Goal: Transaction & Acquisition: Purchase product/service

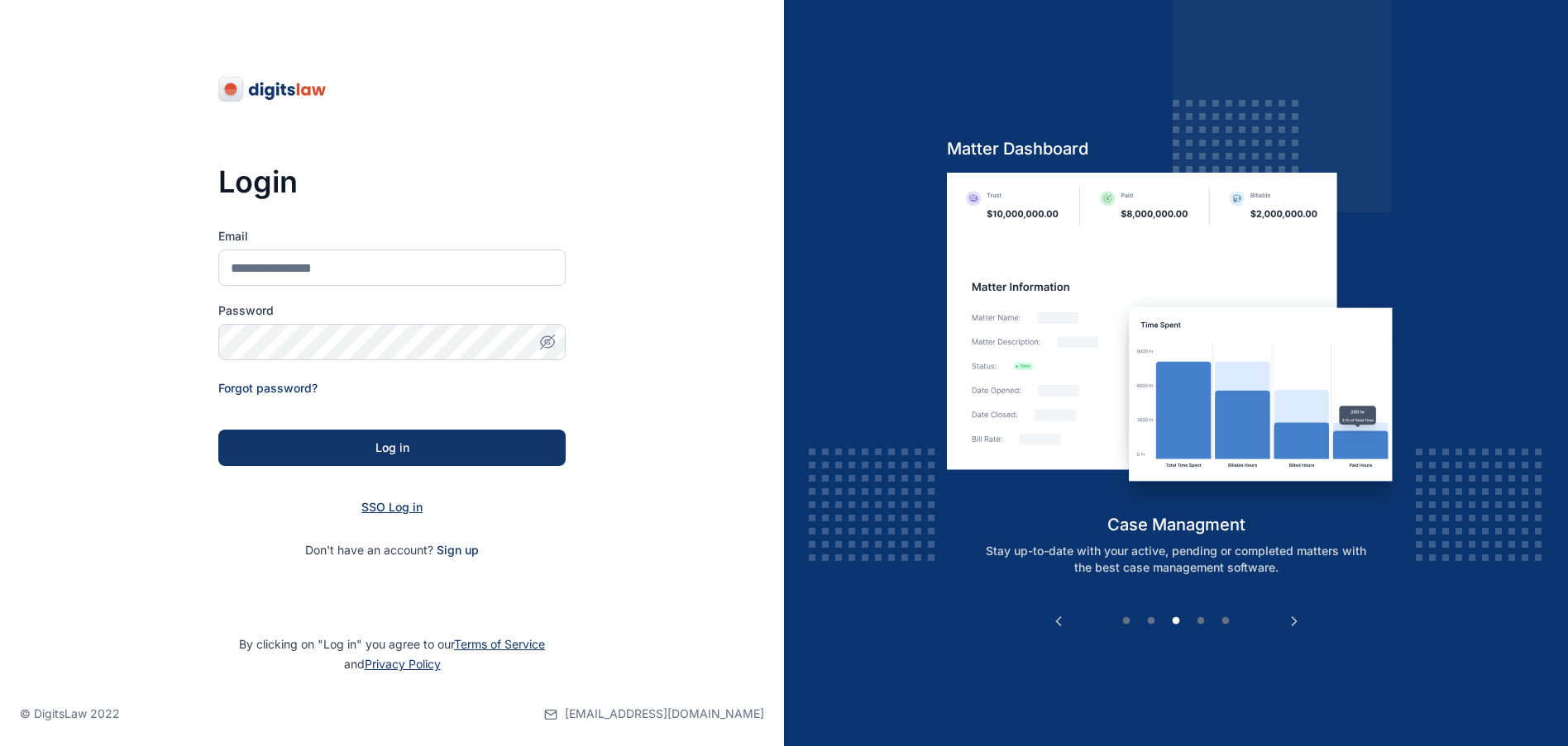
click at [393, 510] on span "SSO Log in" at bounding box center [392, 507] width 61 height 14
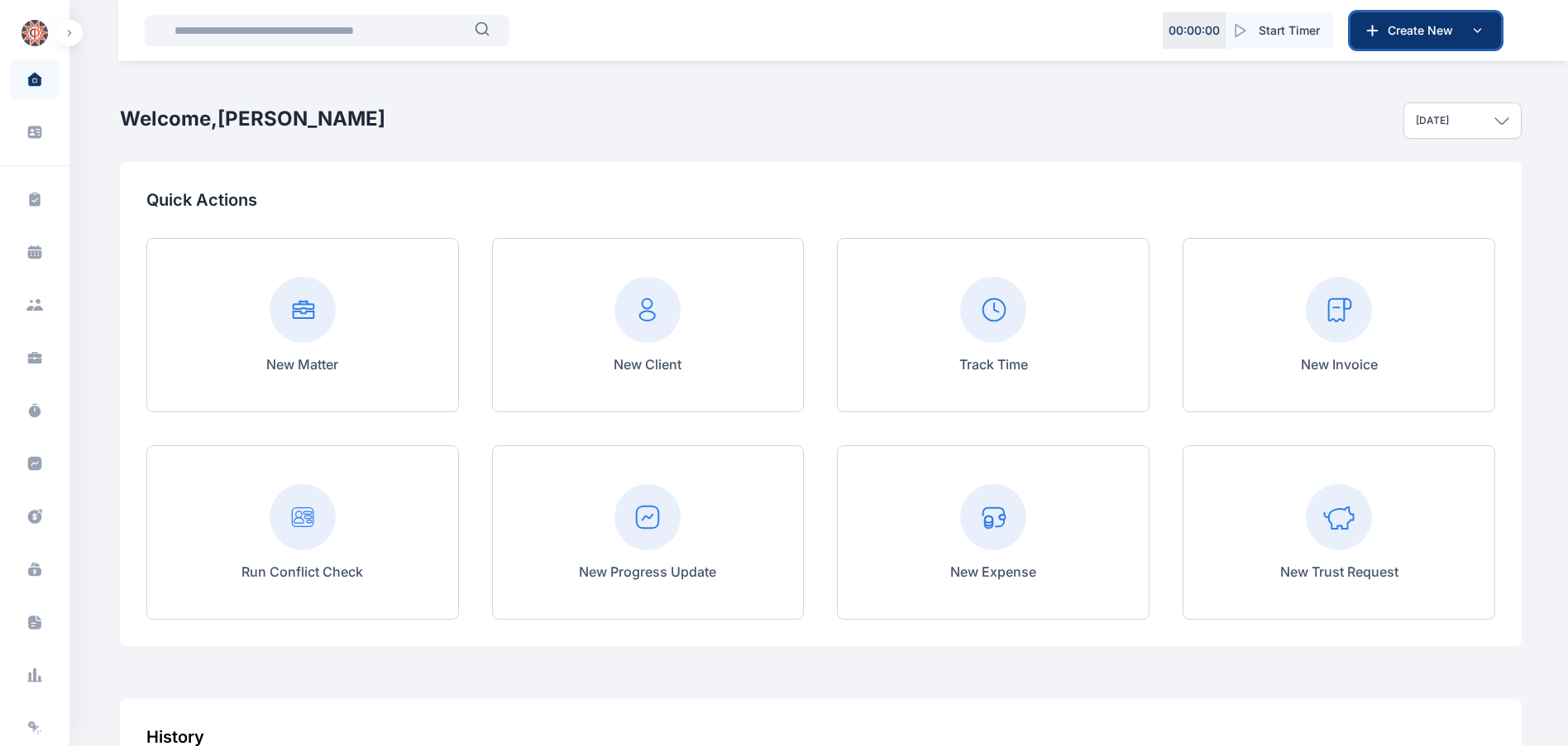
click at [1474, 24] on icon at bounding box center [1477, 30] width 20 height 20
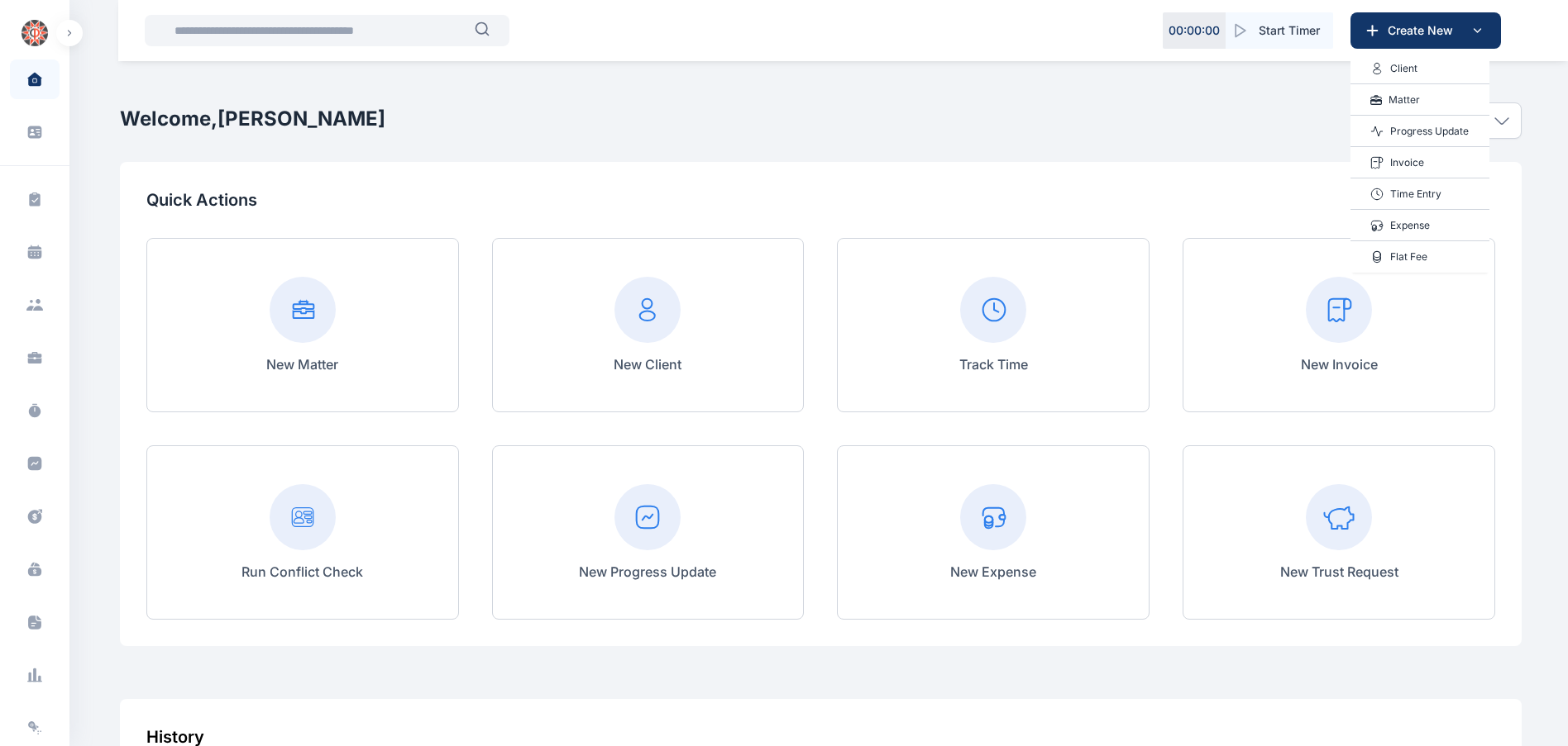
click at [1410, 95] on p "Matter" at bounding box center [1404, 99] width 32 height 16
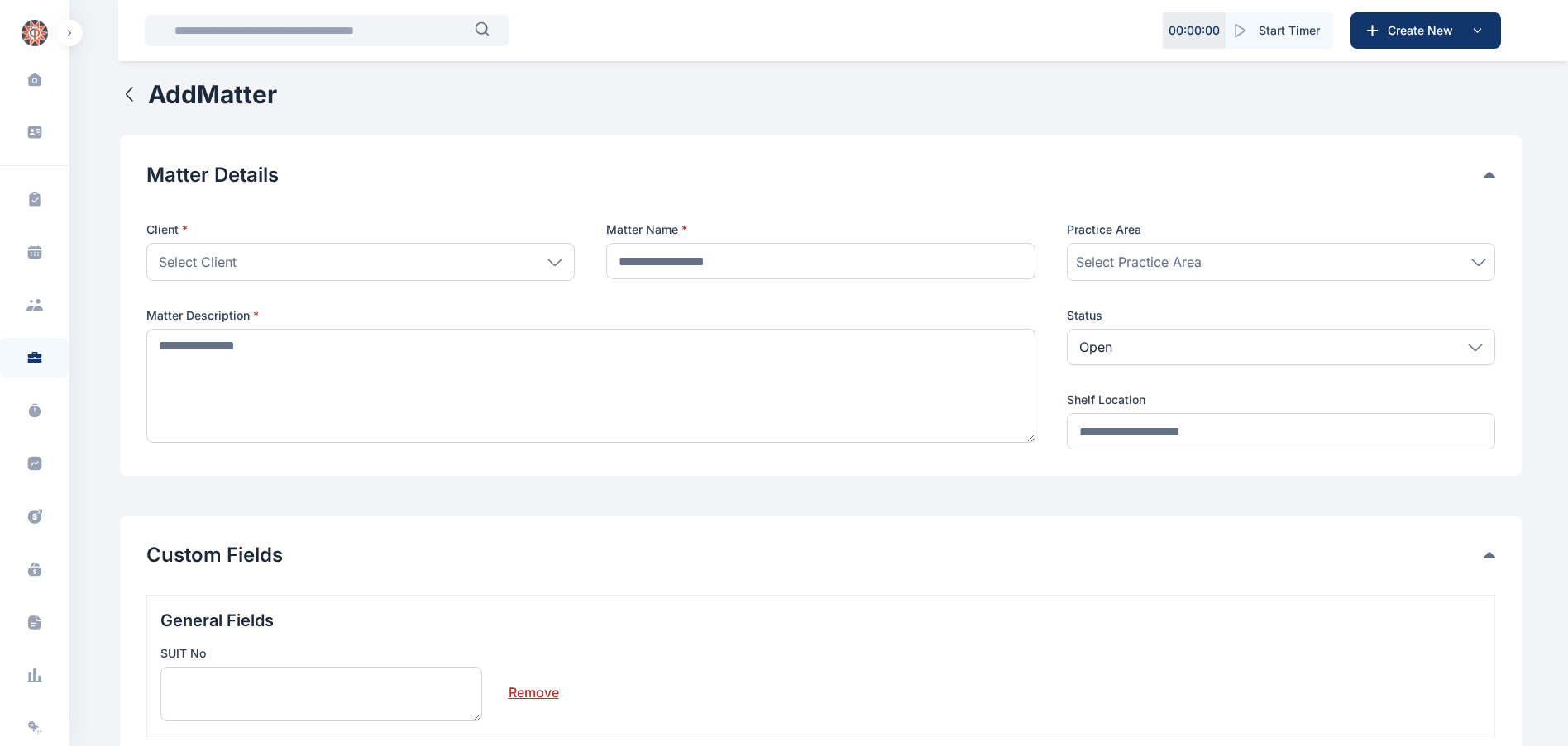
click at [266, 259] on div "Select Client" at bounding box center [360, 262] width 429 height 38
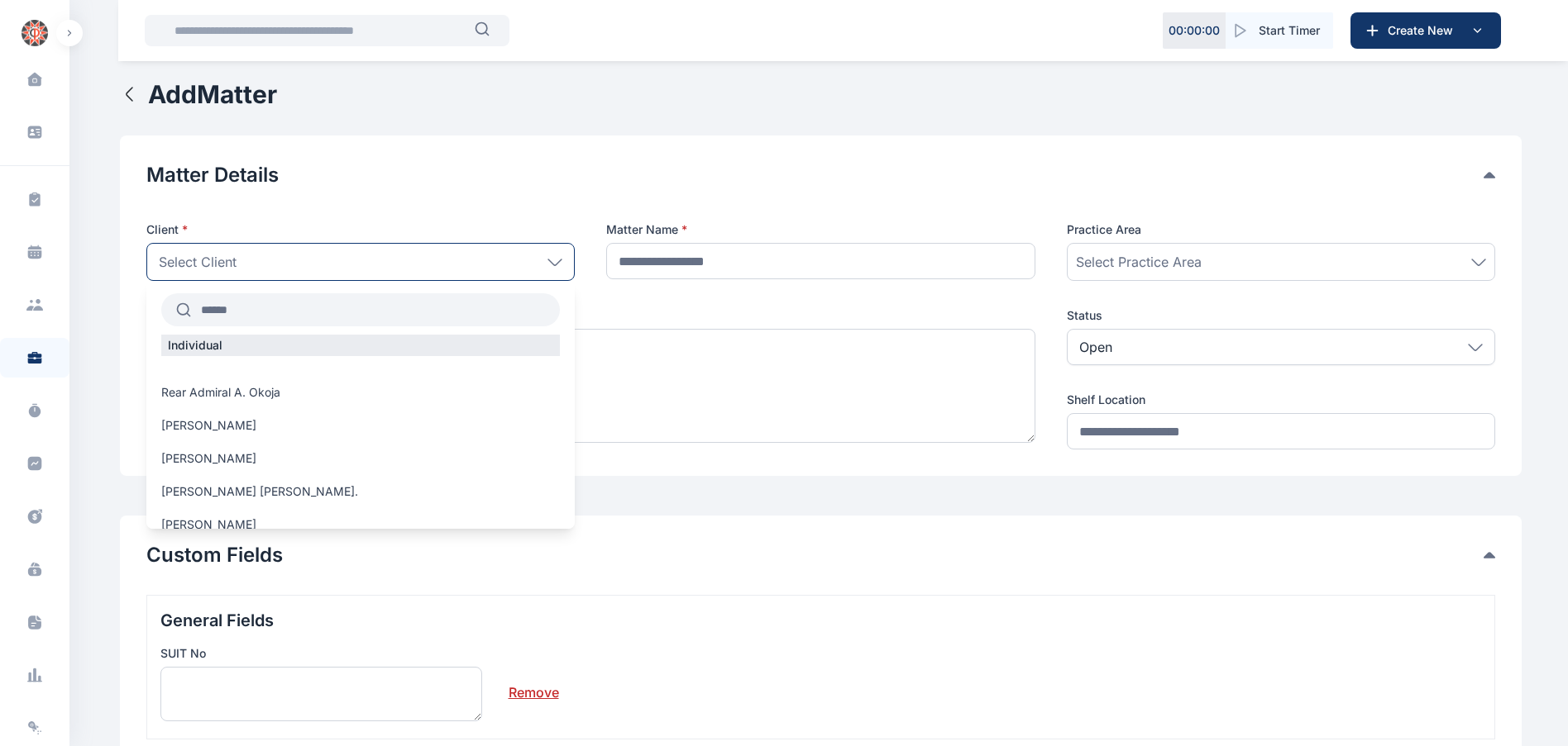
click at [248, 305] on input "text" at bounding box center [376, 310] width 369 height 30
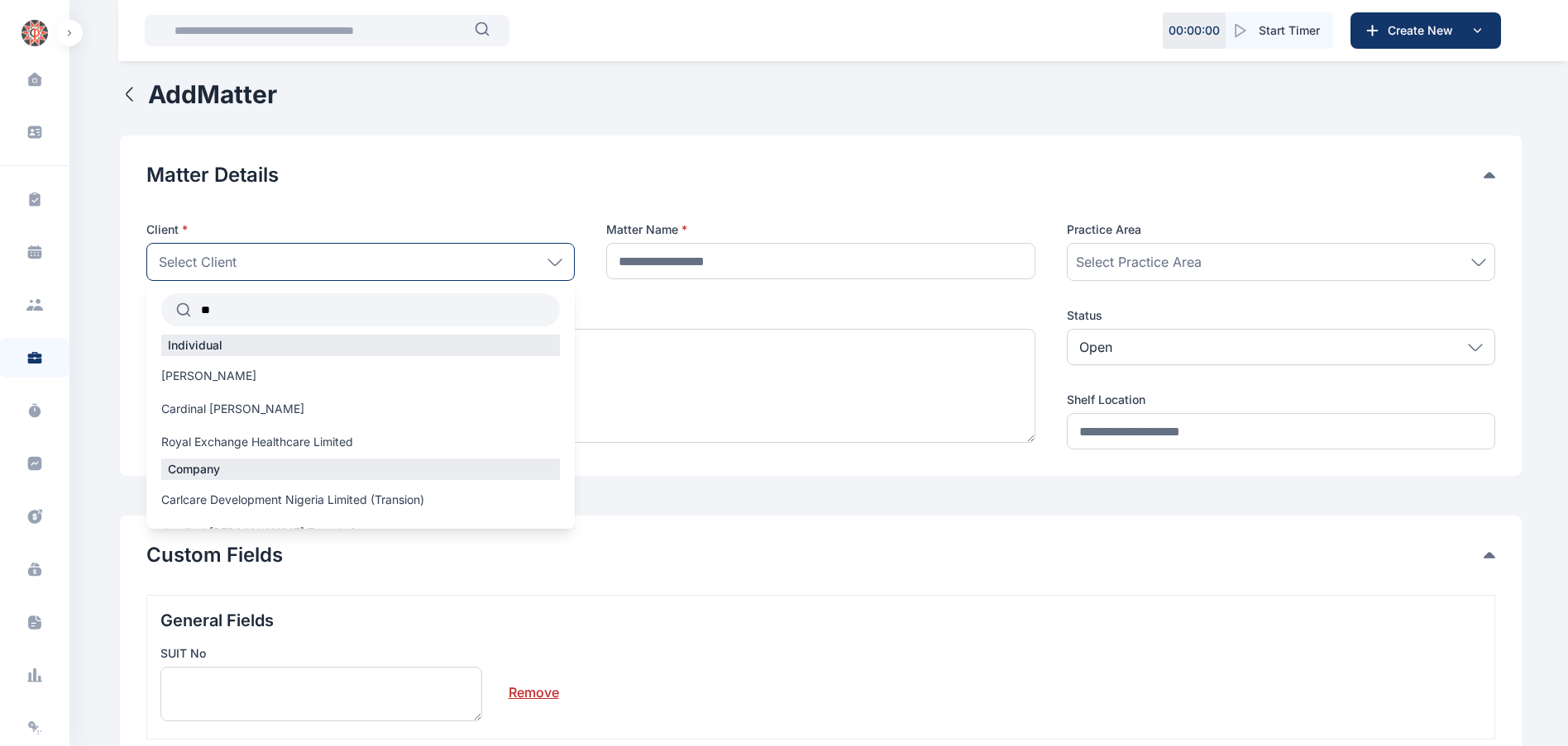
type input "*"
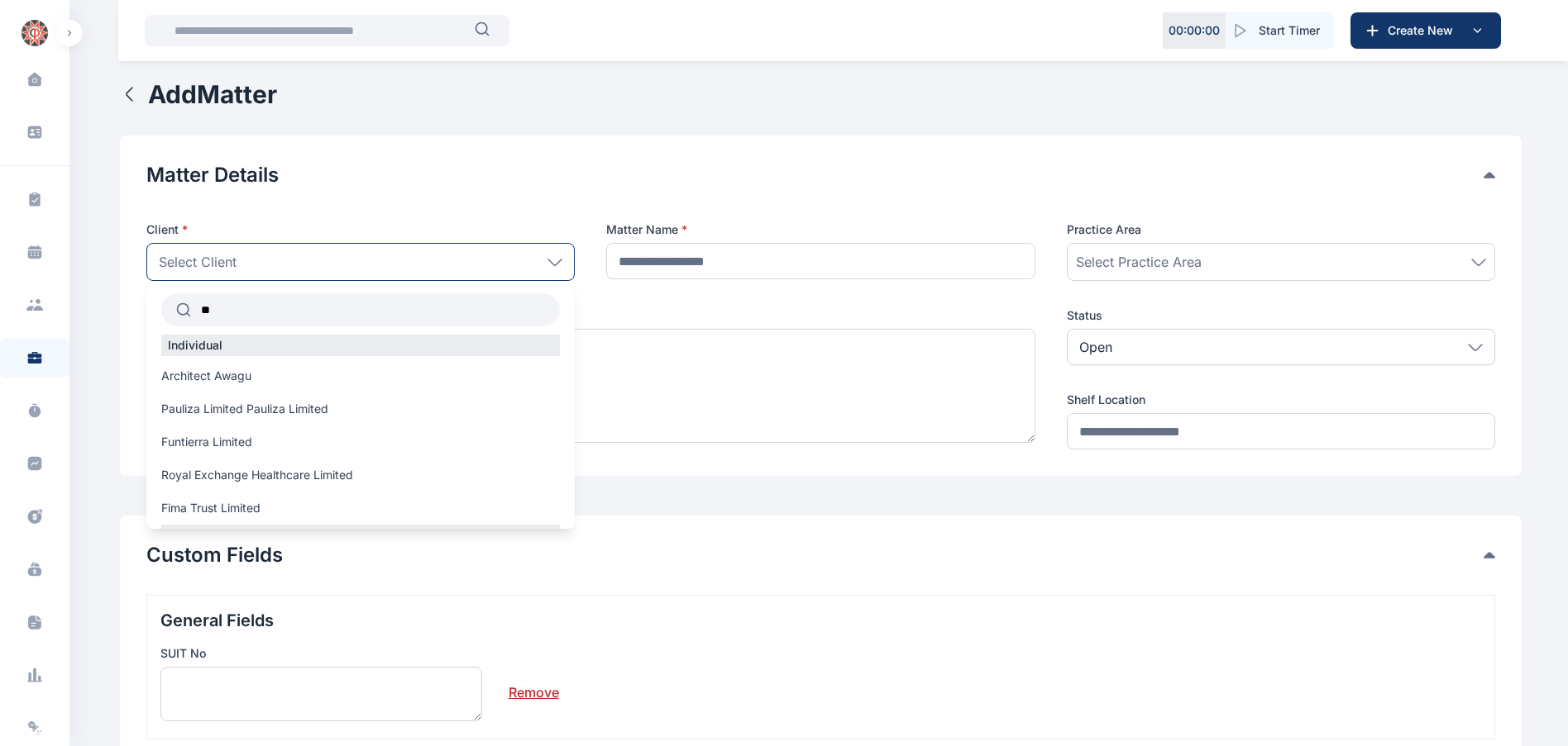
type input "*"
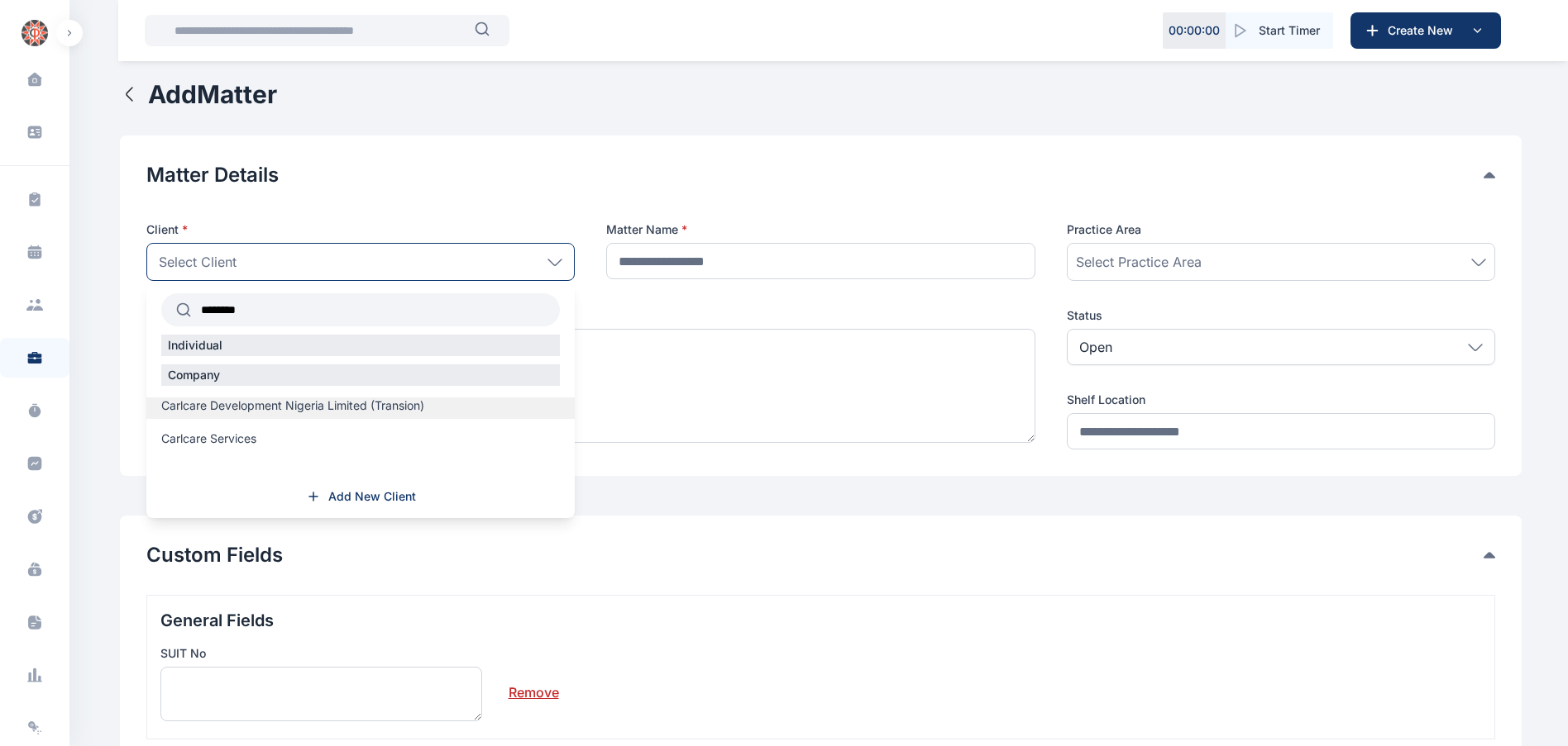
type input "********"
click at [252, 403] on span "Carlcare Development Nigeria Limited (Transion)" at bounding box center [293, 405] width 263 height 16
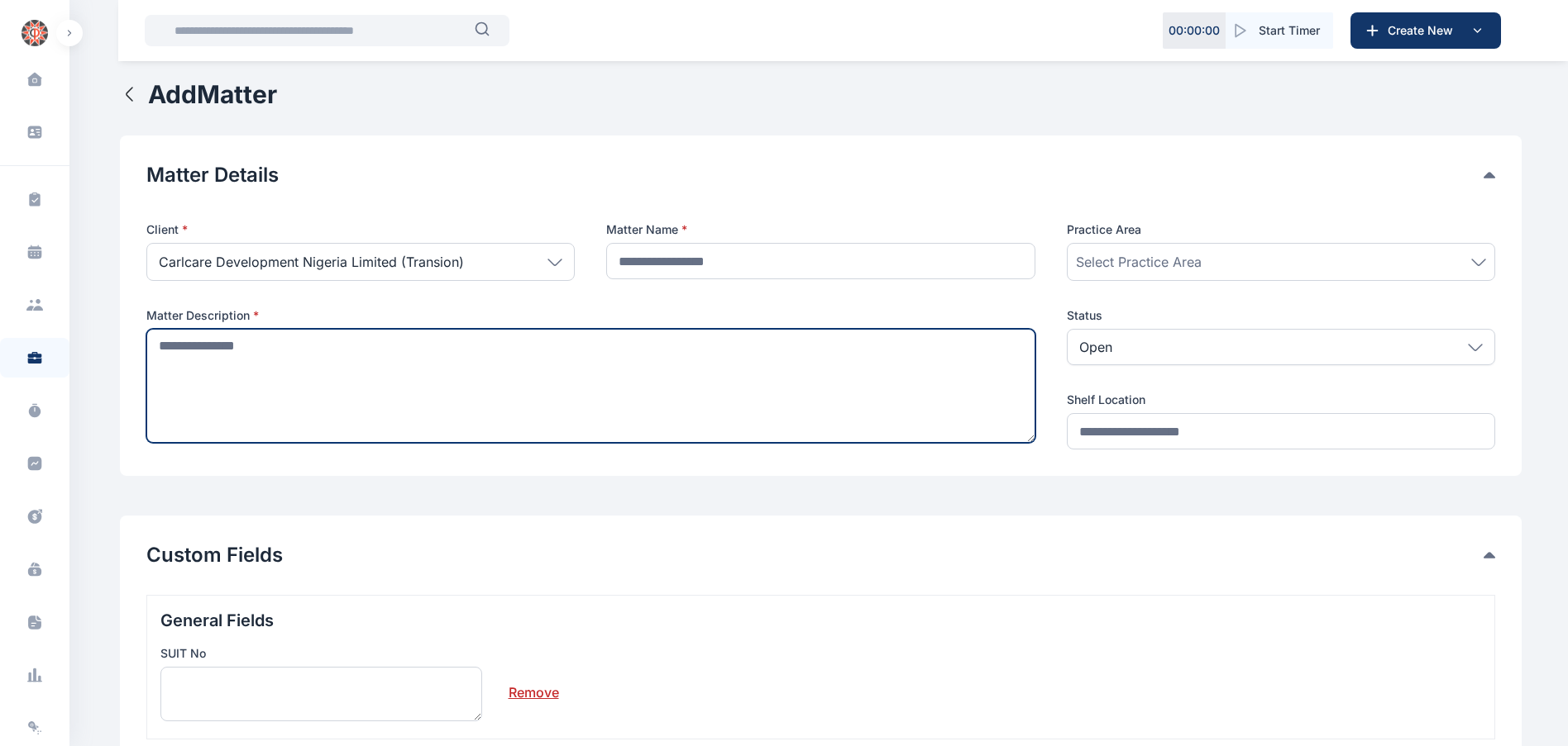
drag, startPoint x: 252, startPoint y: 403, endPoint x: 677, endPoint y: 267, distance: 446.2
click at [677, 267] on div "Client * Carlcare Development Nigeria Limited (Transion) ******** Individual Co…" at bounding box center [820, 335] width 1349 height 228
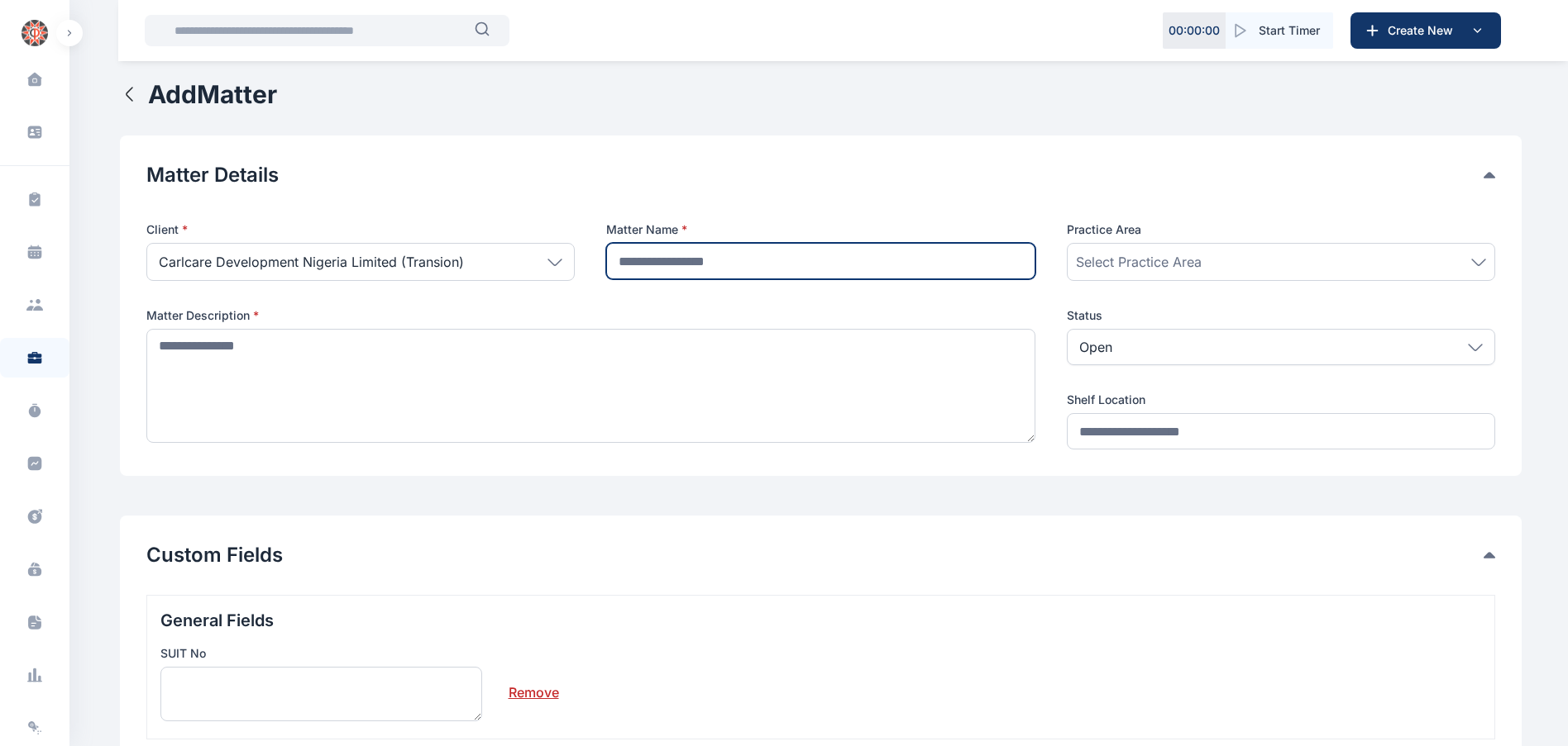
click at [677, 267] on input "text" at bounding box center [821, 261] width 429 height 37
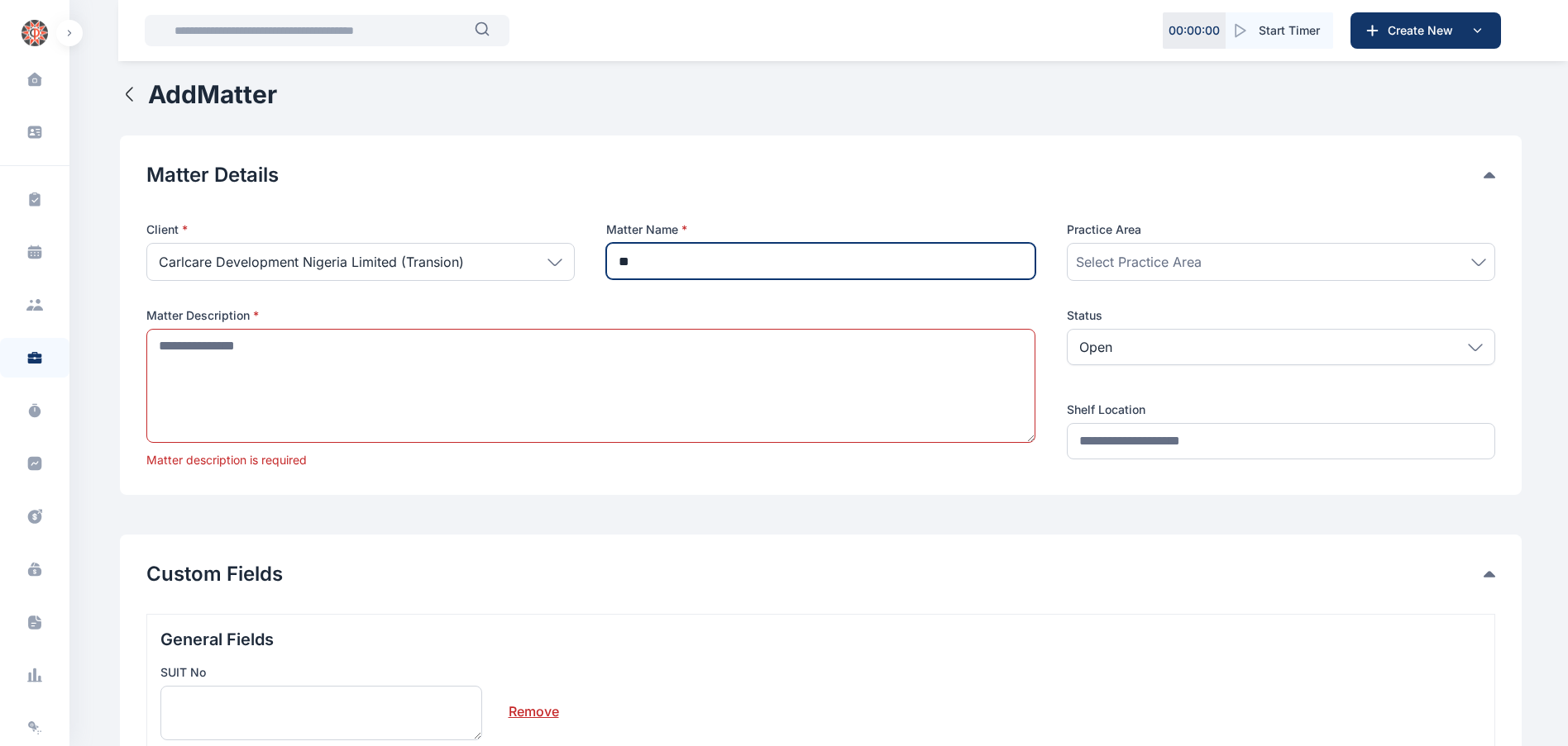
type input "*"
type input "**********"
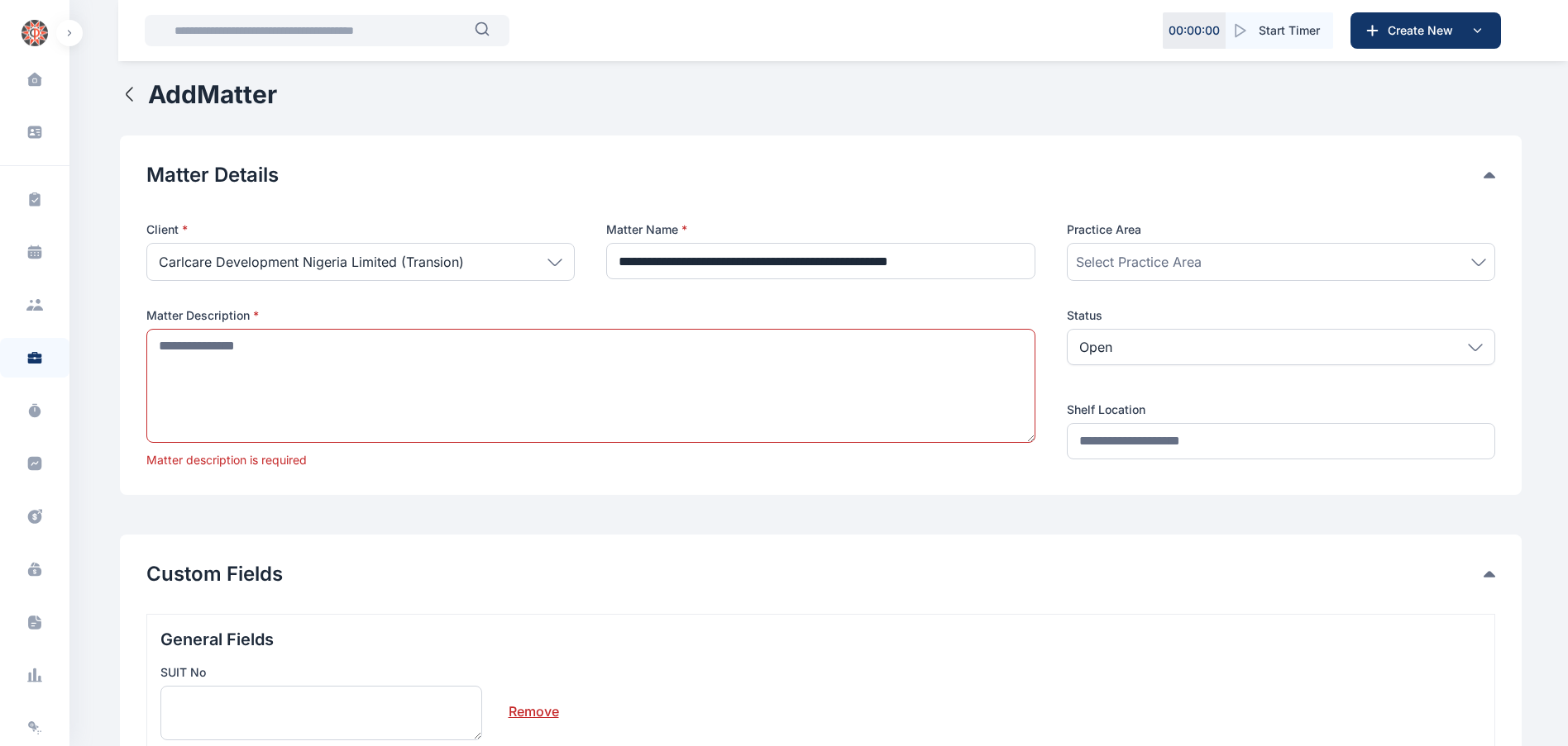
click at [1207, 252] on div "Select Practice Area" at bounding box center [1281, 261] width 410 height 20
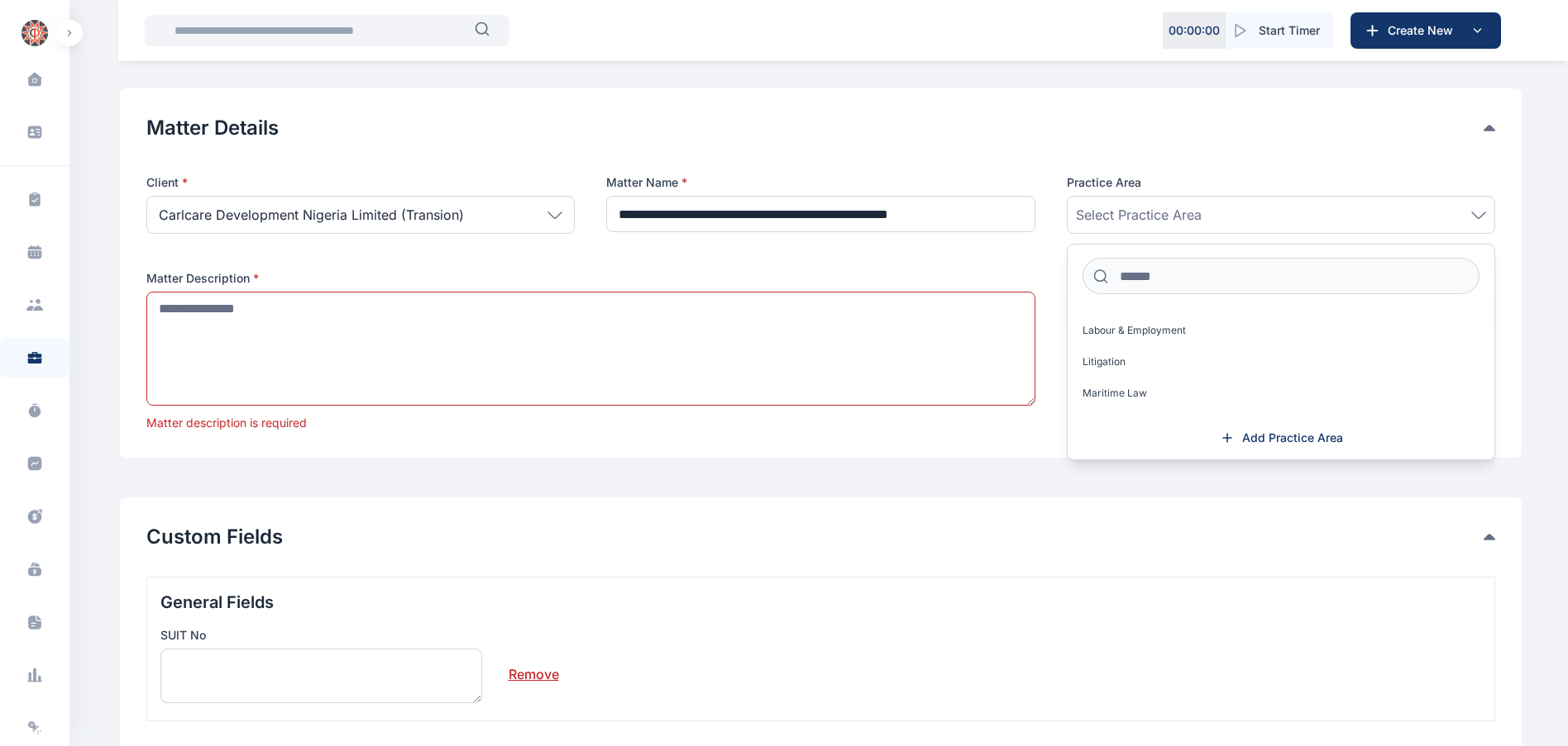
scroll to position [905, 0]
click at [1136, 366] on label "Litigation" at bounding box center [1281, 361] width 427 height 26
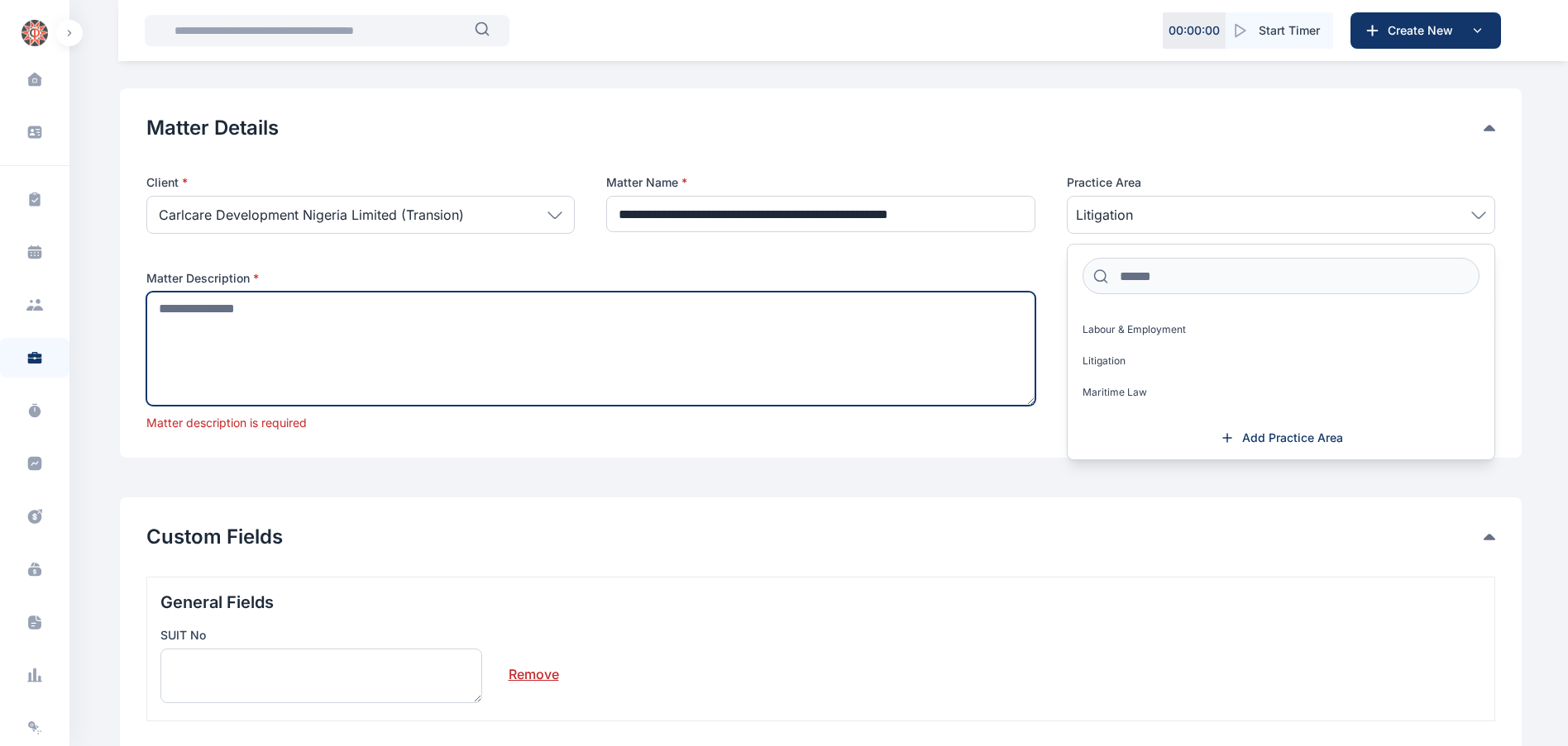
click at [788, 382] on textarea at bounding box center [590, 349] width 889 height 114
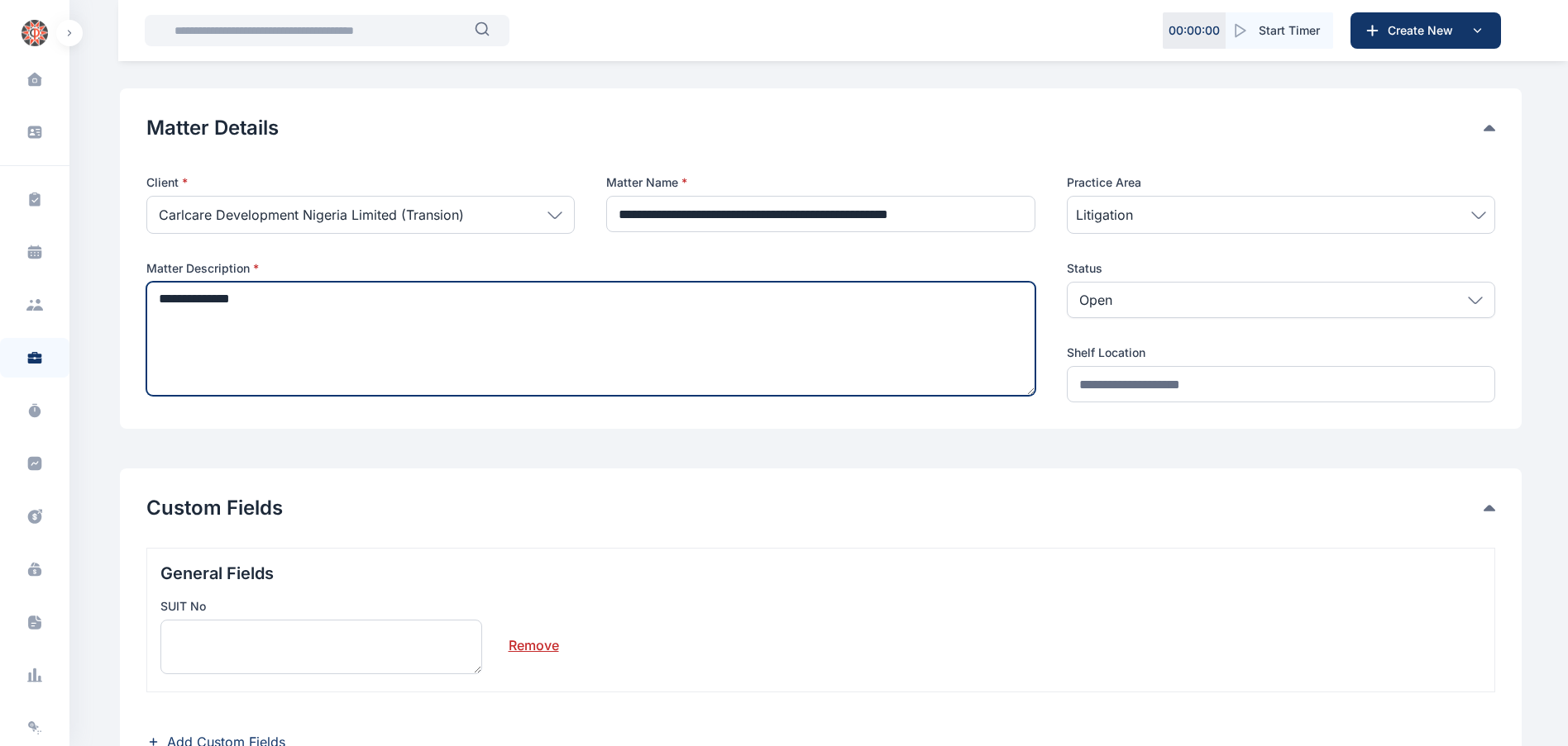
type textarea "**********"
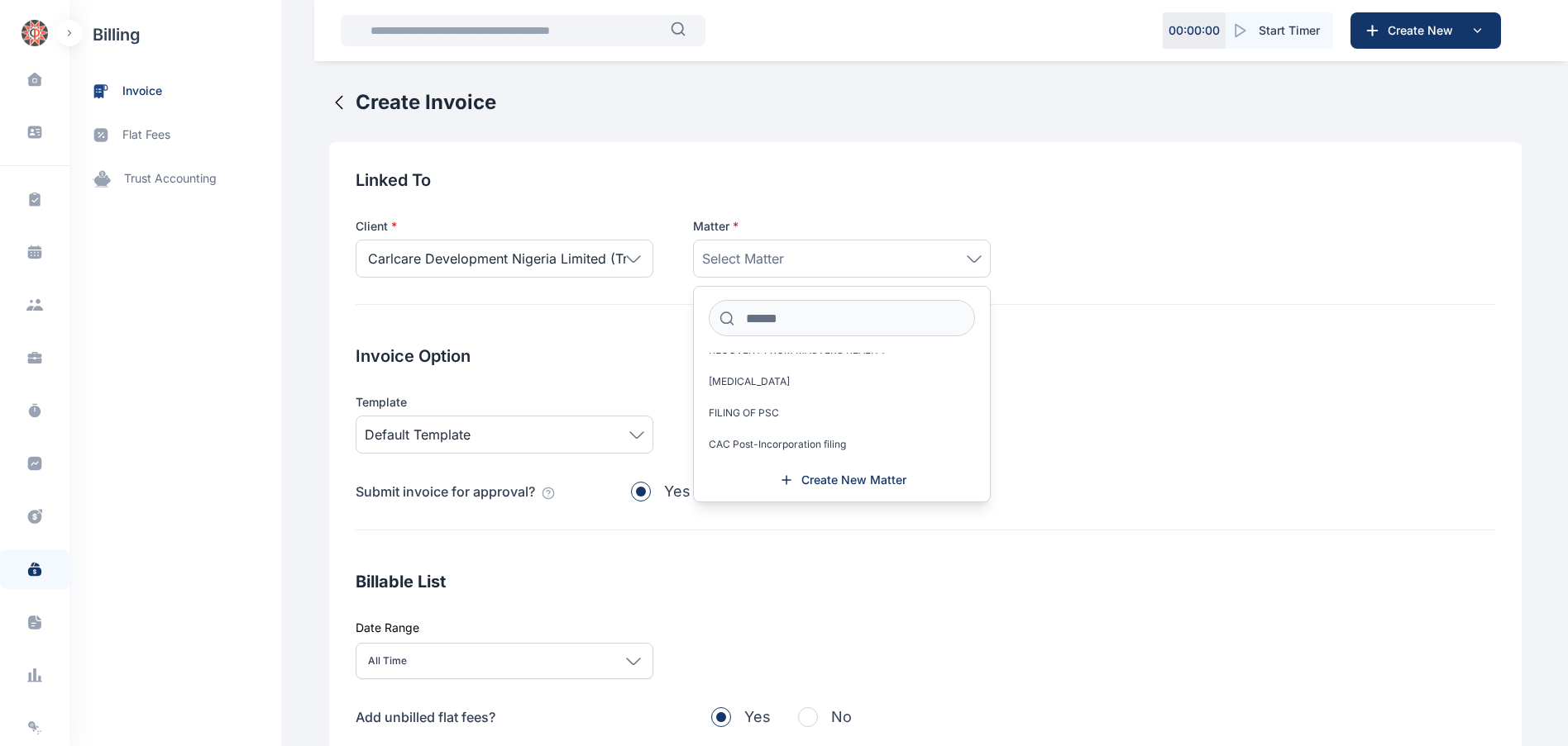
scroll to position [376, 0]
click at [782, 417] on span "Mohammed Bisiru v Carlcare Development Nig. Ltd (Itel)" at bounding box center [835, 427] width 253 height 26
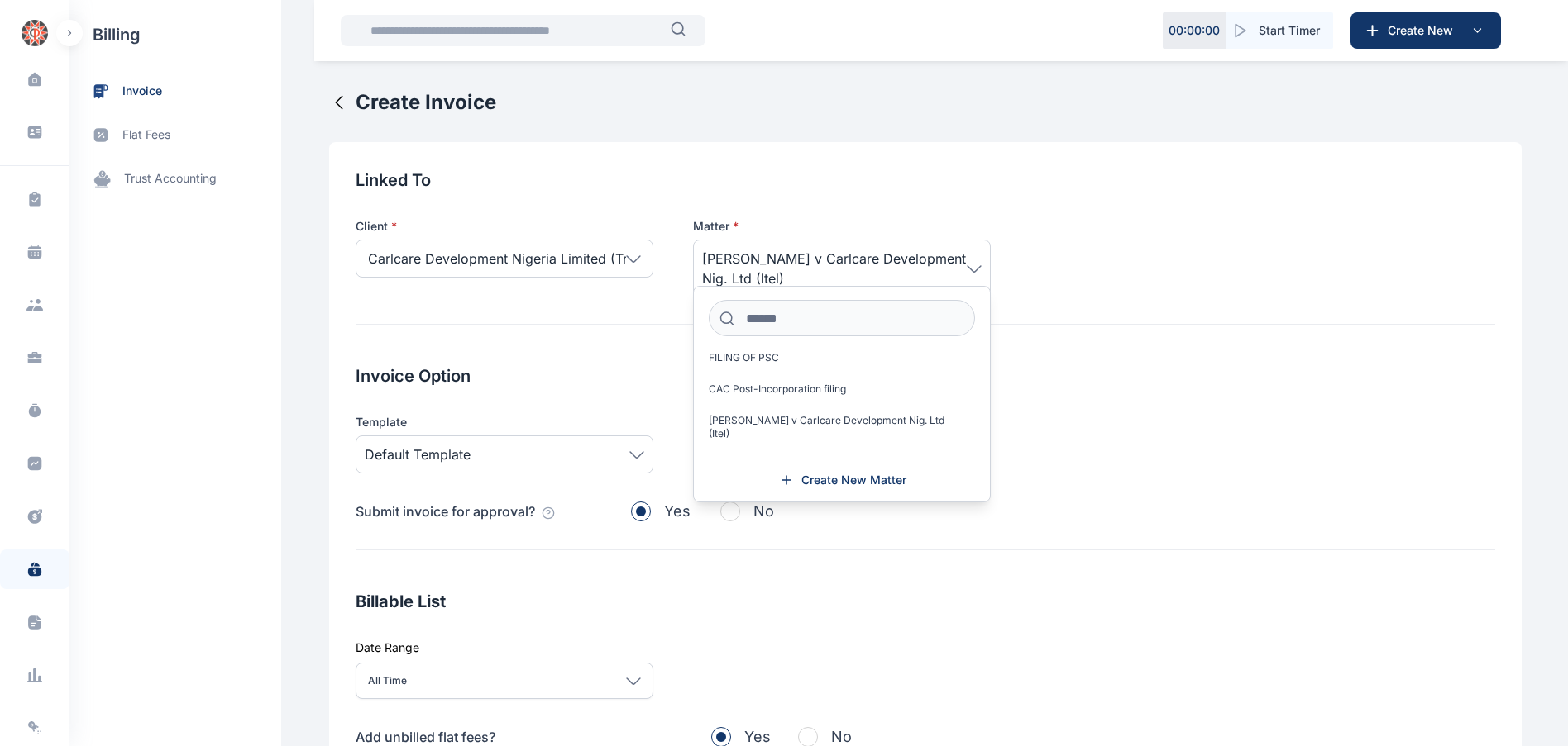
click at [565, 372] on h2 "Invoice Option" at bounding box center [925, 376] width 1139 height 23
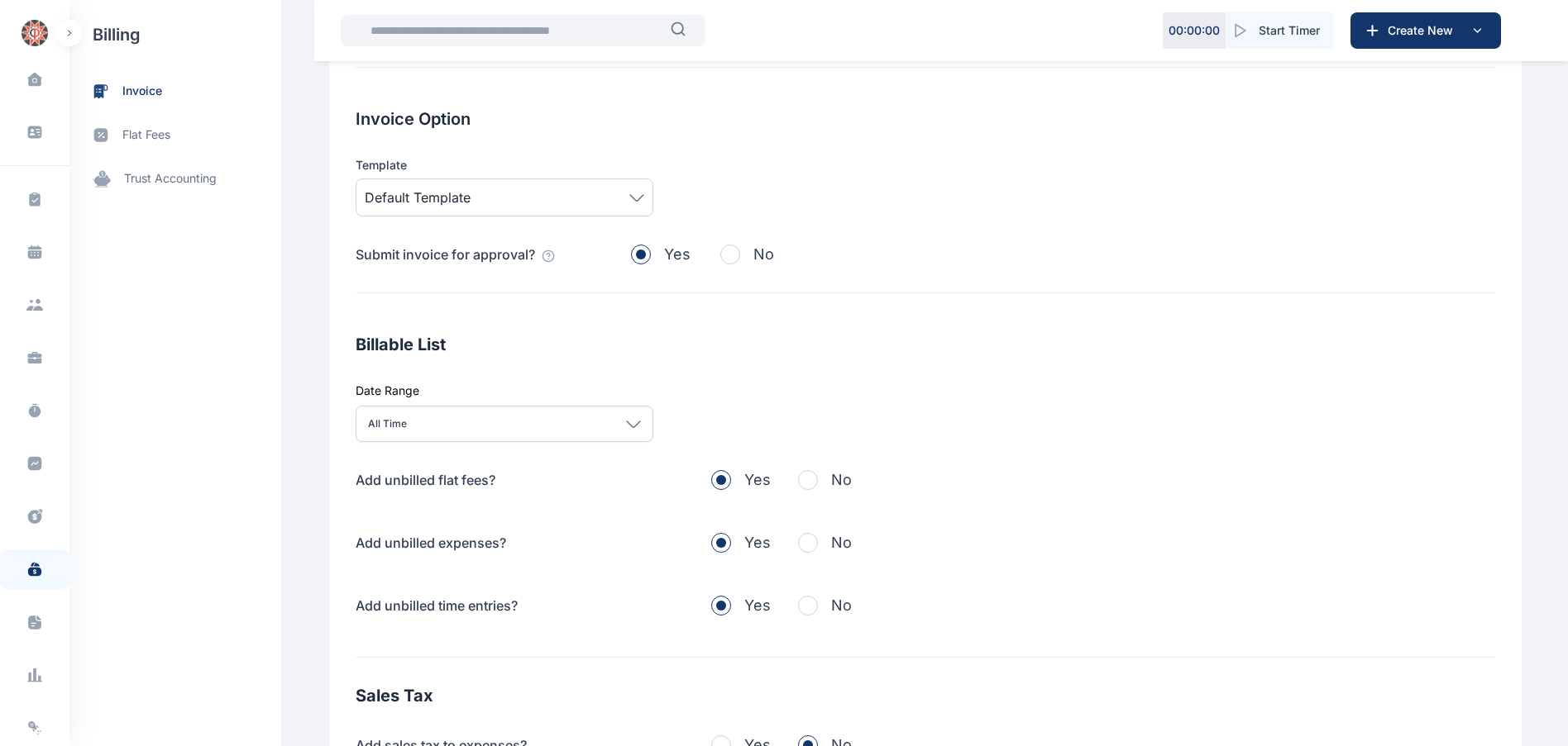
scroll to position [258, 0]
click at [799, 472] on span "button" at bounding box center [808, 479] width 20 height 20
click at [805, 548] on span "button" at bounding box center [808, 542] width 20 height 20
click at [803, 604] on span "button" at bounding box center [808, 604] width 20 height 20
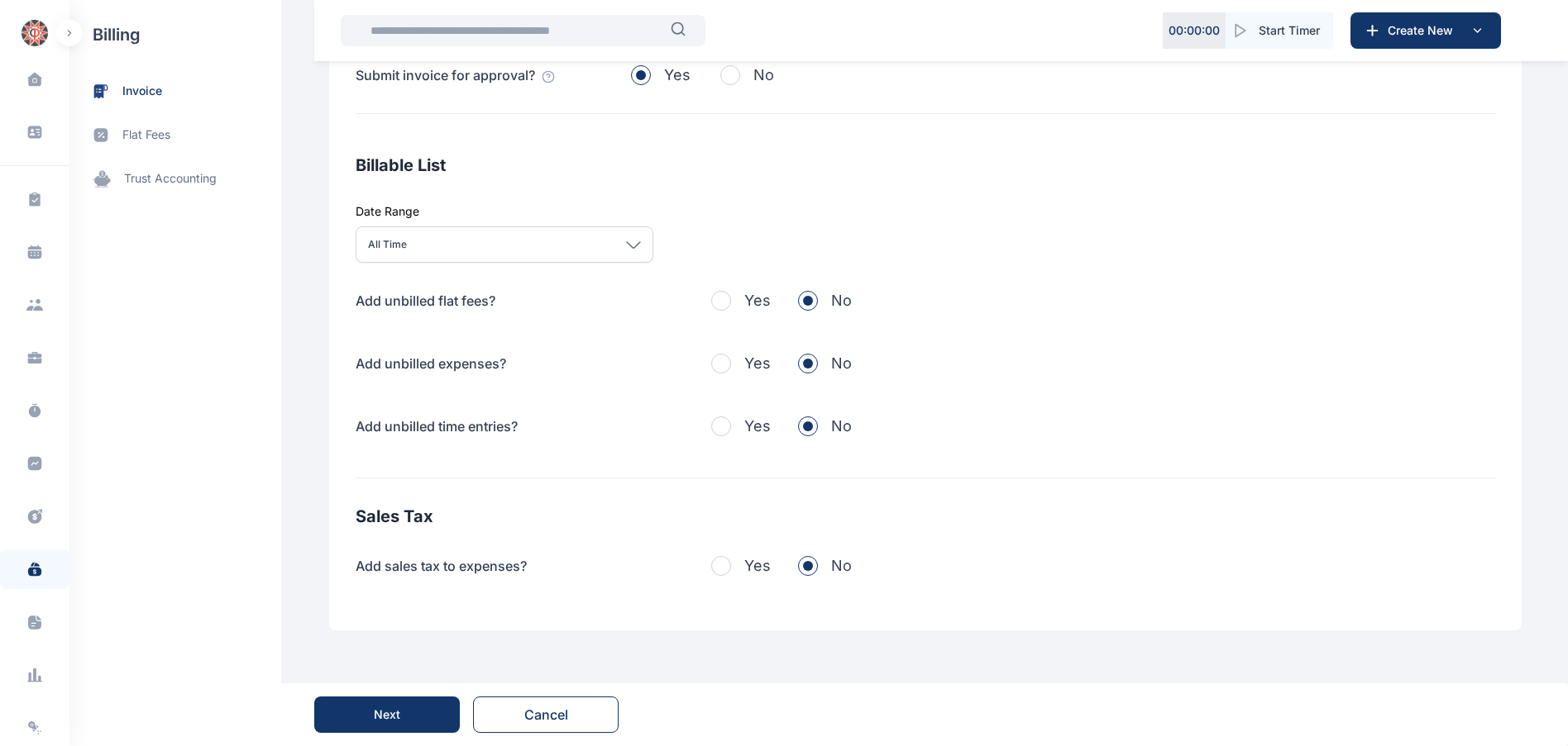
click at [418, 714] on button "Next" at bounding box center [387, 714] width 145 height 37
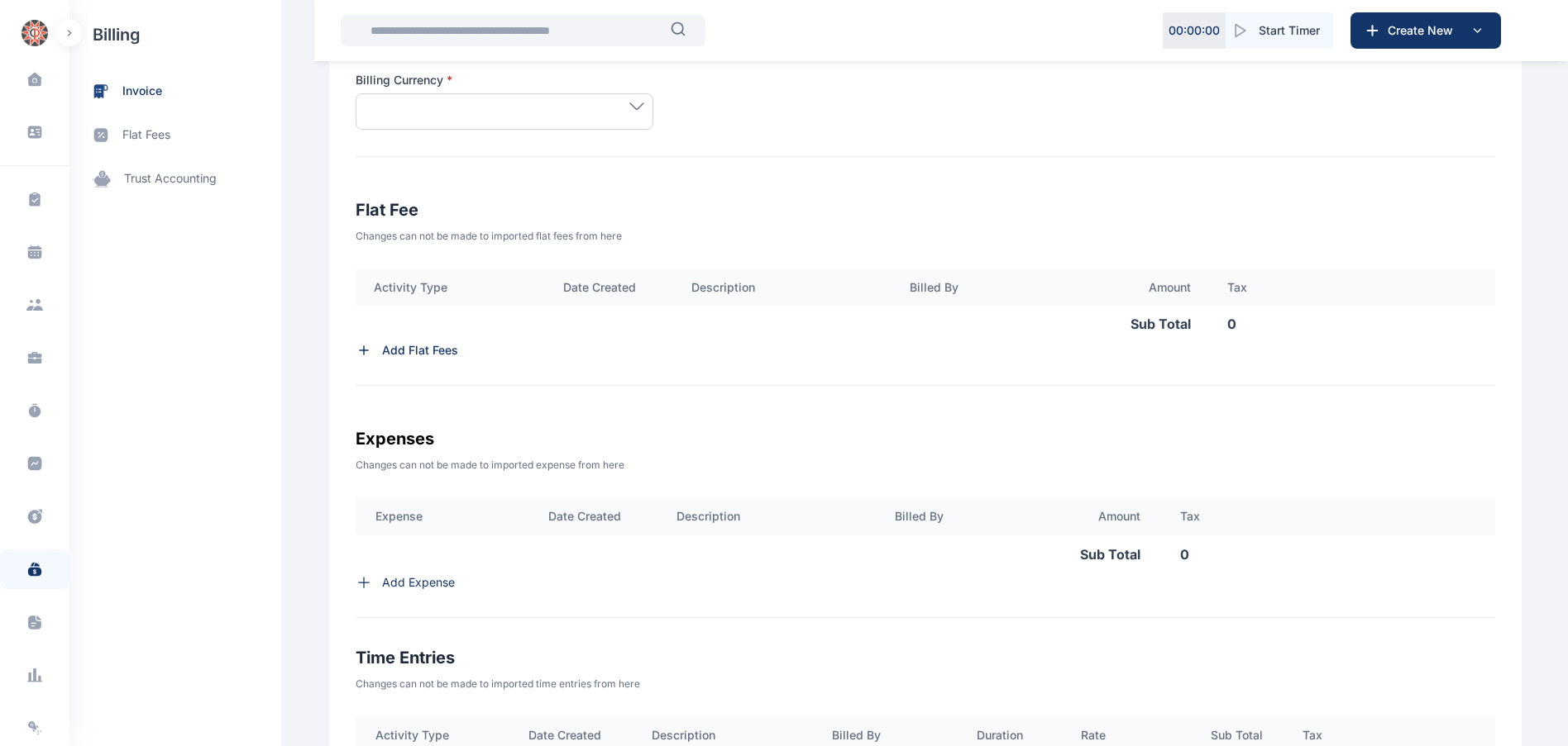
scroll to position [0, 0]
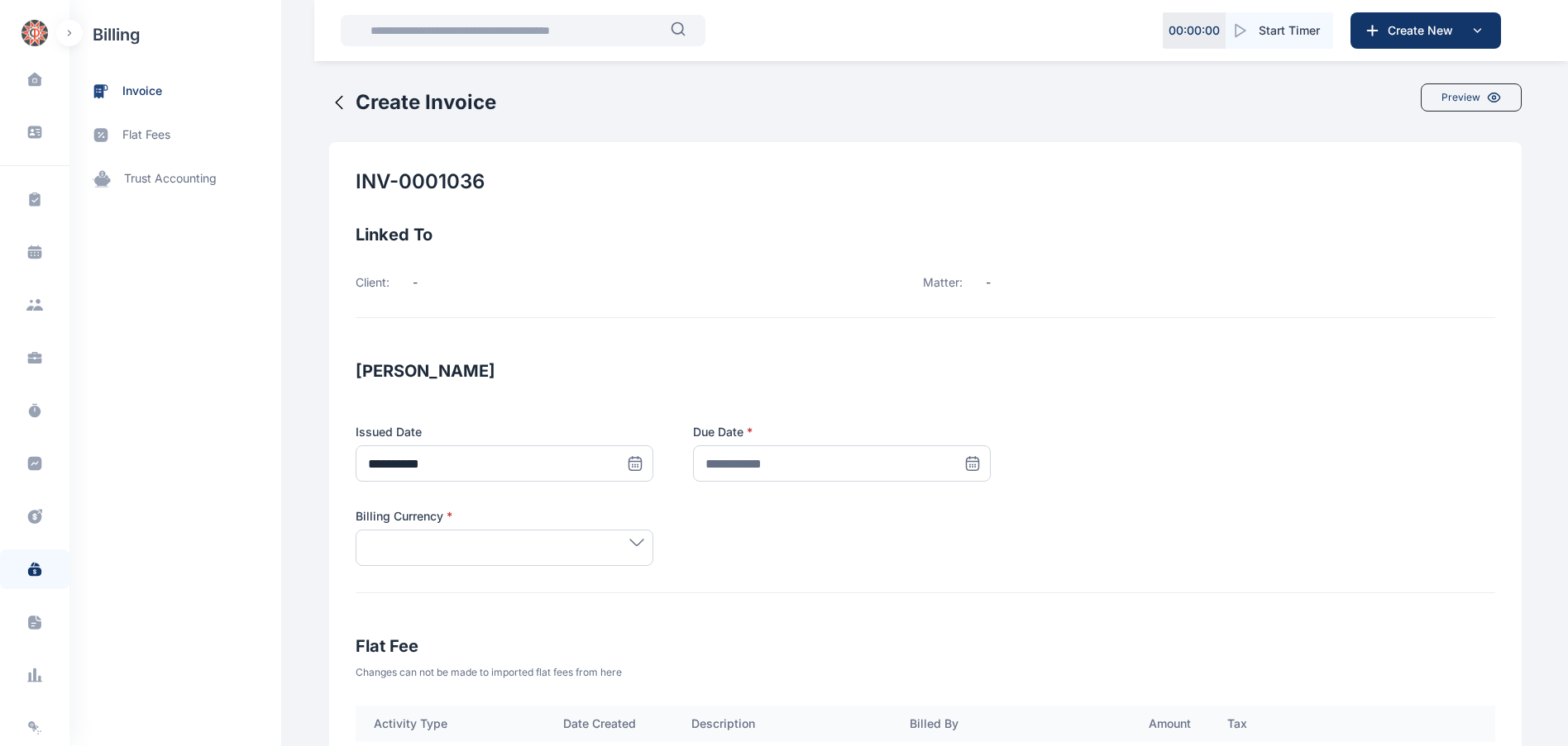
click at [643, 460] on icon at bounding box center [635, 463] width 16 height 16
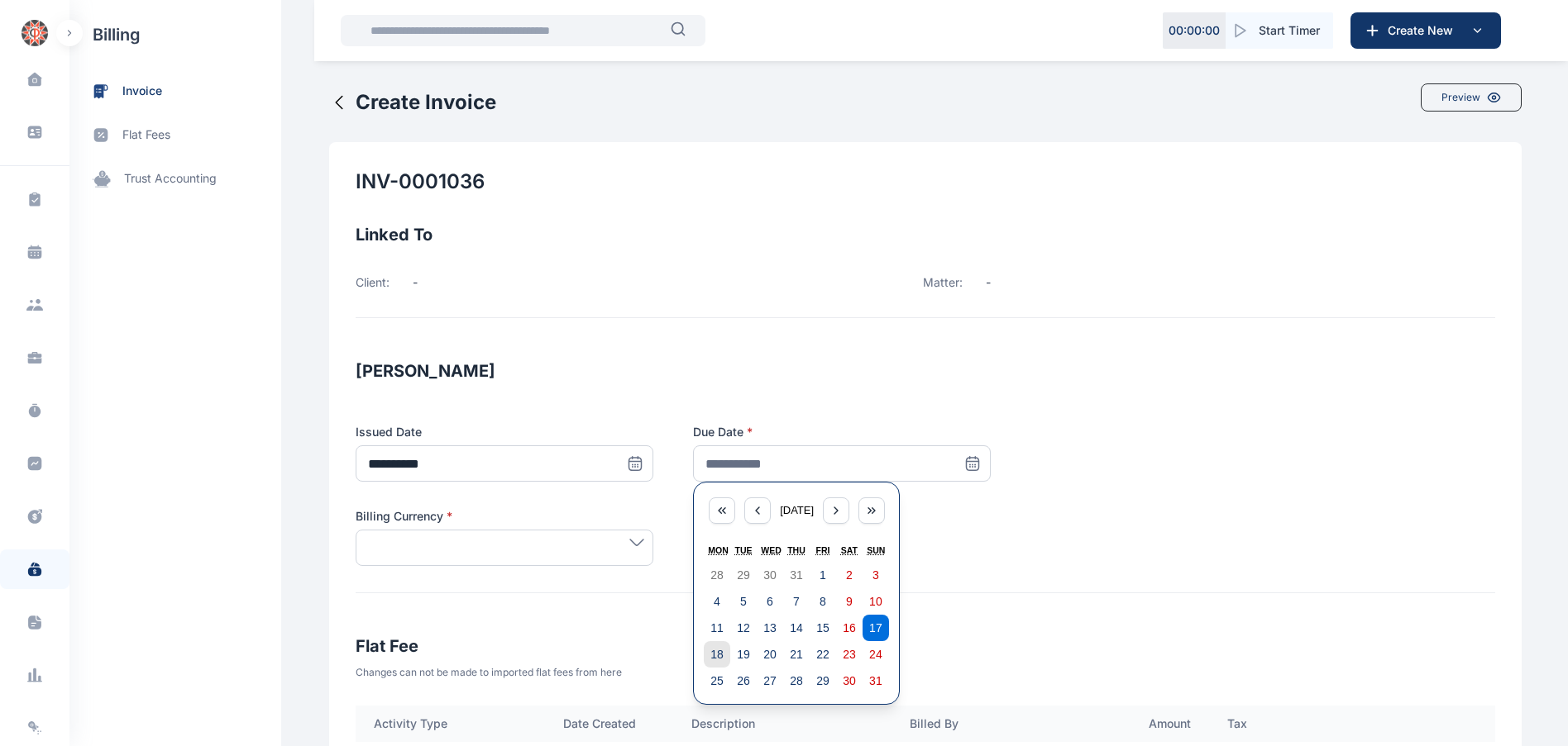
click at [711, 655] on abbr "18" at bounding box center [717, 654] width 13 height 13
type input "**********"
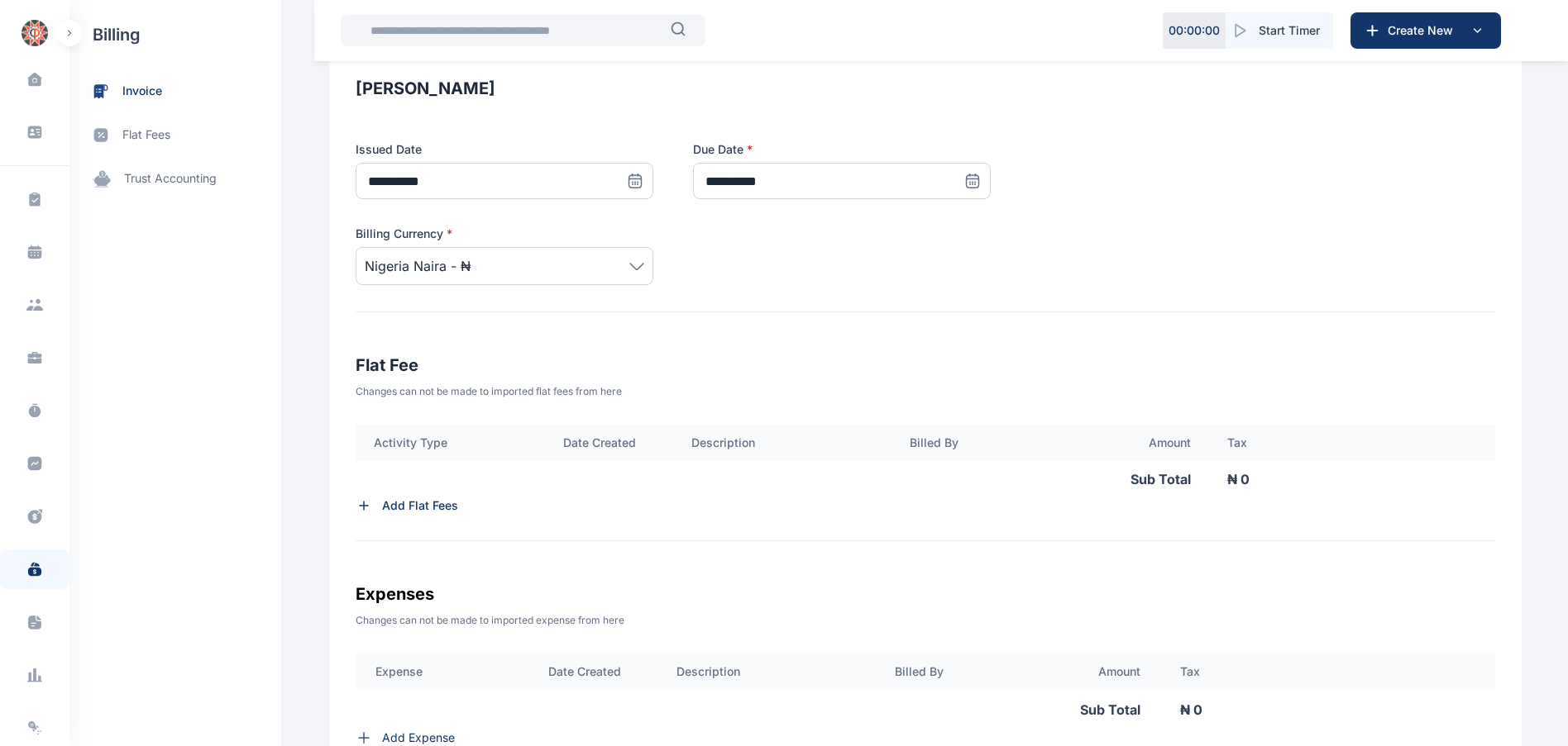
scroll to position [314, 0]
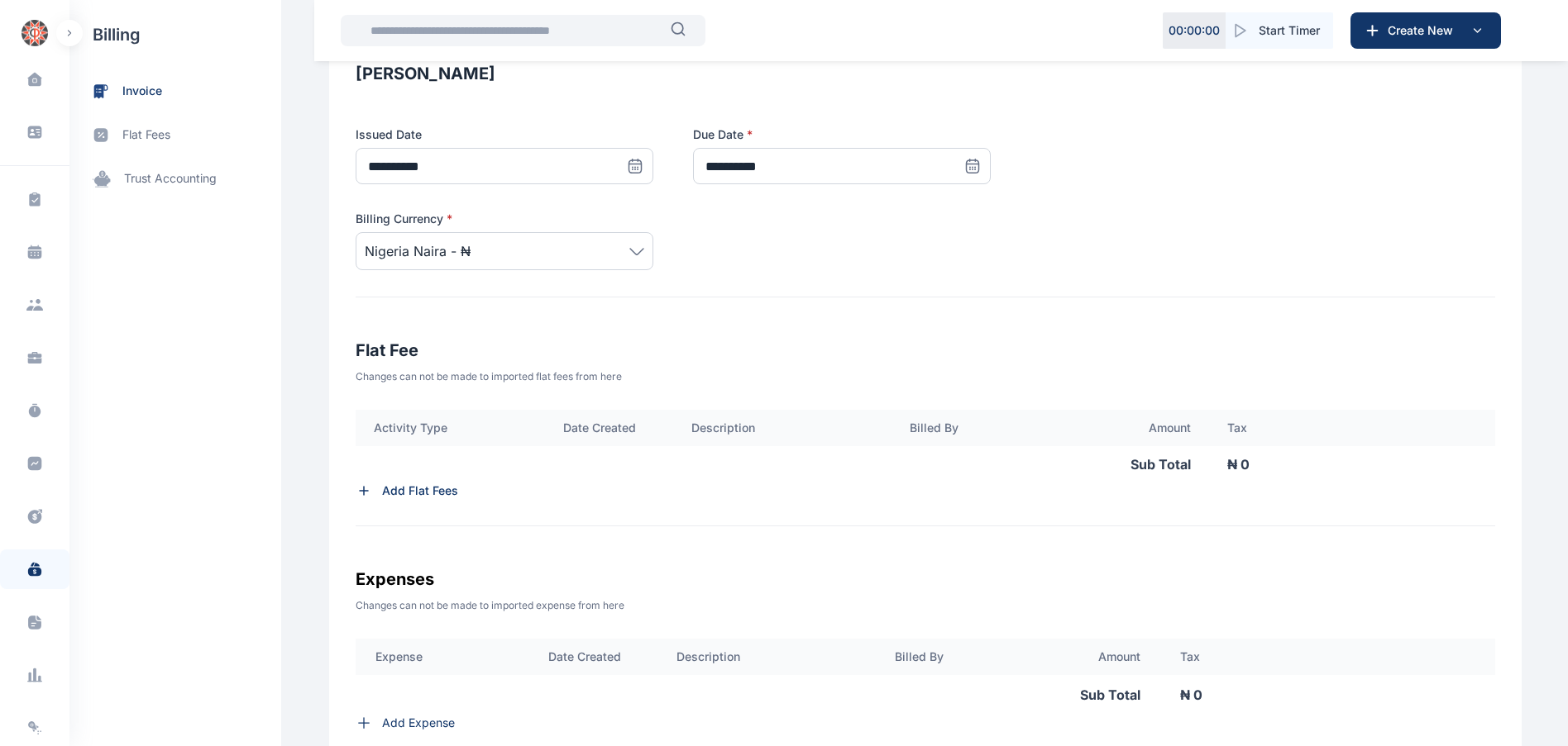
click at [407, 488] on p "Add Flat Fees" at bounding box center [419, 491] width 76 height 16
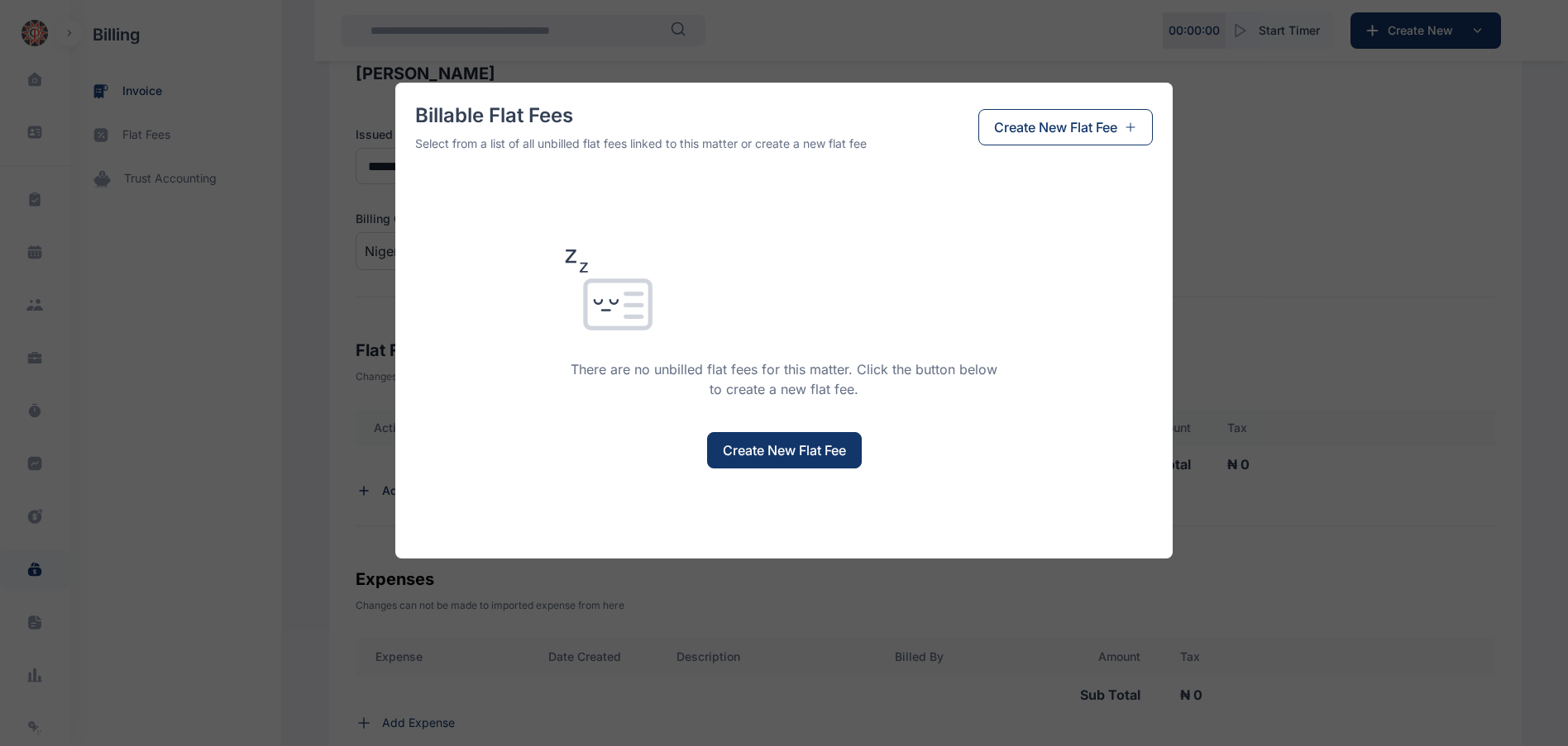
click at [796, 446] on span "Create New Flat Fee" at bounding box center [784, 450] width 123 height 20
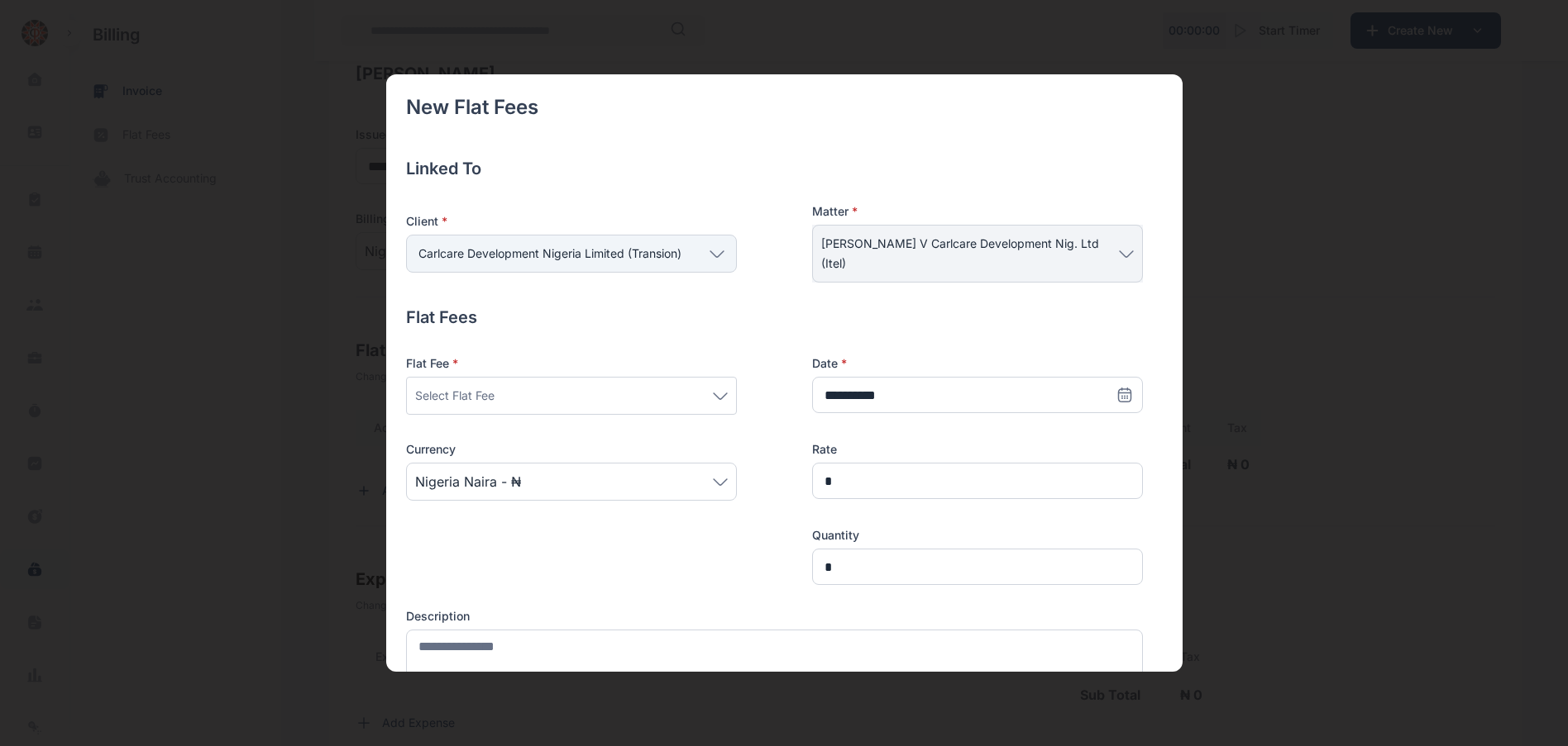
click at [500, 387] on div "Select Flat Fee" at bounding box center [571, 395] width 313 height 20
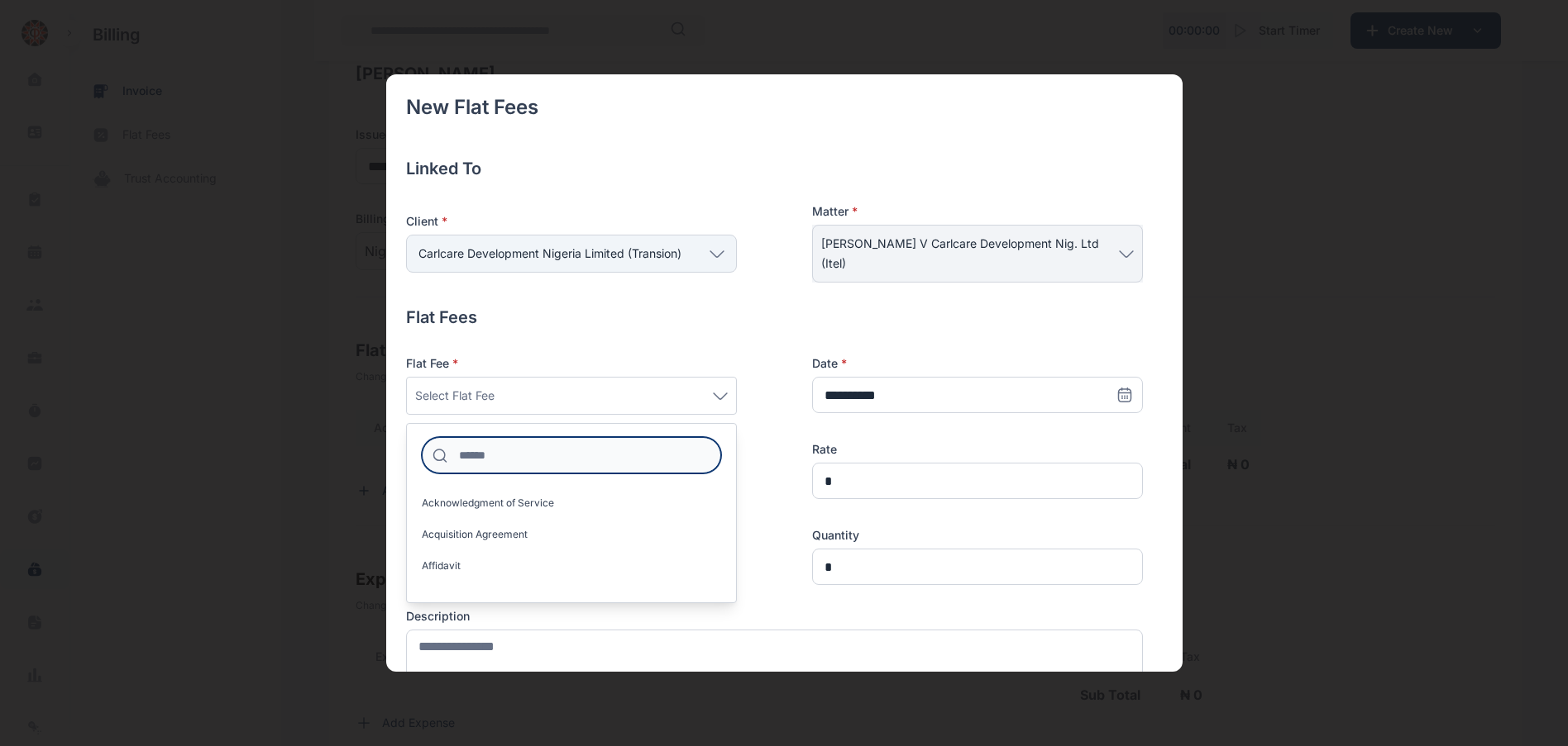
click at [510, 460] on input at bounding box center [571, 455] width 300 height 37
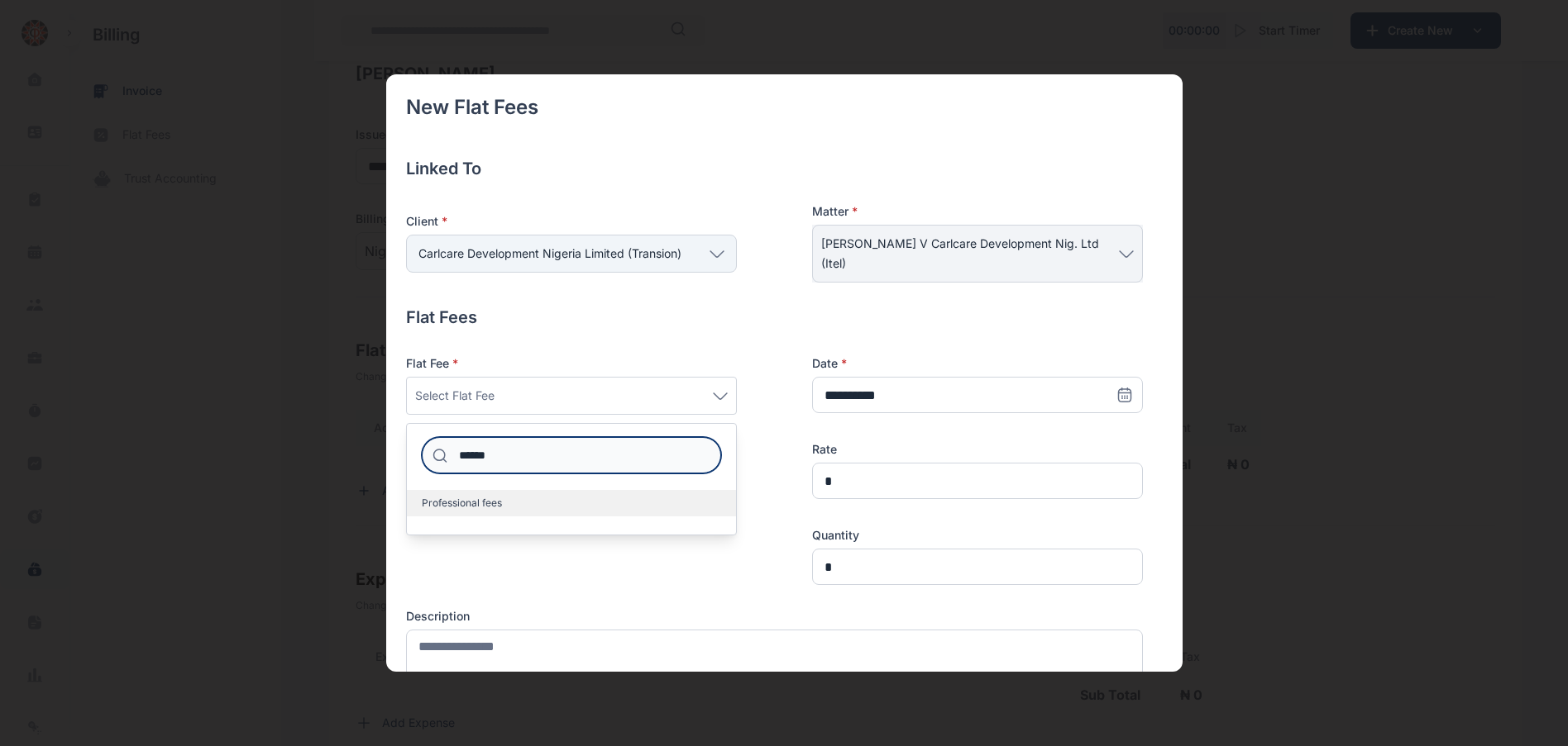
type input "******"
click at [499, 500] on span "Professional fees" at bounding box center [462, 503] width 80 height 13
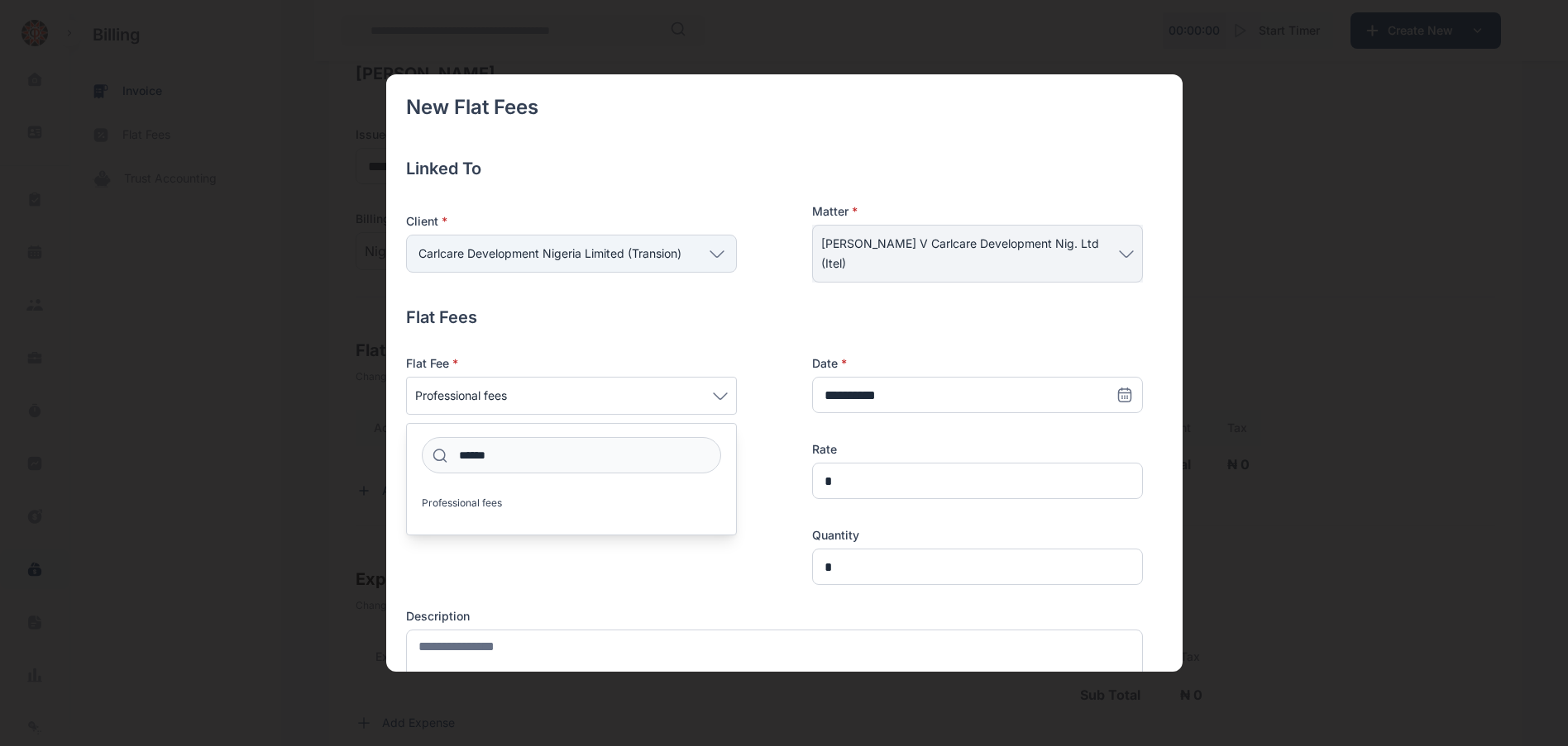
click at [726, 317] on h4 "Flat Fees" at bounding box center [774, 317] width 737 height 23
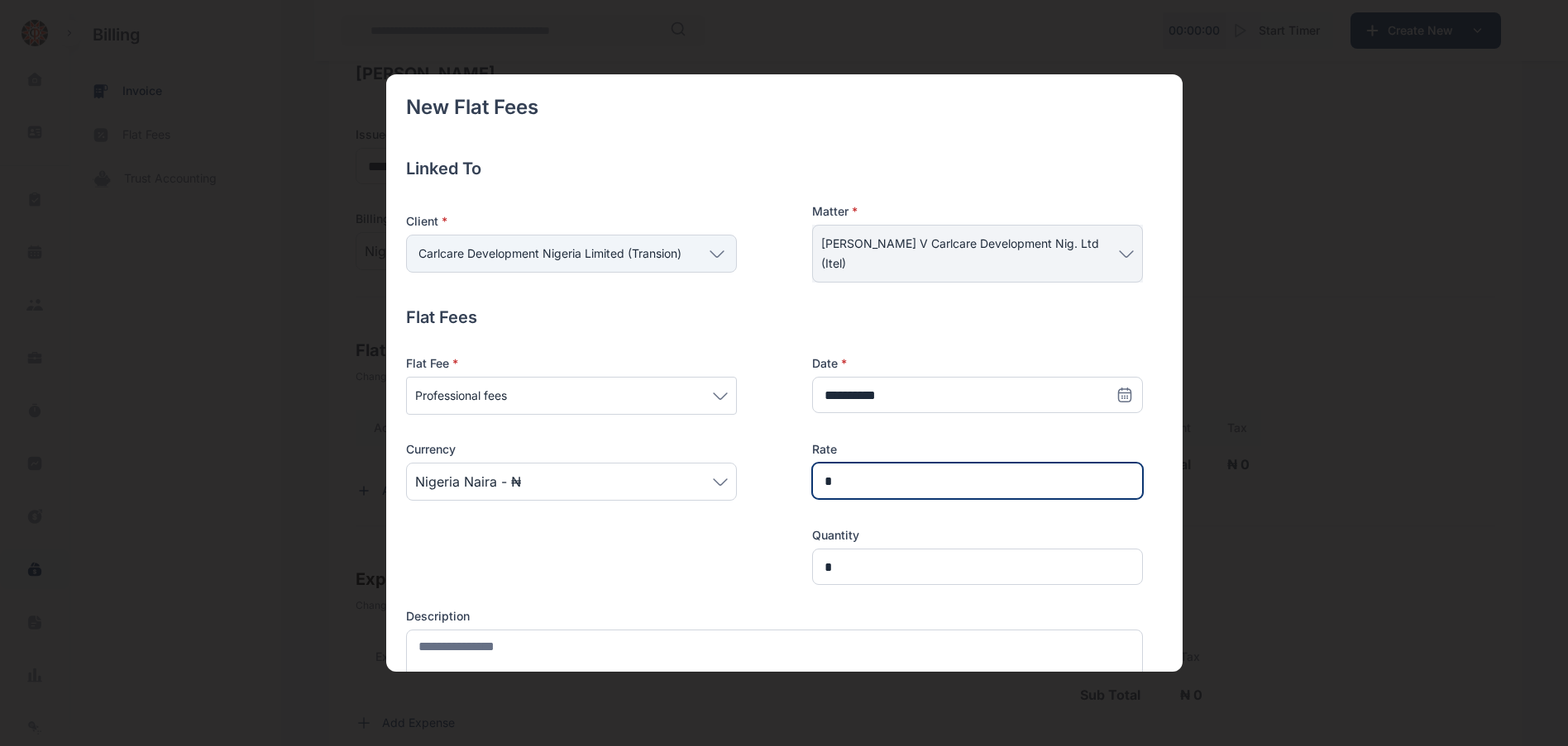
click at [850, 481] on input "*" at bounding box center [977, 481] width 331 height 37
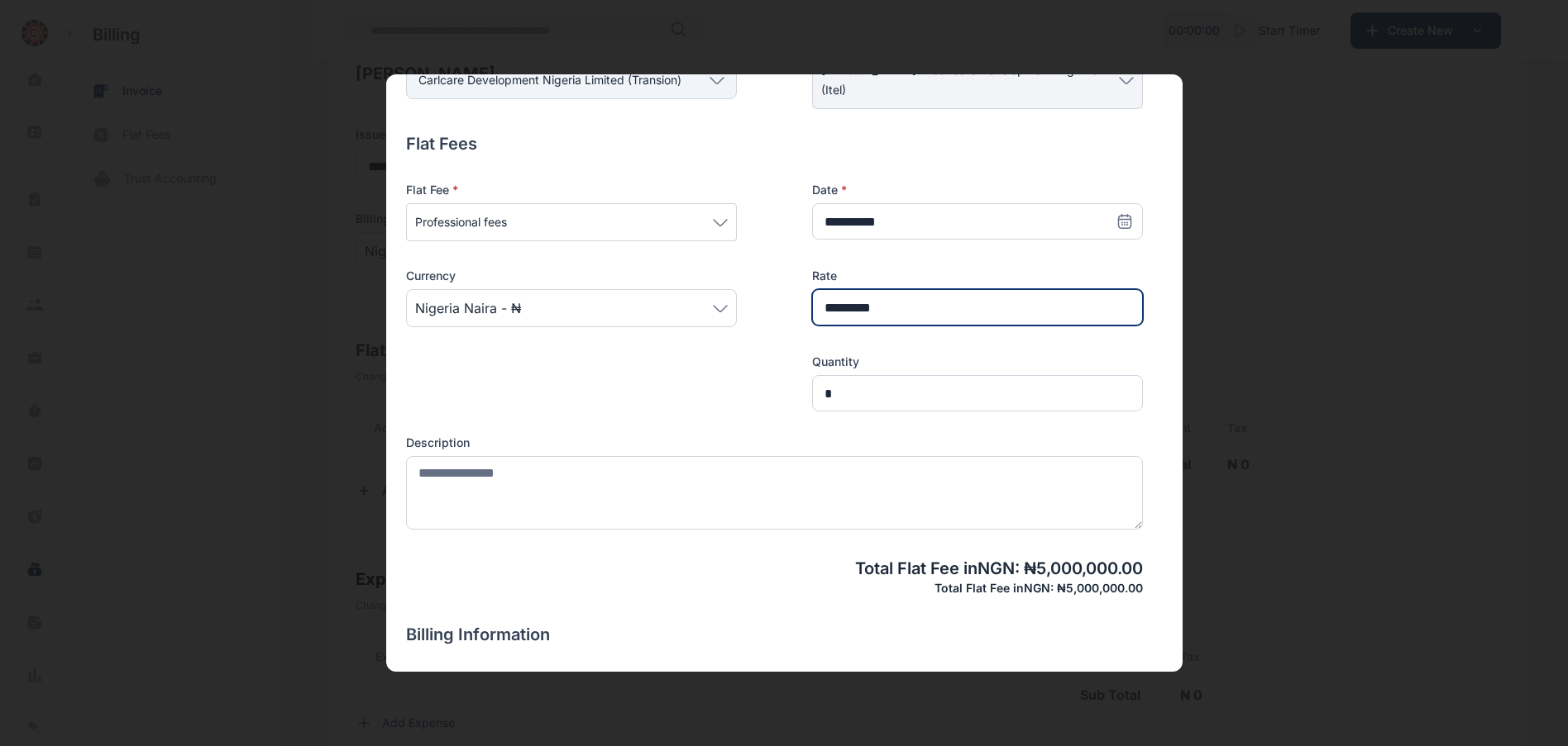
scroll to position [363, 0]
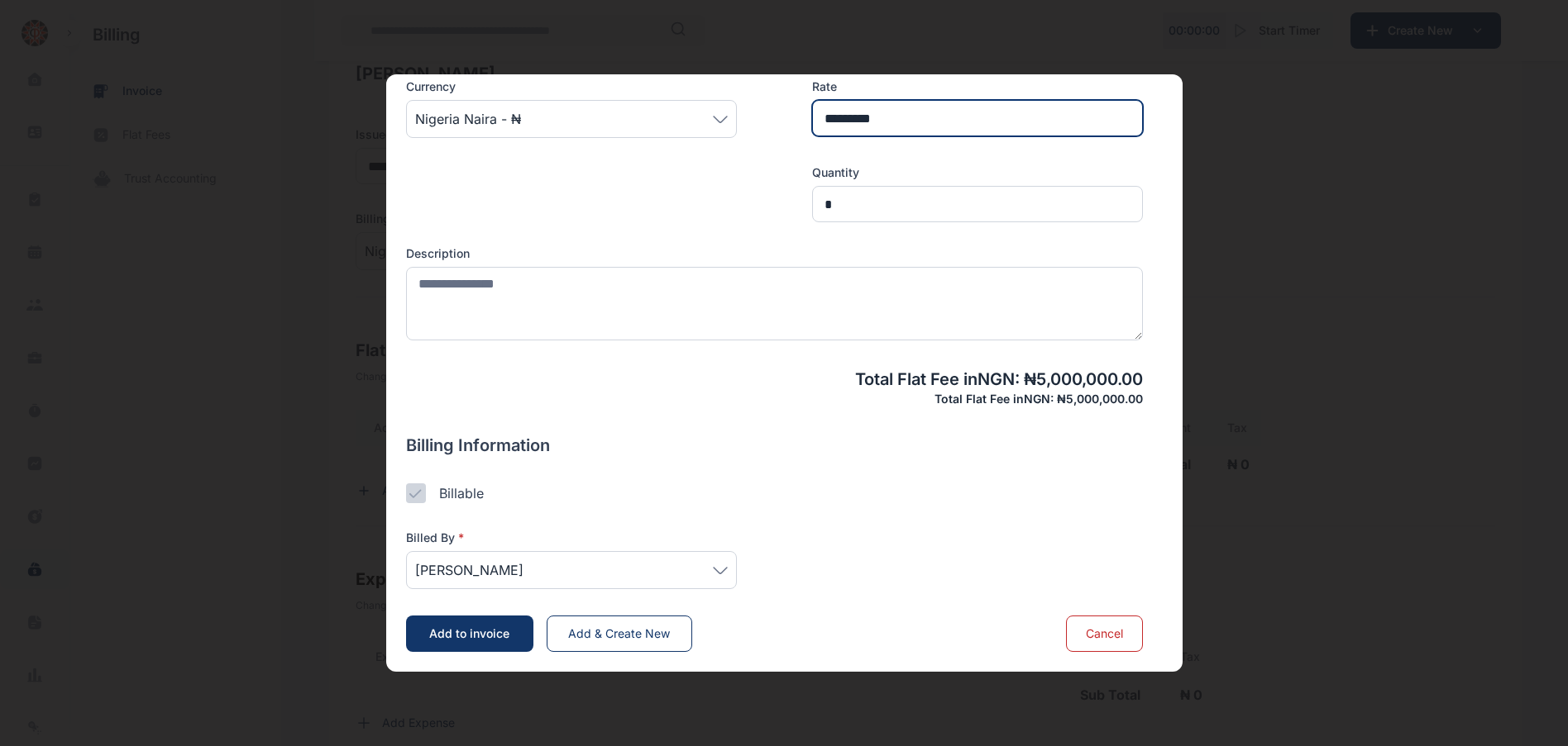
type input "*********"
click at [589, 575] on span "[PERSON_NAME]" at bounding box center [571, 570] width 313 height 20
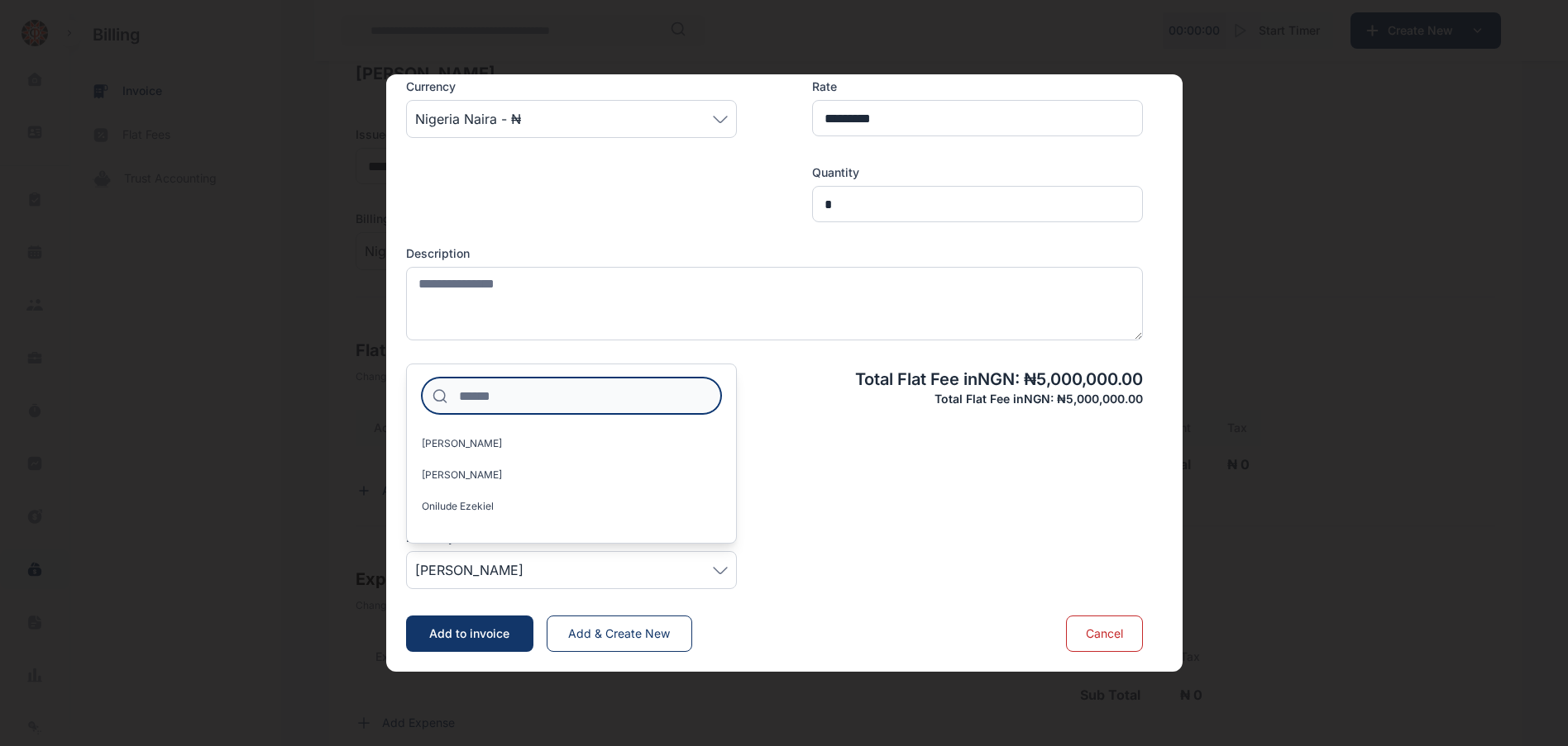
click at [530, 405] on input at bounding box center [571, 396] width 300 height 37
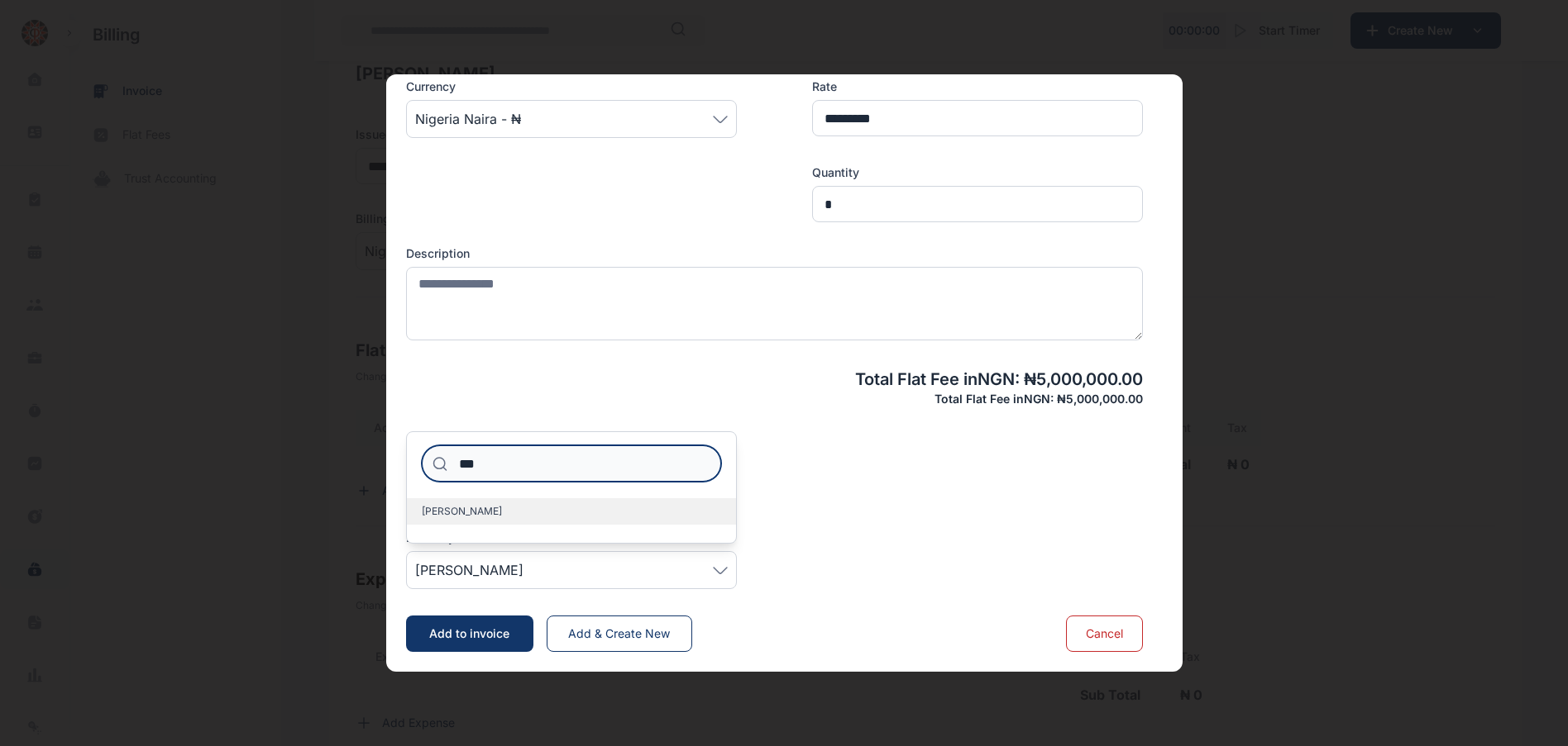
type input "***"
click at [469, 516] on span "[PERSON_NAME]" at bounding box center [462, 511] width 80 height 13
click at [878, 505] on div "Billed By * Olayemi Japhet *** Olayemi Japhet" at bounding box center [774, 546] width 737 height 86
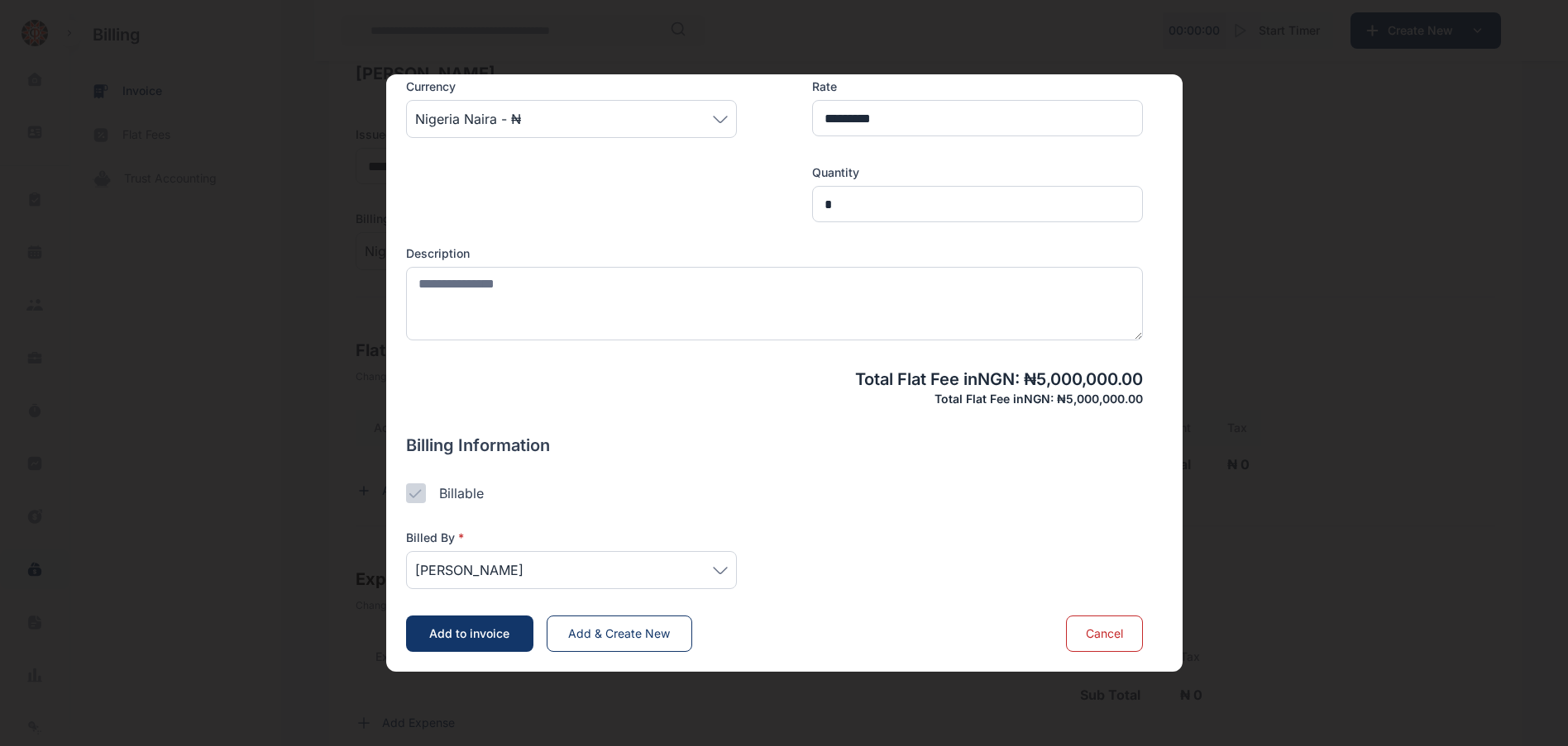
click at [456, 636] on span "Add to invoice" at bounding box center [470, 633] width 80 height 14
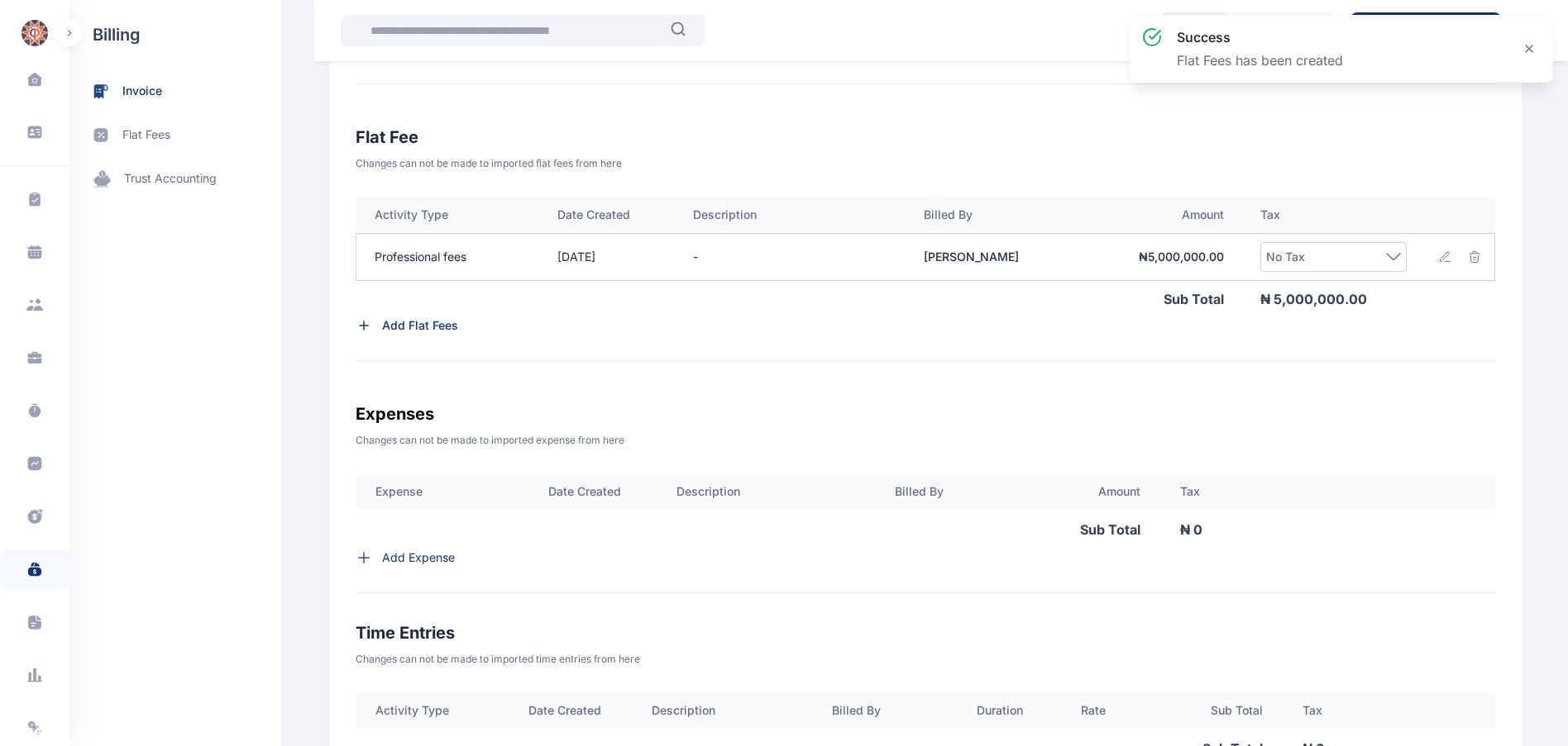
scroll to position [531, 0]
click at [412, 558] on p "Add Expense" at bounding box center [418, 554] width 73 height 16
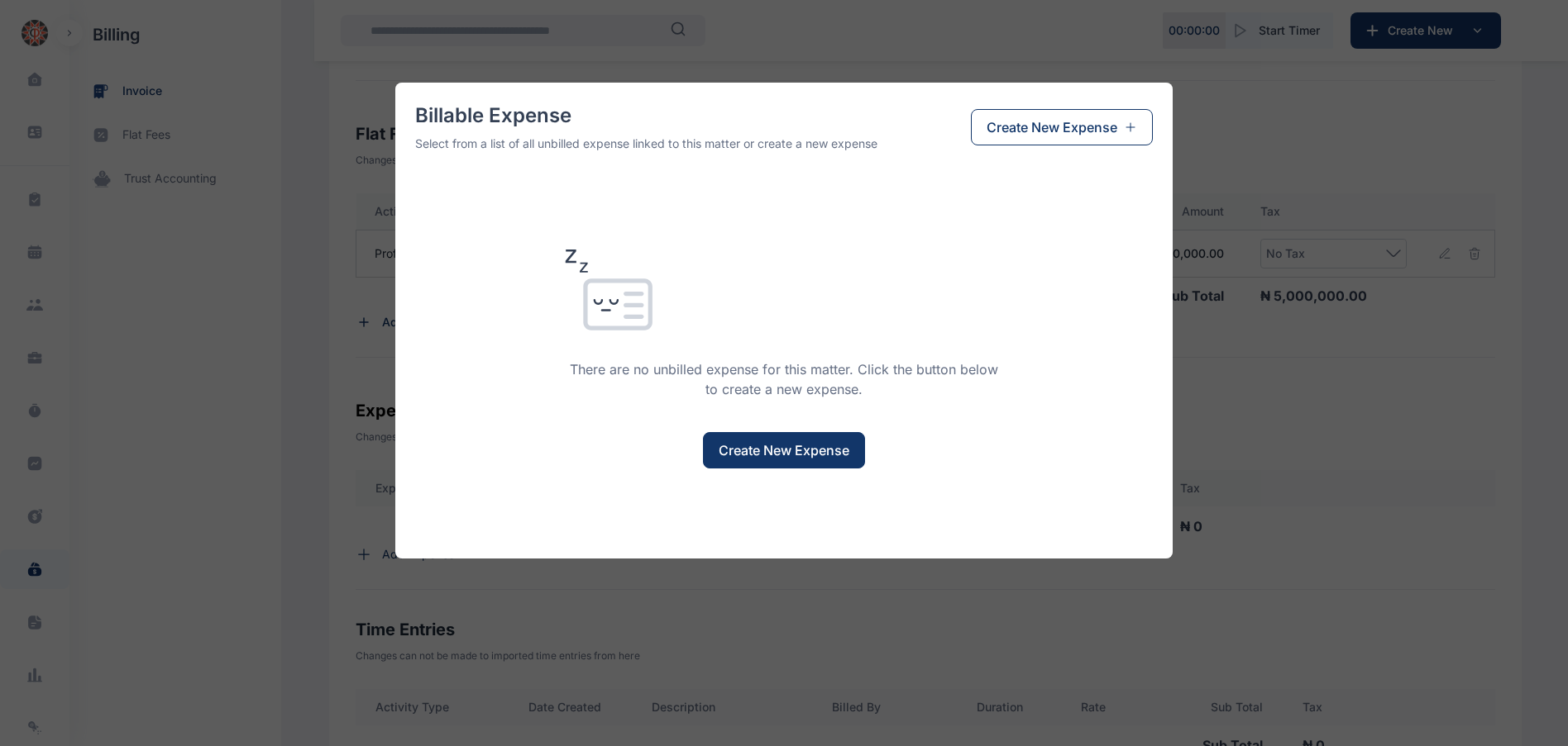
click at [754, 453] on span "Create New Expense" at bounding box center [784, 450] width 131 height 20
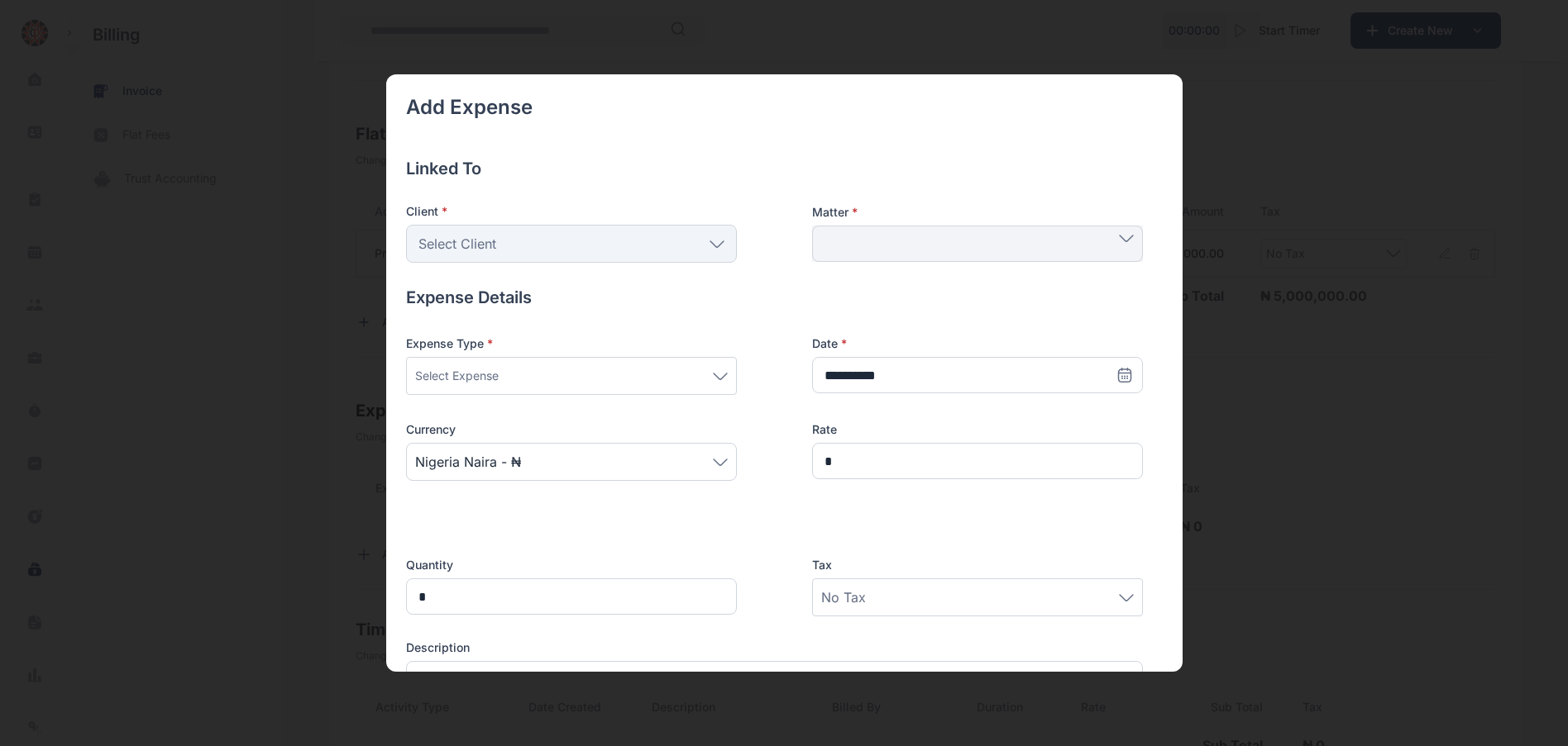
click at [518, 237] on div "Select Client" at bounding box center [570, 243] width 331 height 38
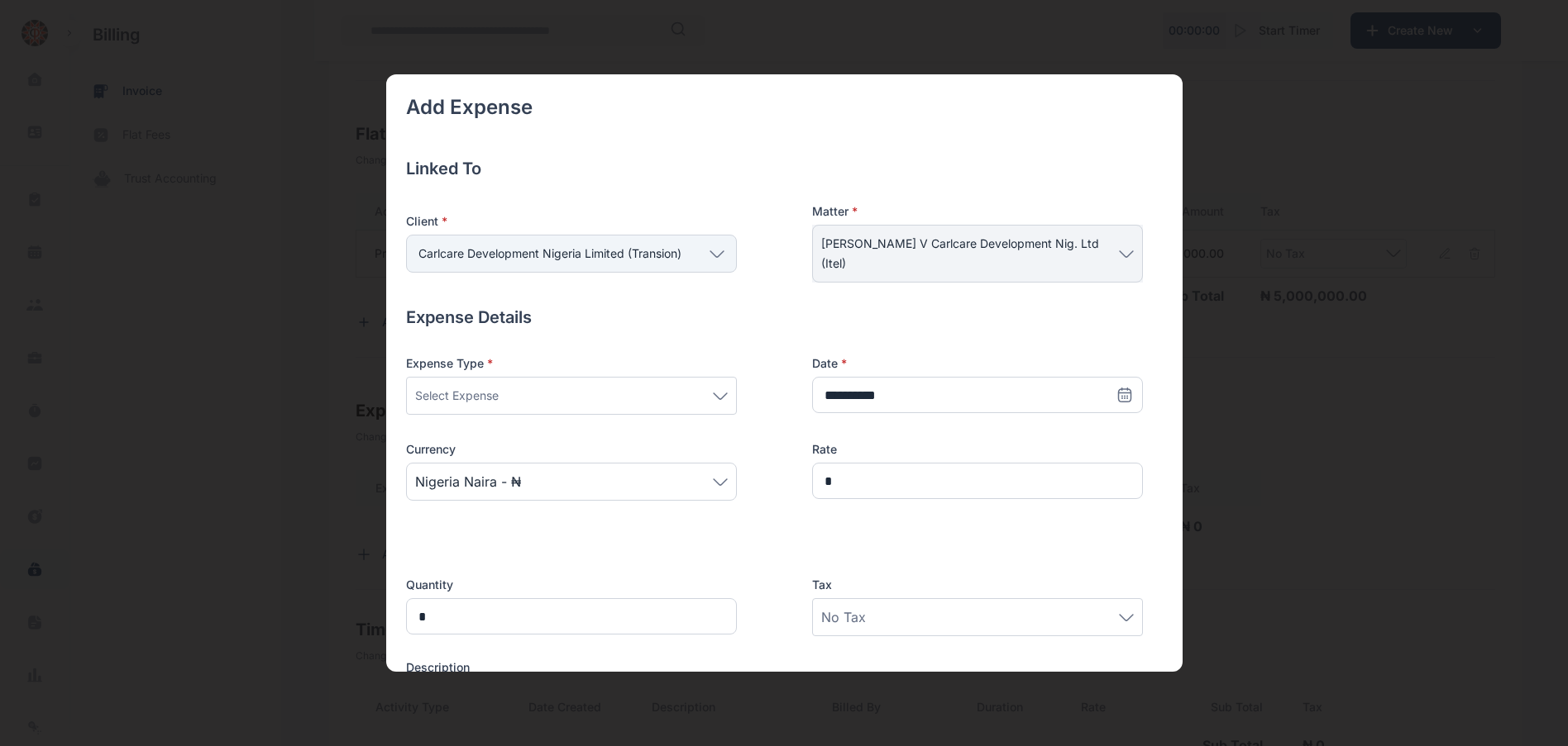
click at [538, 399] on div "Select Expense" at bounding box center [571, 395] width 313 height 20
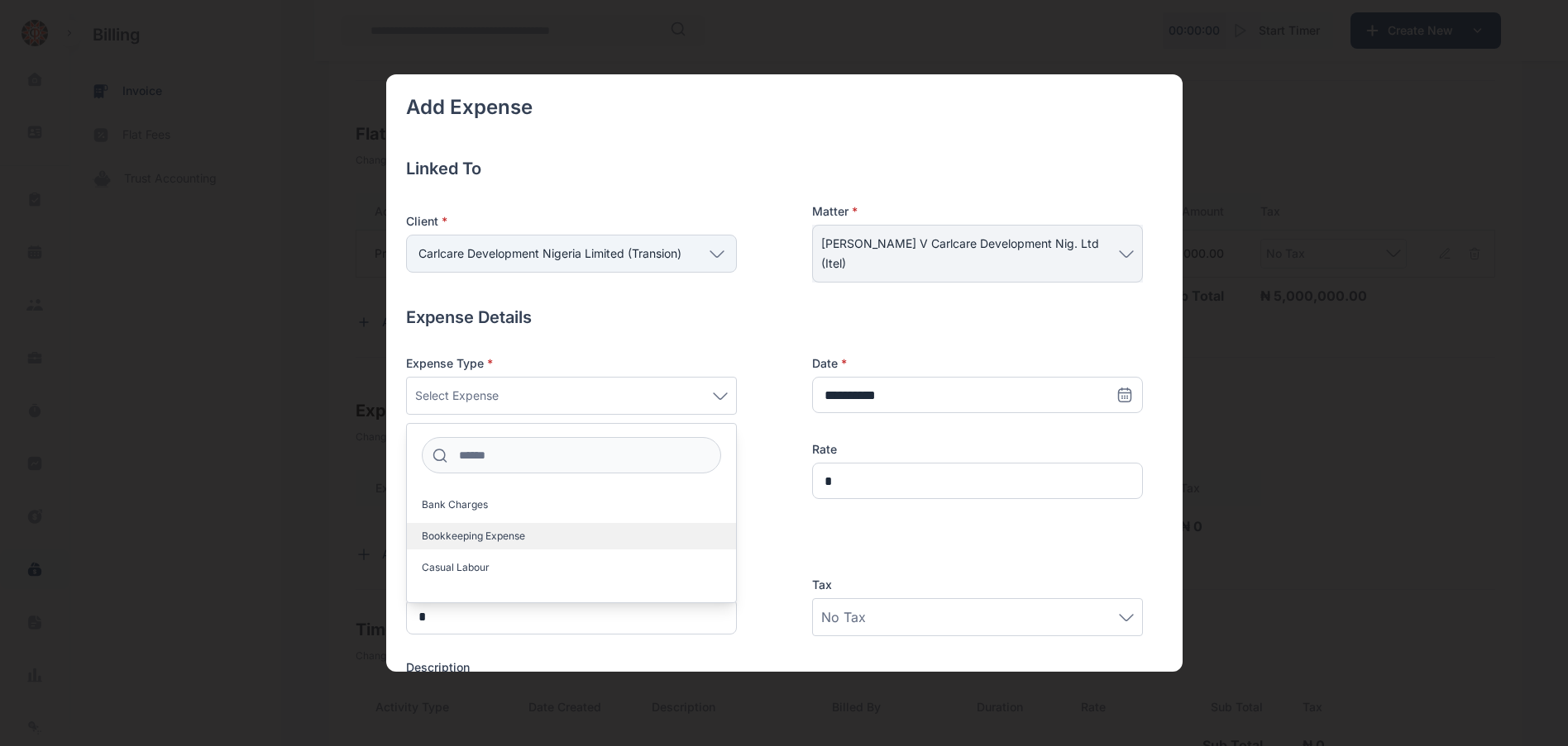
click at [486, 527] on label "Bookkeeping Expense" at bounding box center [570, 536] width 329 height 26
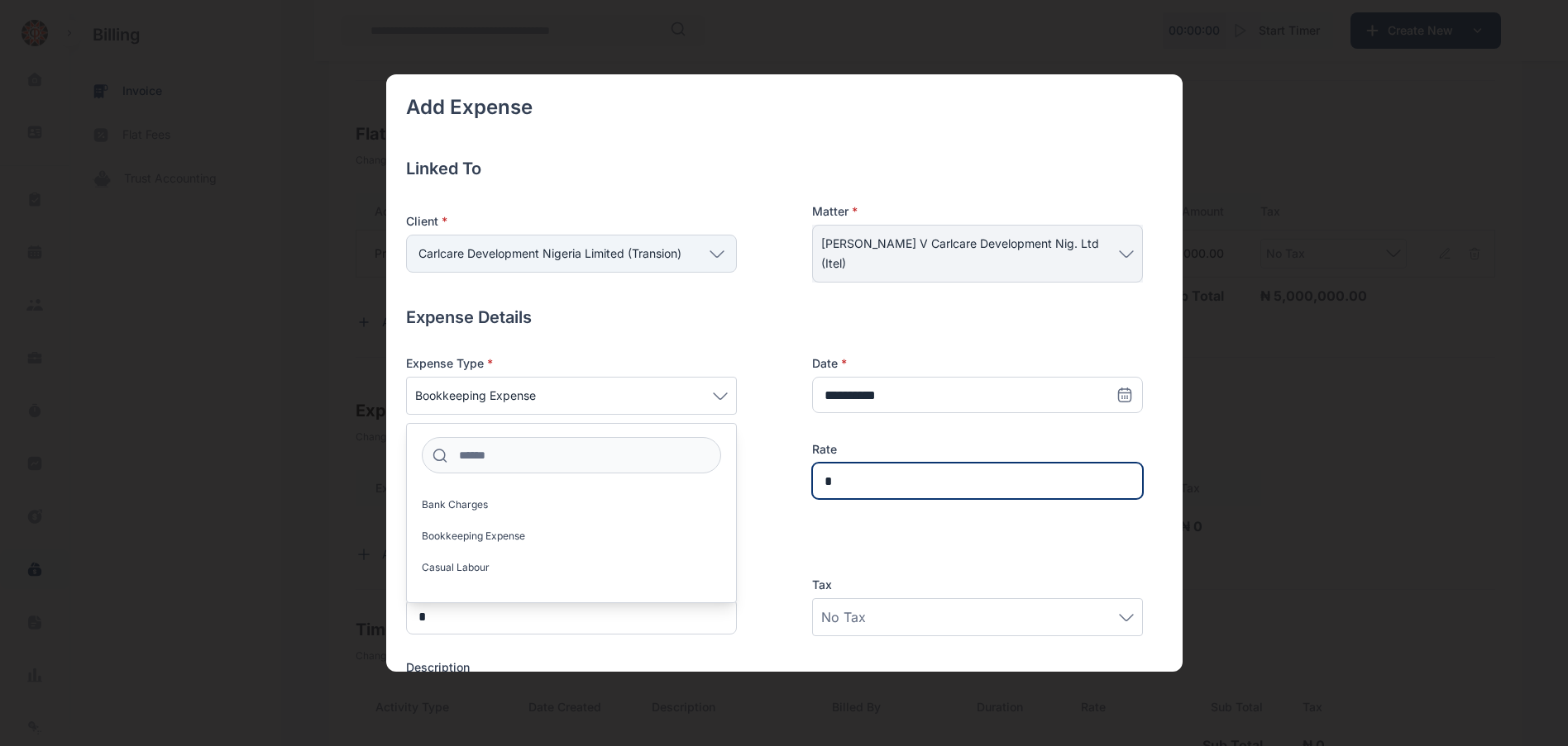
click at [972, 483] on input "*" at bounding box center [977, 481] width 331 height 37
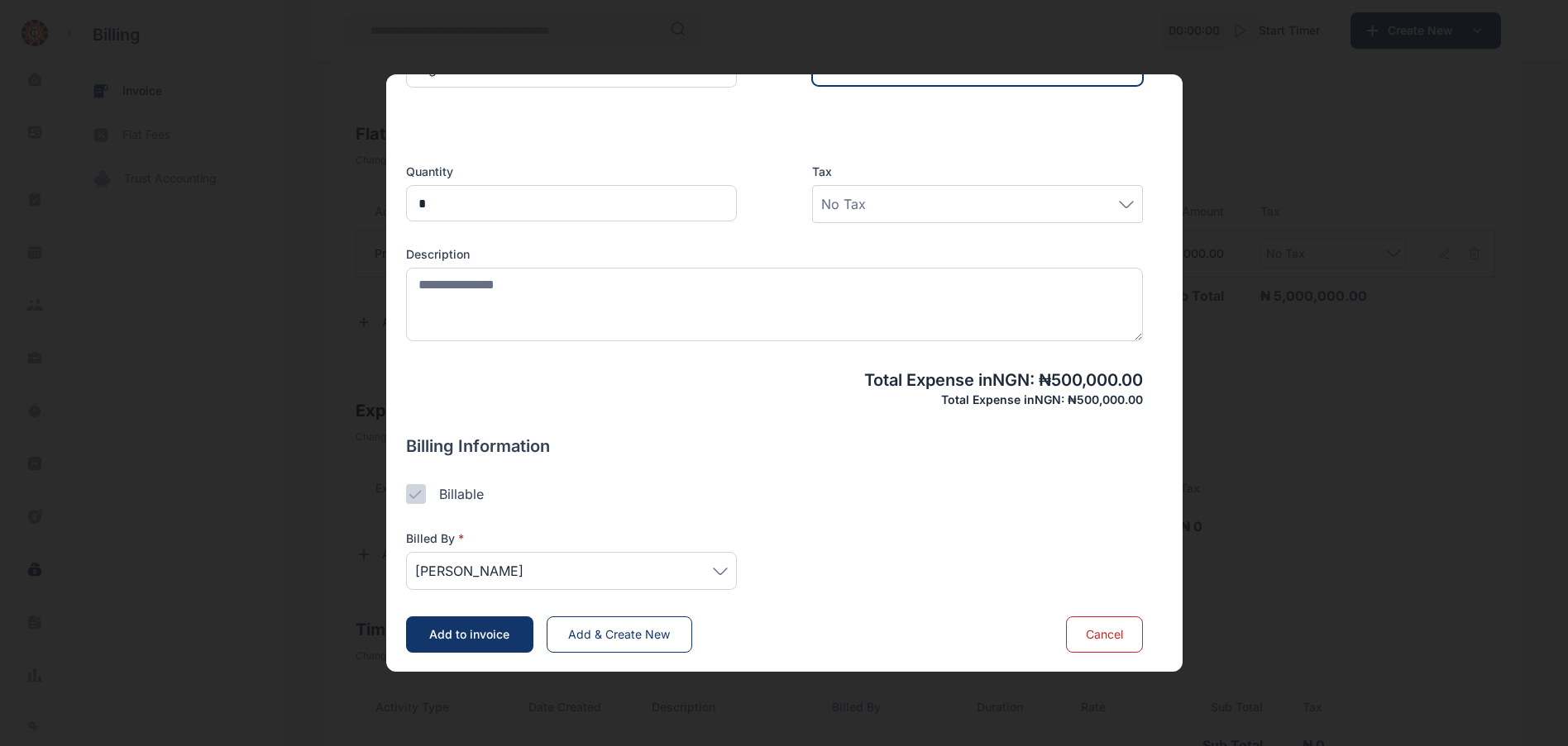
scroll to position [414, 0]
type input "*******"
click at [551, 579] on span "[PERSON_NAME]" at bounding box center [571, 570] width 313 height 20
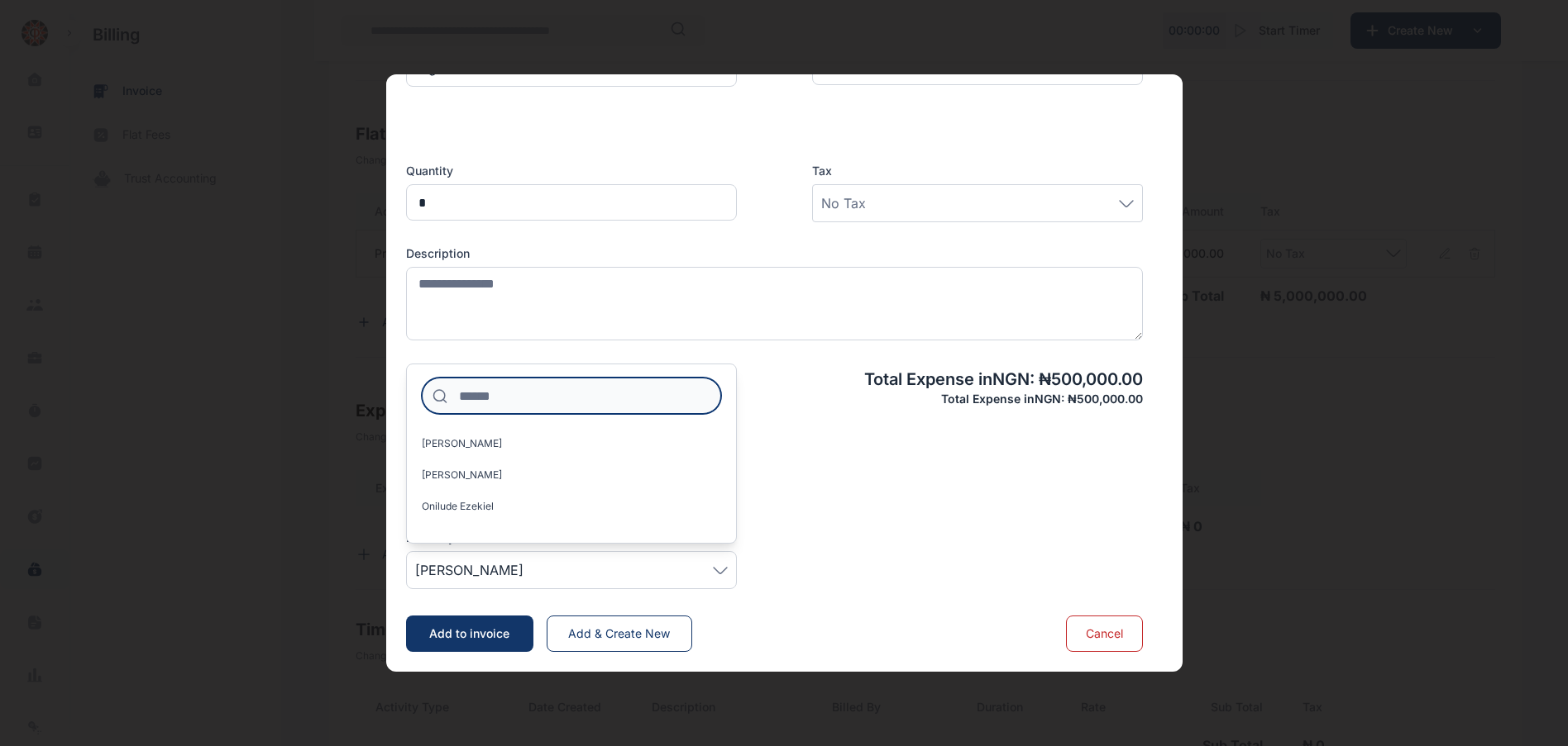
click at [502, 403] on input at bounding box center [571, 396] width 300 height 37
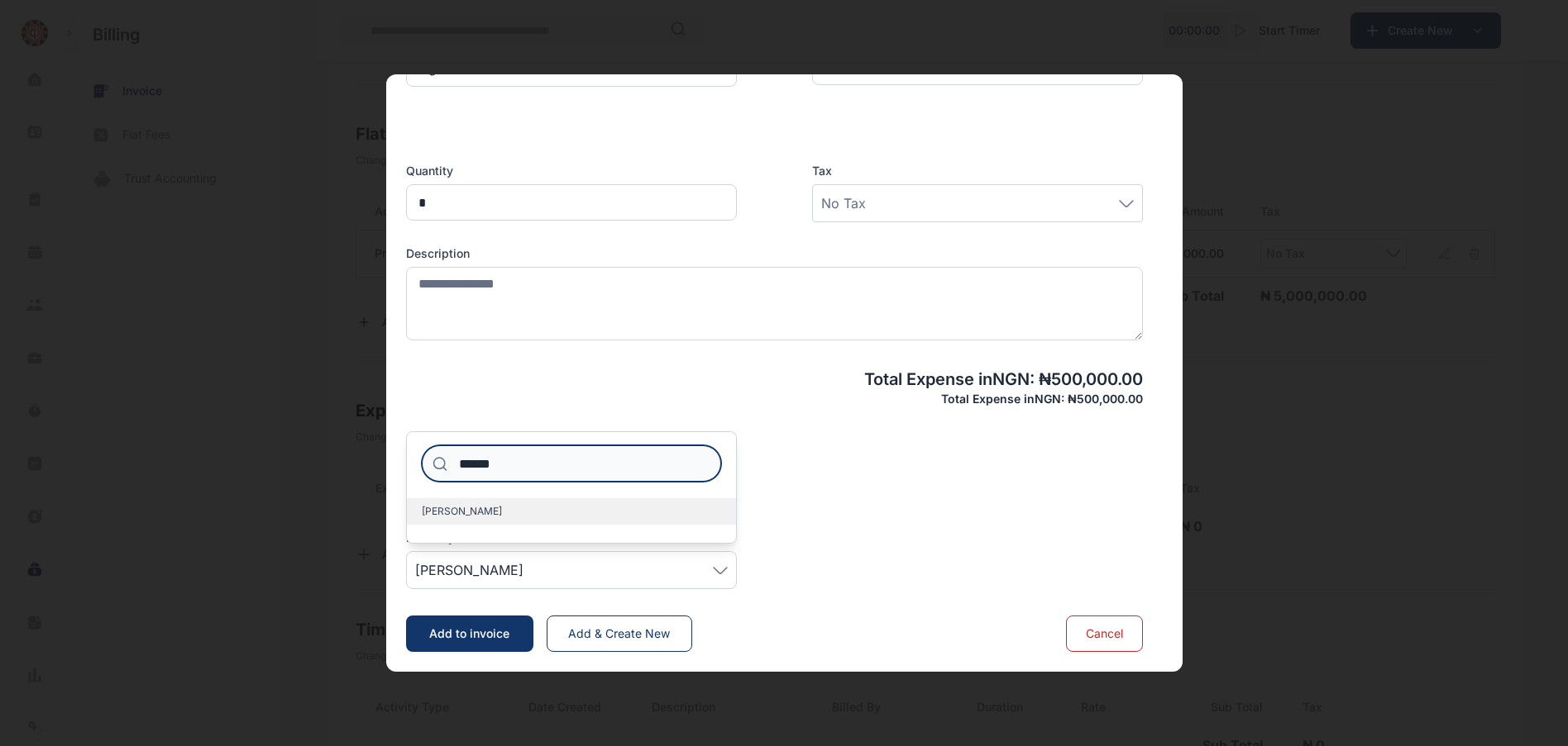
type input "******"
click at [472, 512] on span "[PERSON_NAME]" at bounding box center [462, 511] width 80 height 13
click at [507, 508] on label "[PERSON_NAME]" at bounding box center [570, 511] width 329 height 26
click at [1126, 538] on div "Billed By * Olayemi Japhet ****** Olayemi Japhet" at bounding box center [774, 546] width 737 height 86
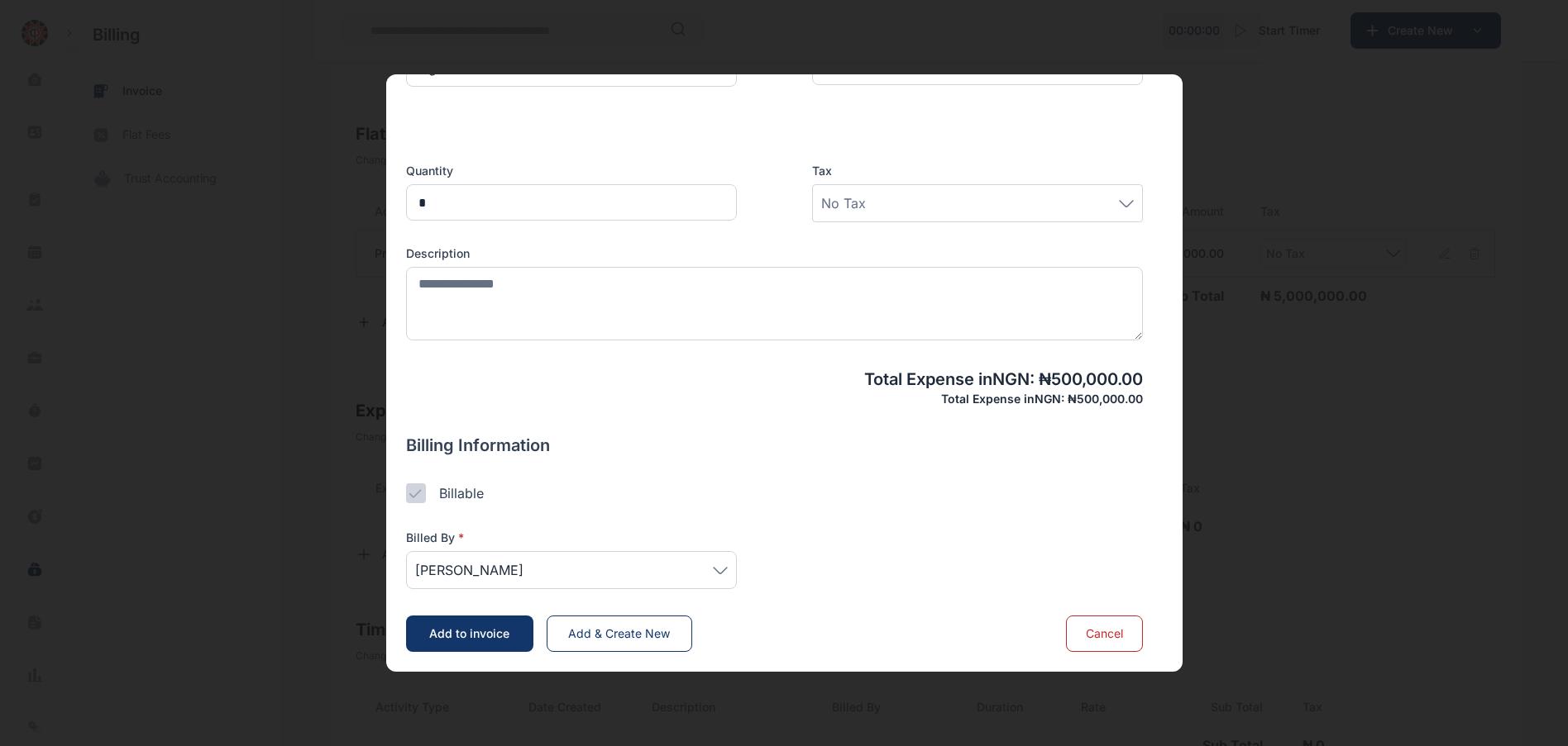
click at [458, 621] on button "Add to invoice" at bounding box center [469, 633] width 127 height 37
click at [477, 637] on span "Add to invoice" at bounding box center [470, 633] width 80 height 14
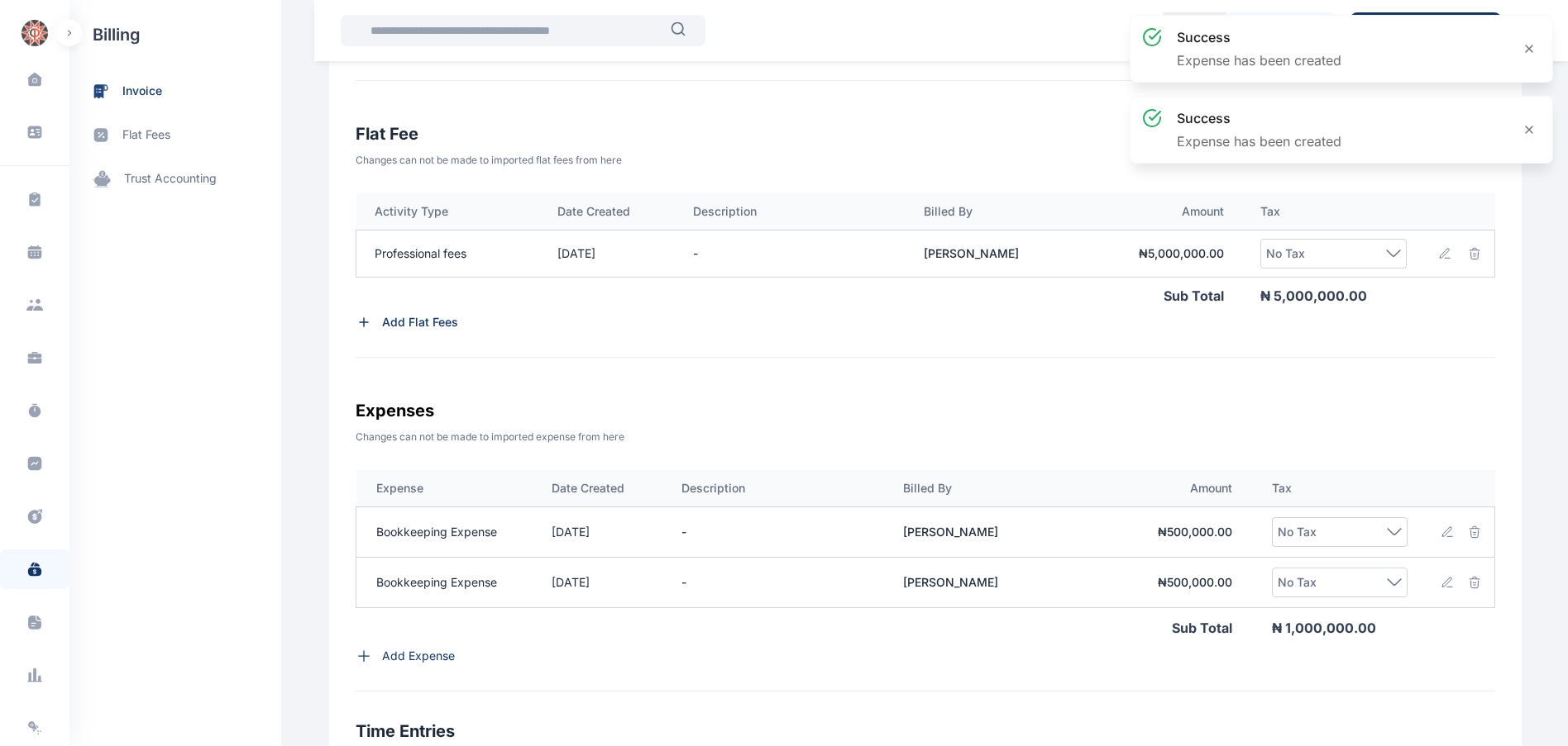
click at [1480, 583] on img at bounding box center [1474, 582] width 13 height 13
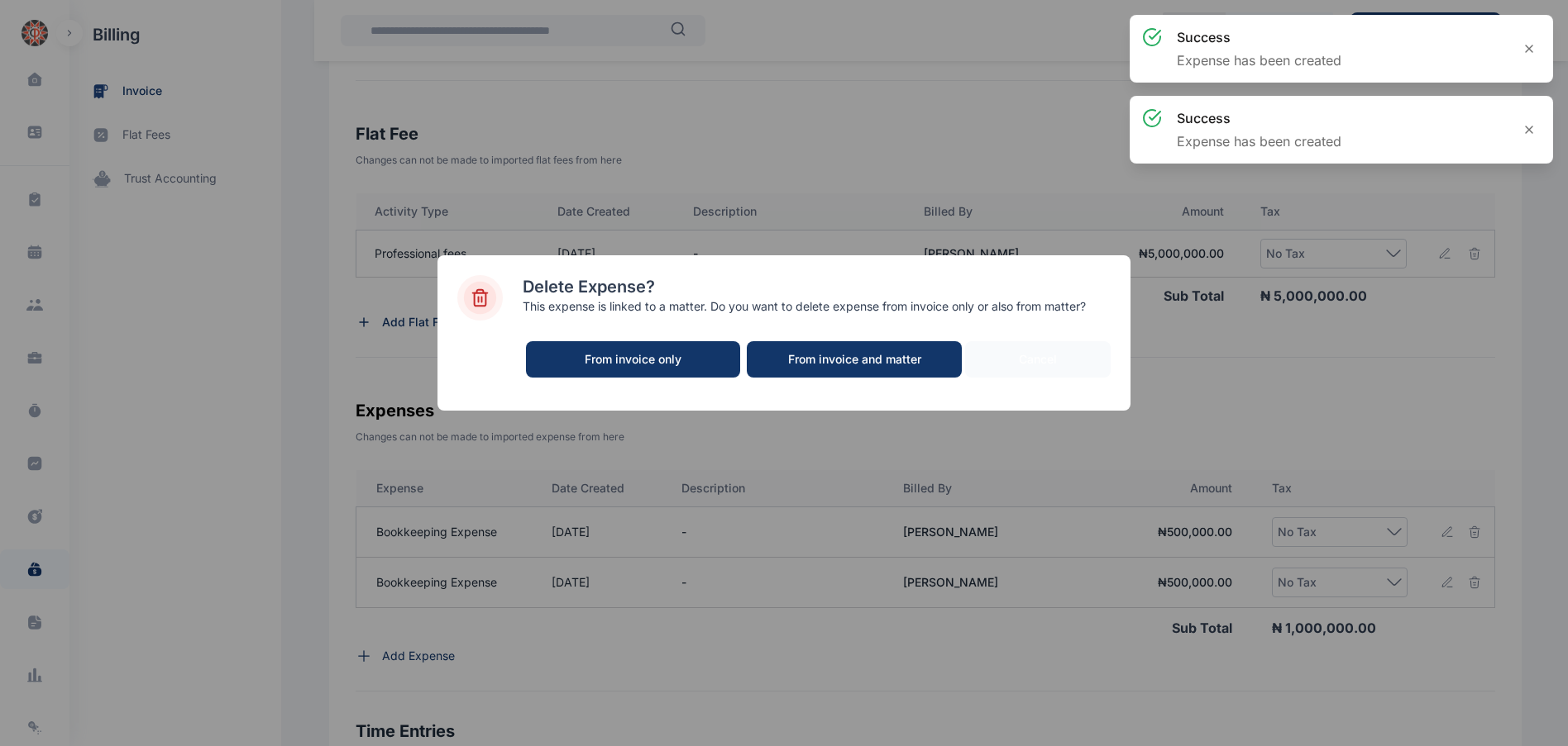
click at [809, 355] on div "From invoice and matter" at bounding box center [854, 359] width 182 height 16
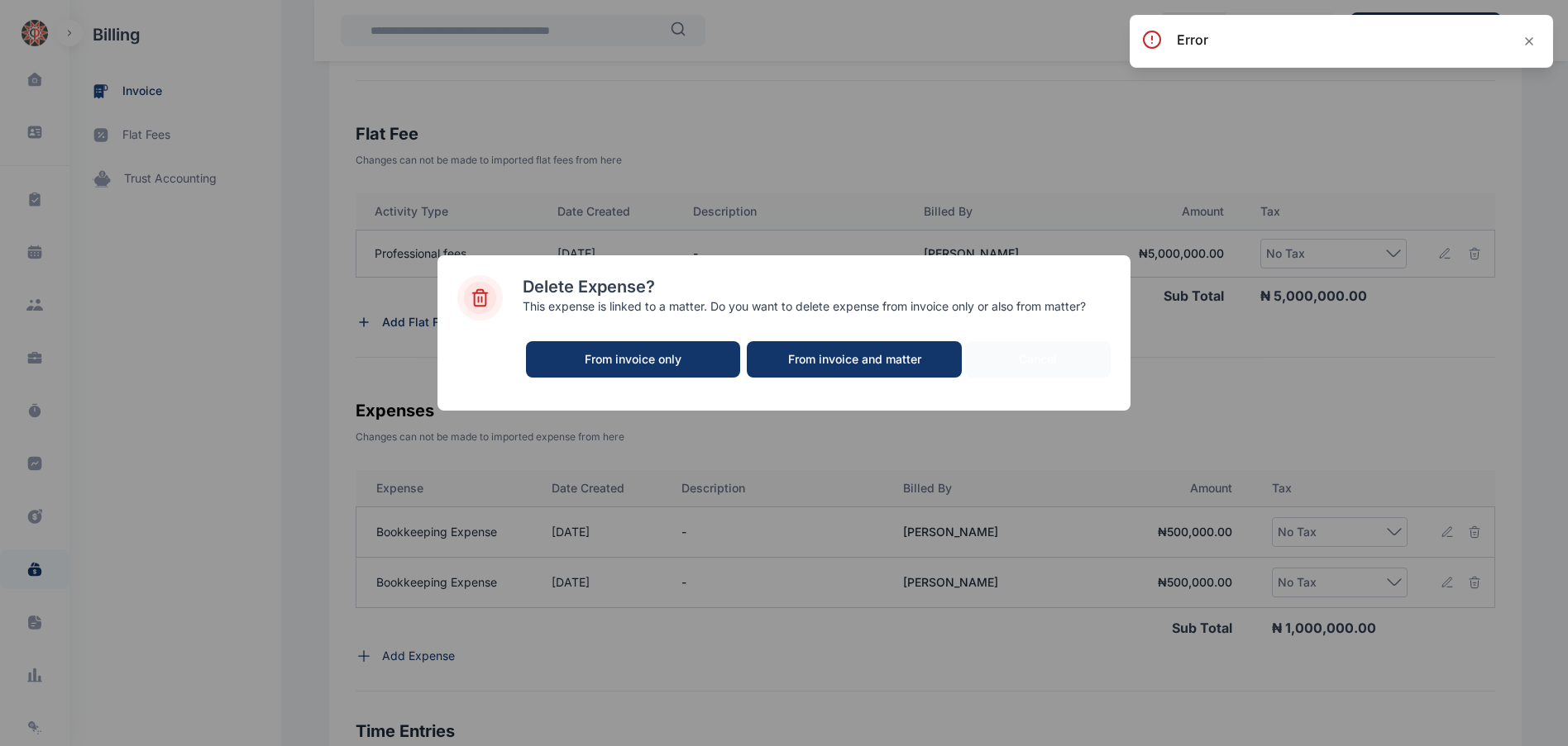
click at [1376, 248] on div "Delete Expense? This expense is linked to a matter. Do you want to delete expen…" at bounding box center [784, 373] width 1568 height 746
click at [1379, 344] on div "Delete Expense? This expense is linked to a matter. Do you want to delete expen…" at bounding box center [784, 373] width 1568 height 746
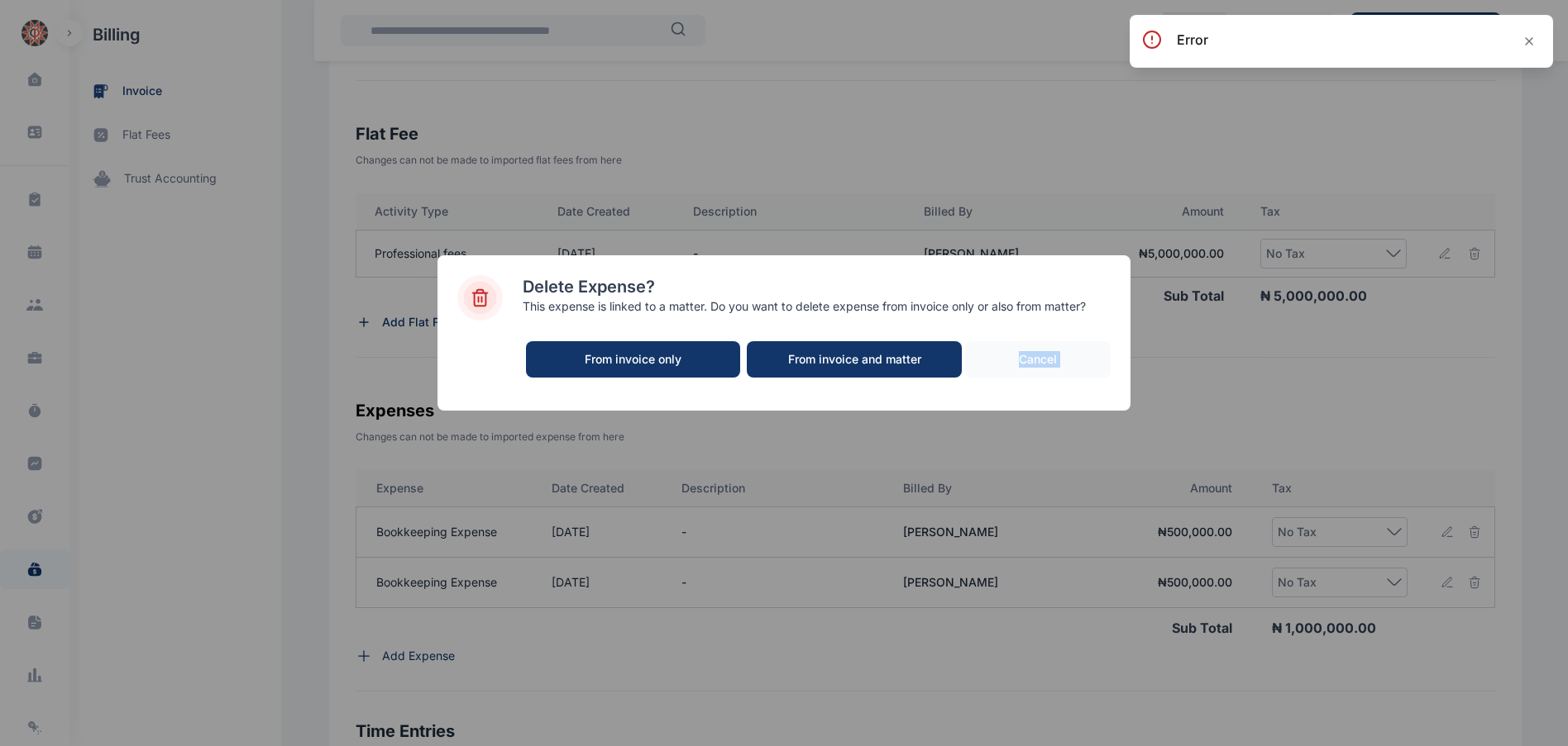
click at [1379, 344] on div "Delete Expense? This expense is linked to a matter. Do you want to delete expen…" at bounding box center [784, 373] width 1568 height 746
click at [1044, 362] on div "Cancel" at bounding box center [1038, 359] width 113 height 16
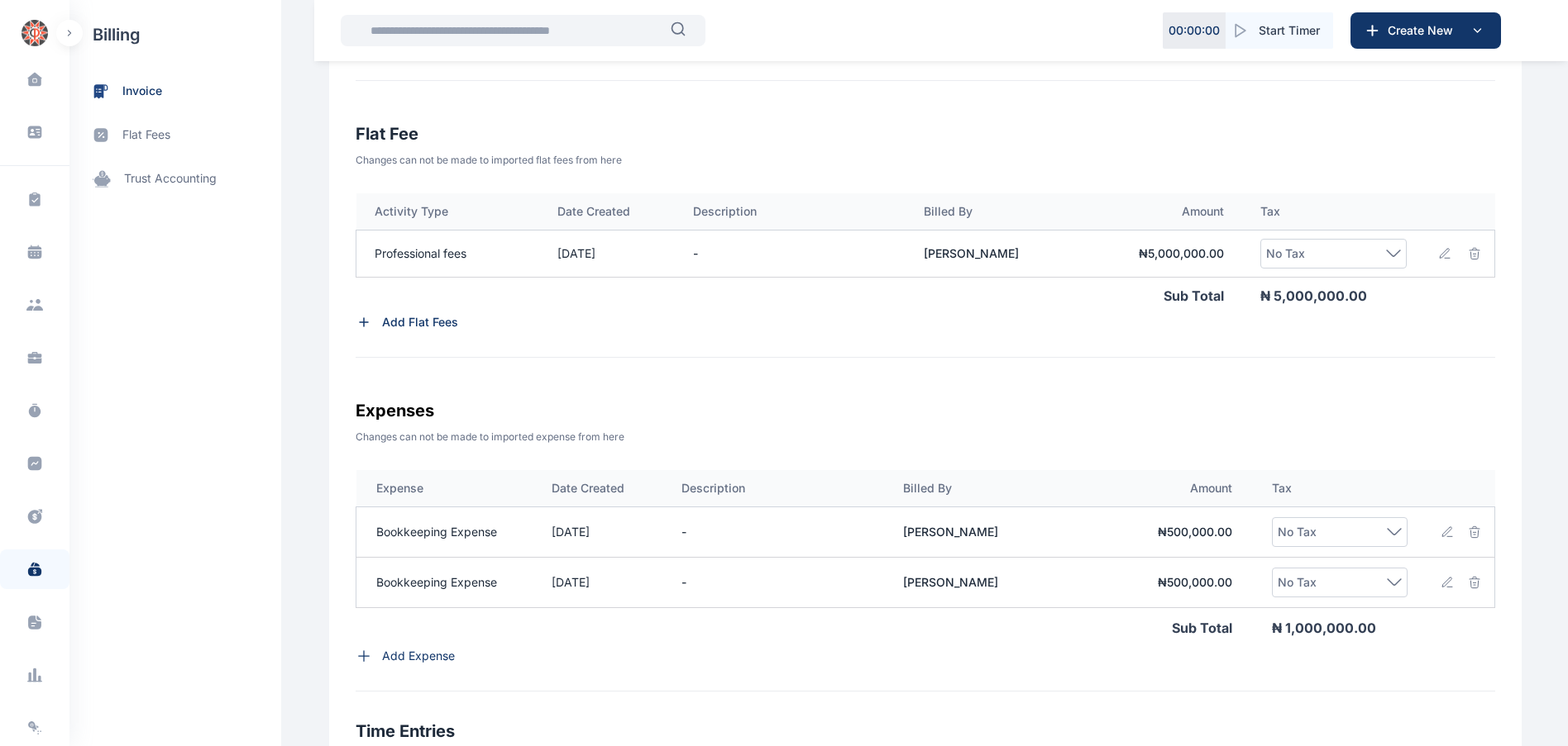
click at [1477, 531] on img at bounding box center [1474, 532] width 13 height 13
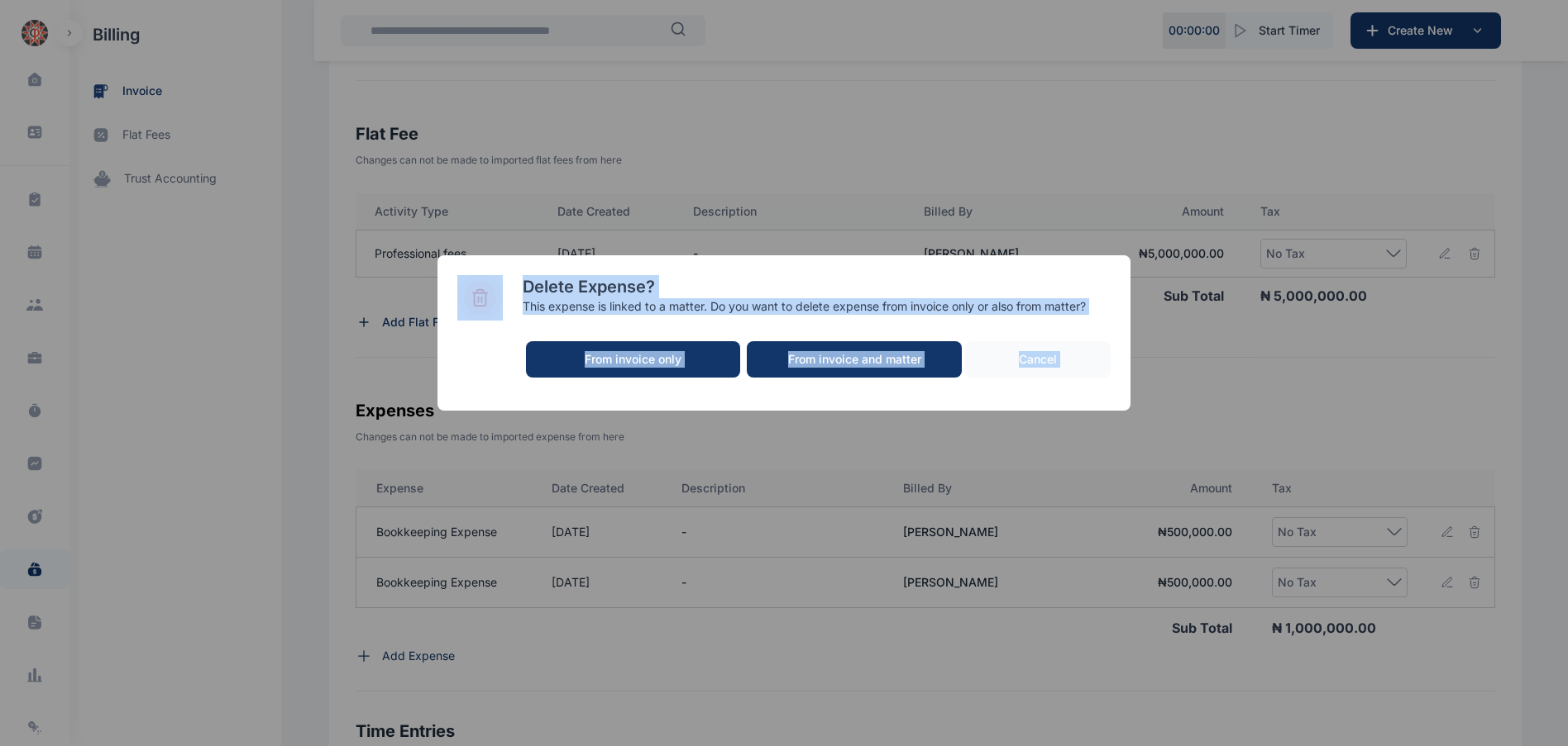
click at [641, 353] on div "From invoice only" at bounding box center [633, 359] width 181 height 16
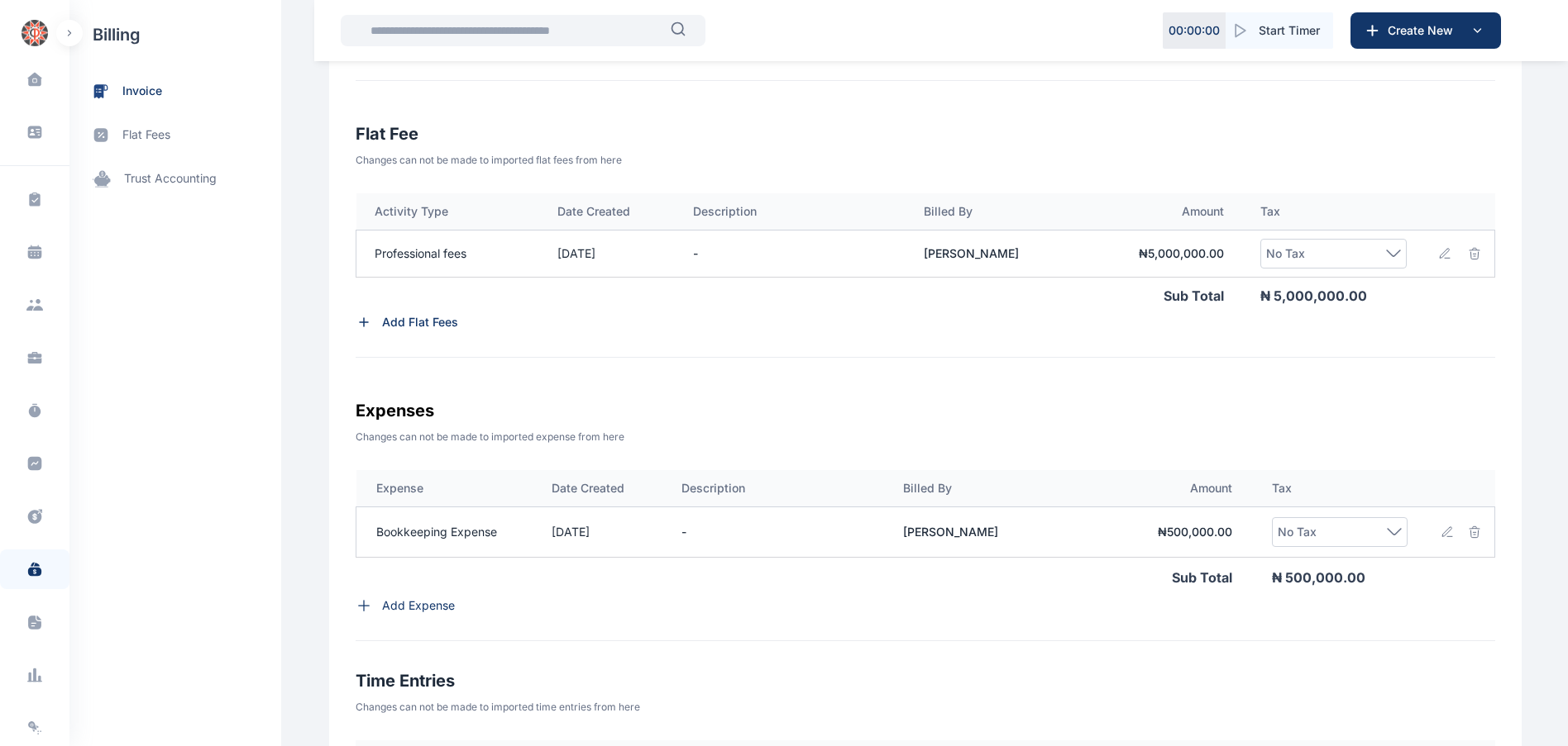
click at [1396, 249] on icon at bounding box center [1393, 253] width 15 height 8
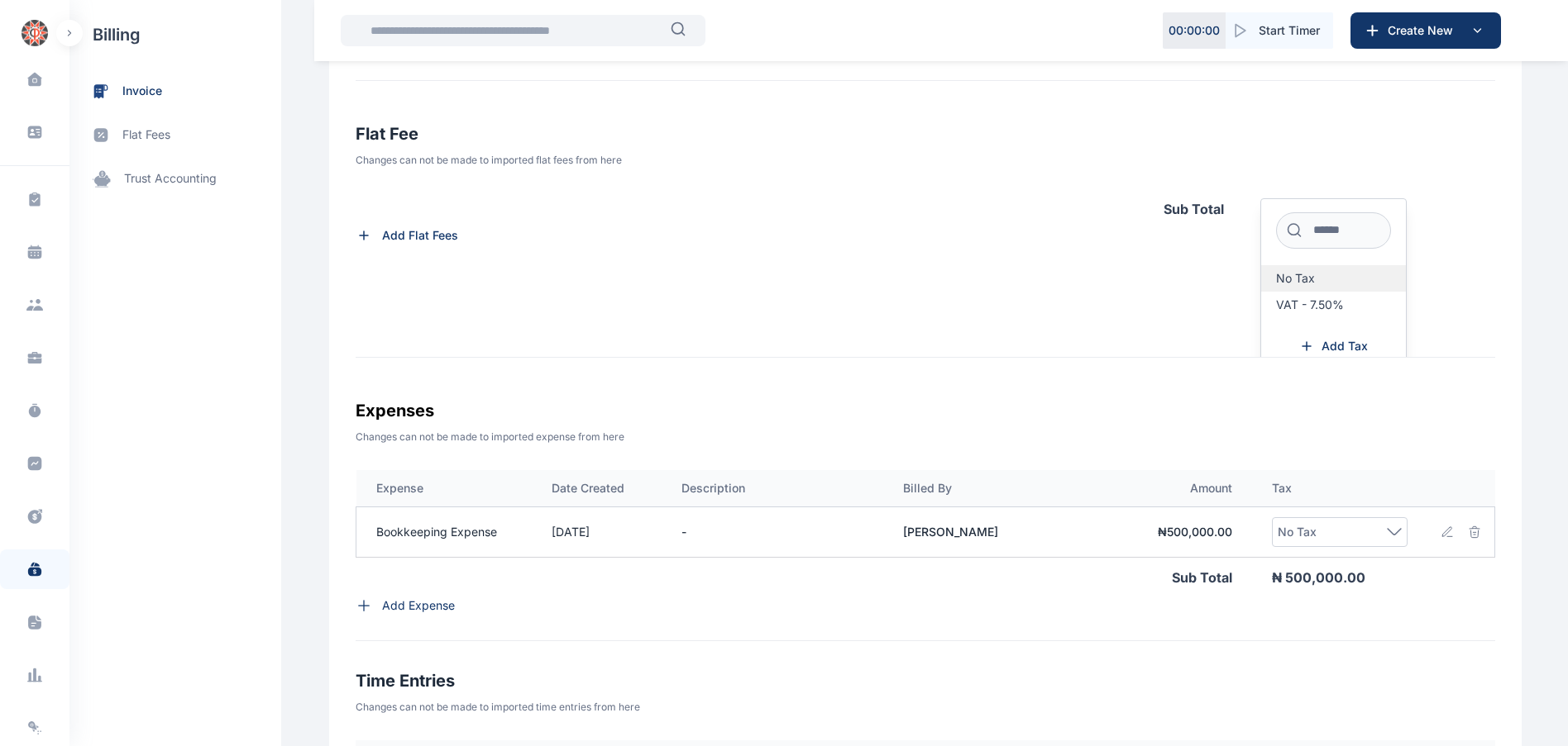
scroll to position [98, 0]
click at [1302, 287] on span "VAT - 7.50%" at bounding box center [1309, 293] width 67 height 13
click at [1288, 298] on span "VAT - 7.50%" at bounding box center [1309, 293] width 67 height 13
click at [1276, 294] on span "VAT - 7.50%" at bounding box center [1309, 293] width 67 height 13
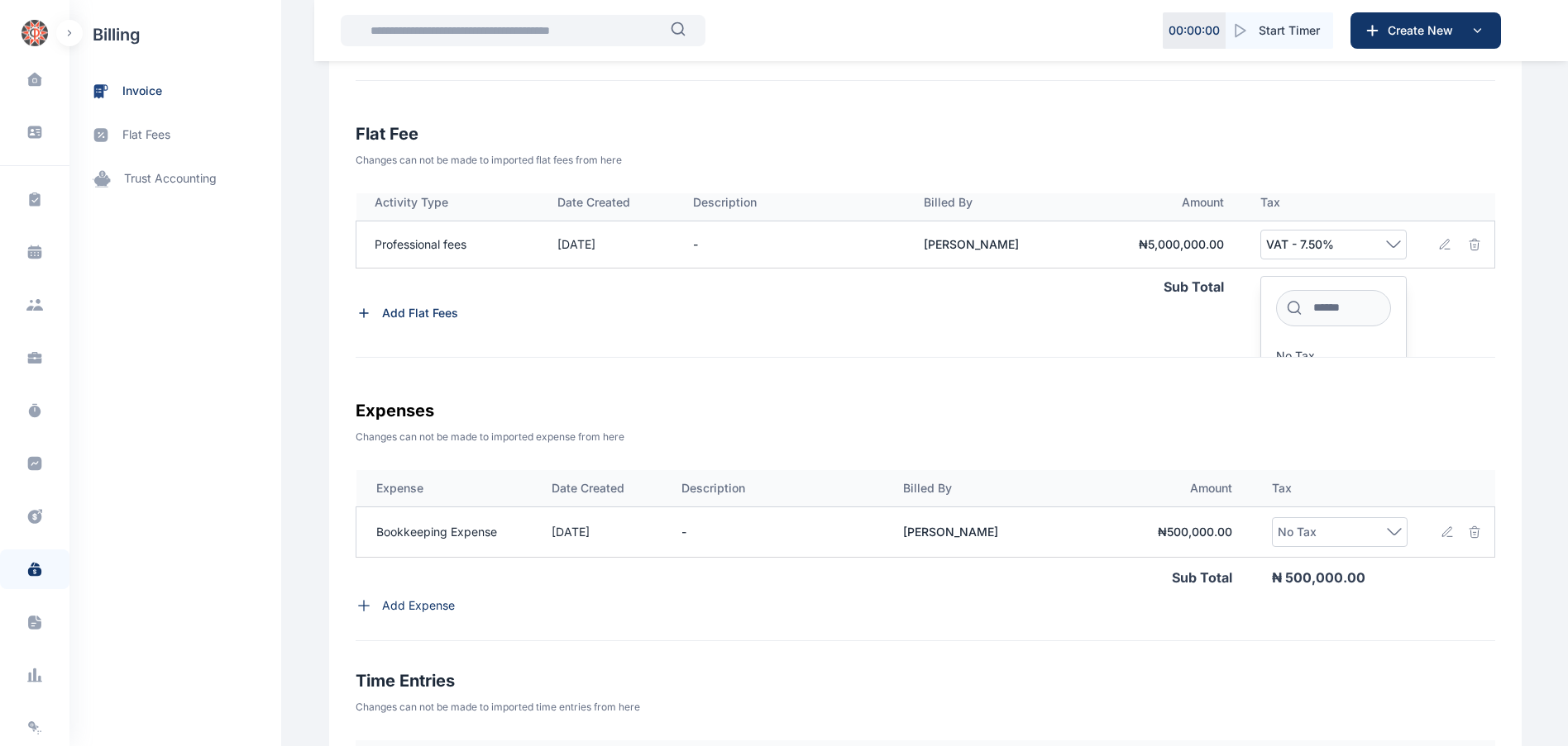
scroll to position [12, 0]
click at [1005, 314] on div "Add Flat Fees" at bounding box center [925, 310] width 1139 height 16
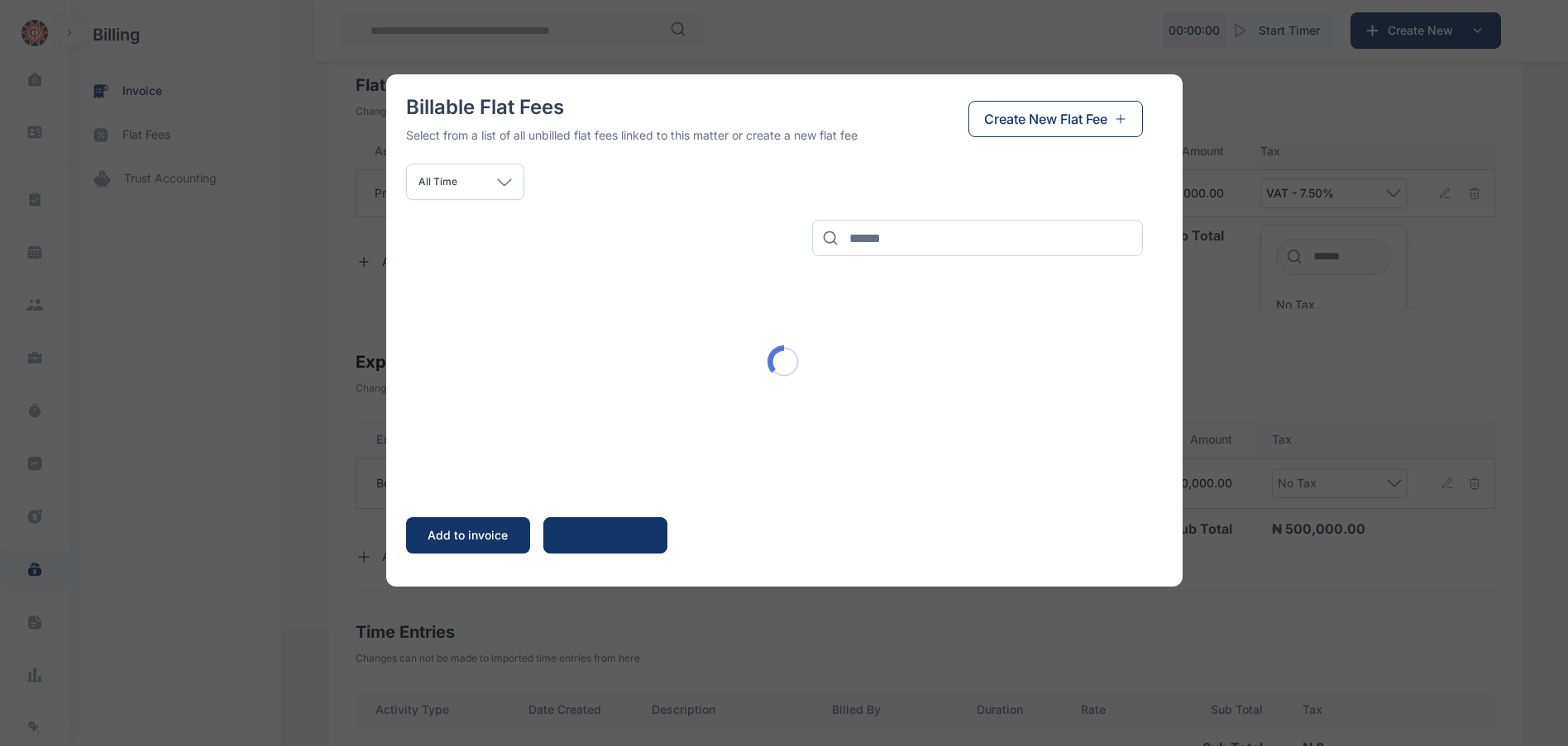
scroll to position [597, 0]
click at [1222, 311] on div "Billable Flat Fees Select from a list of all unbilled flat fees linked to this …" at bounding box center [784, 373] width 1568 height 746
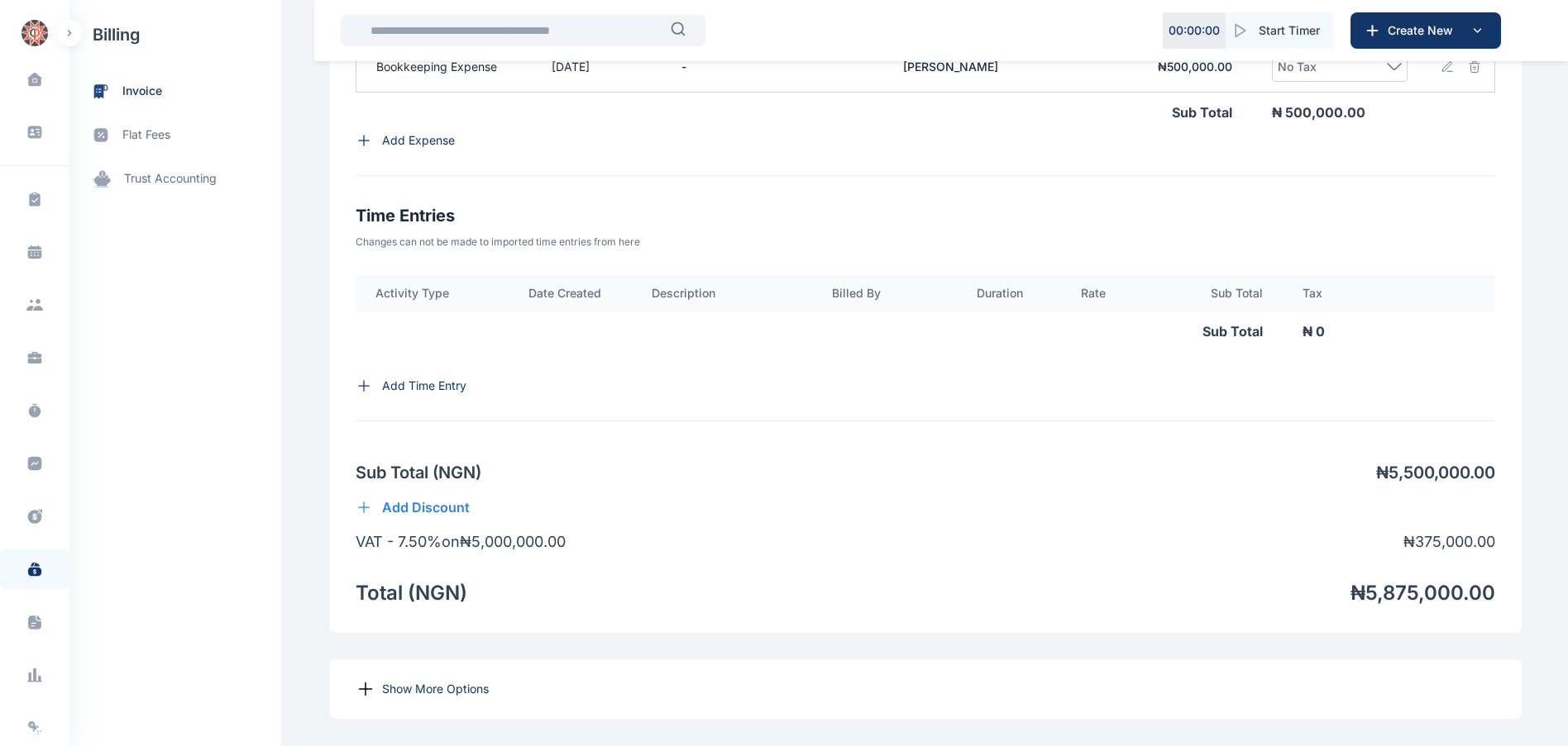
scroll to position [1085, 0]
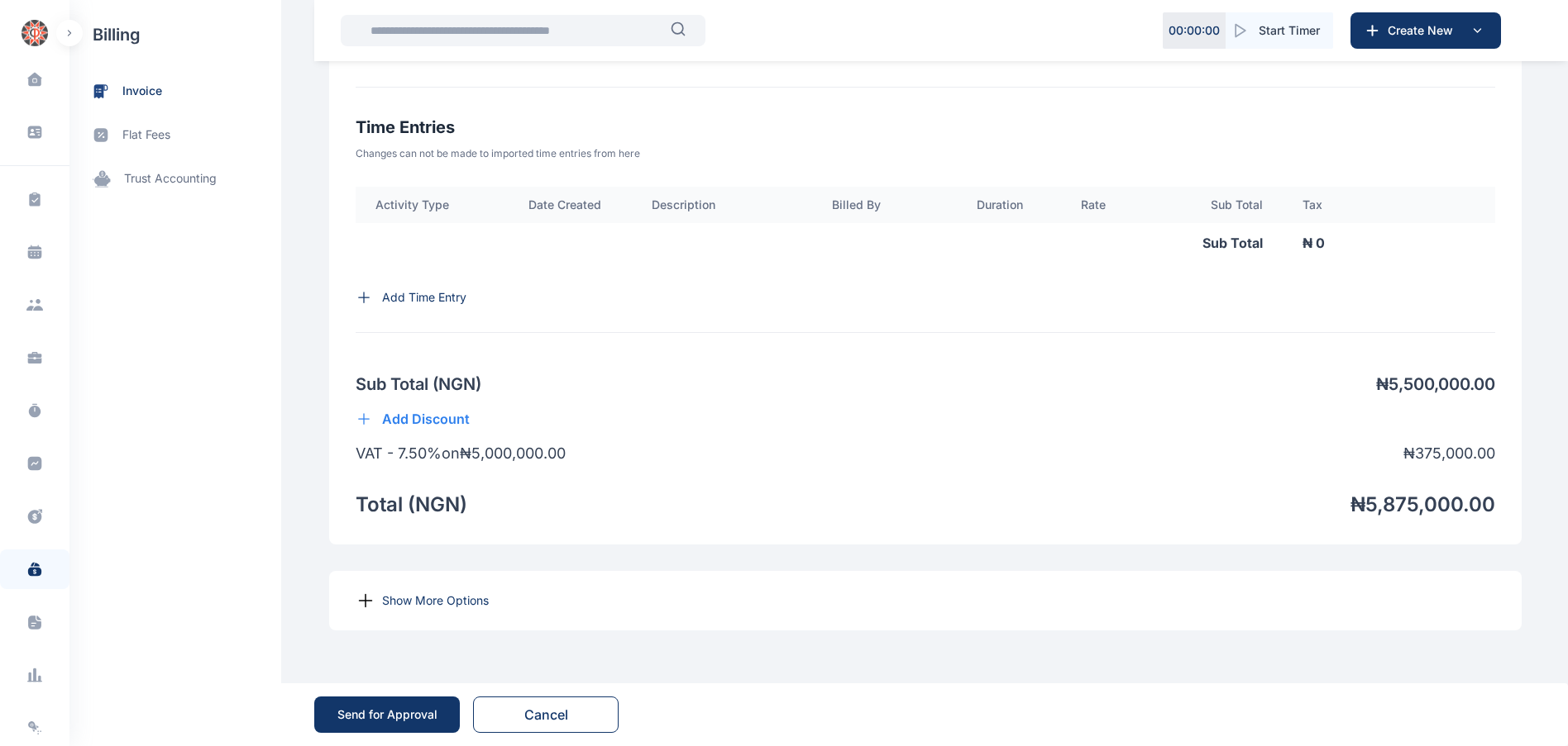
click at [447, 603] on p "Show More Options" at bounding box center [435, 600] width 107 height 16
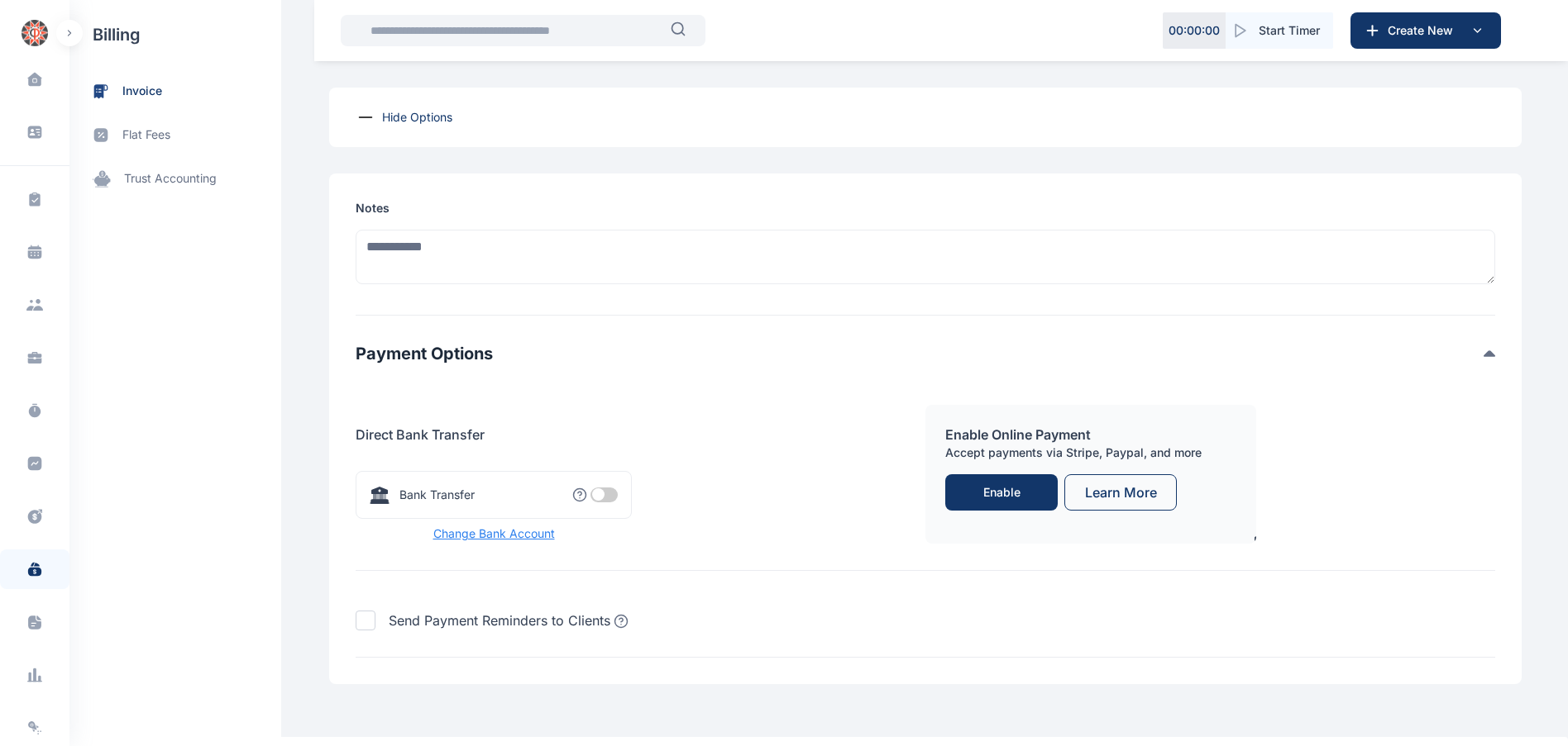
scroll to position [1585, 0]
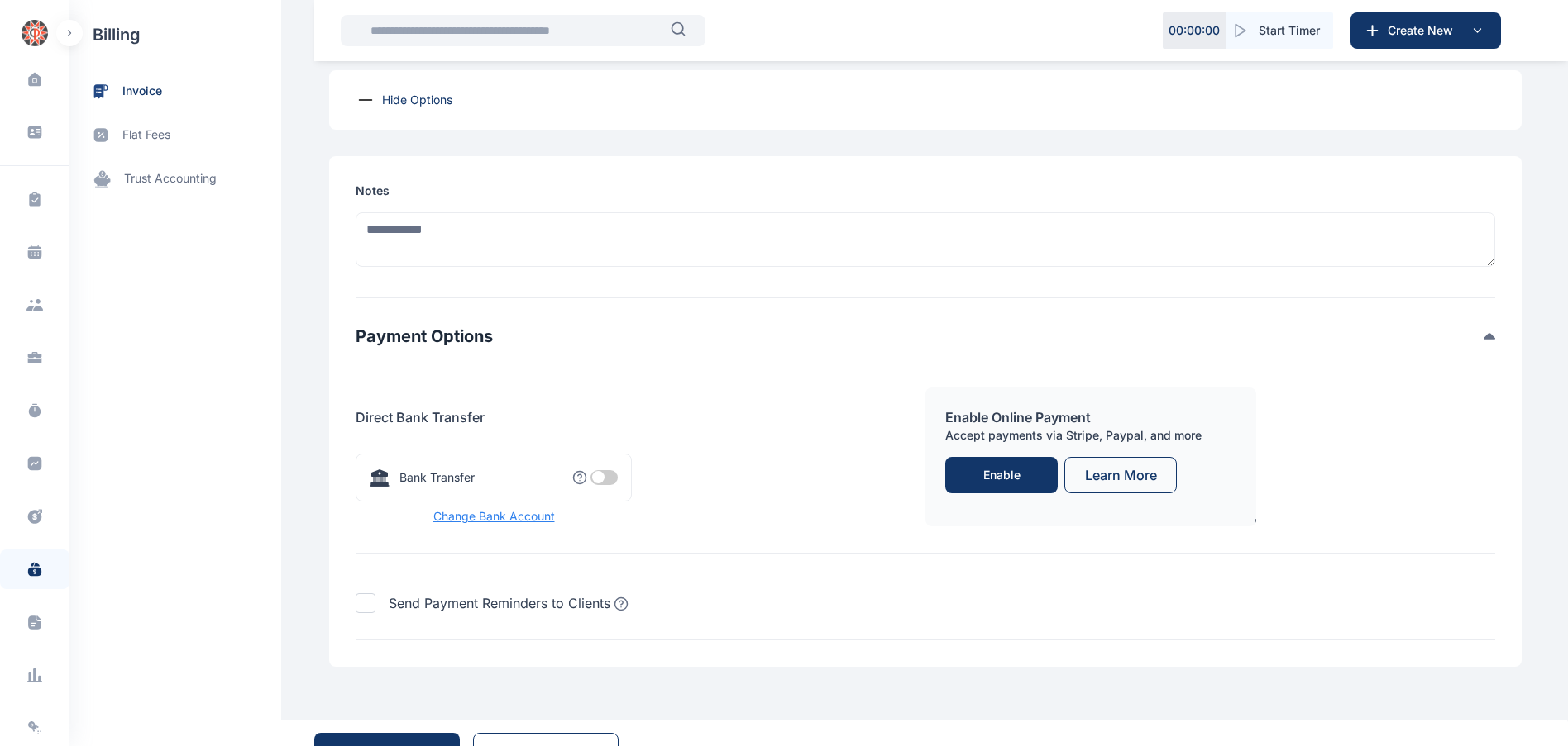
click at [598, 474] on span at bounding box center [604, 477] width 27 height 15
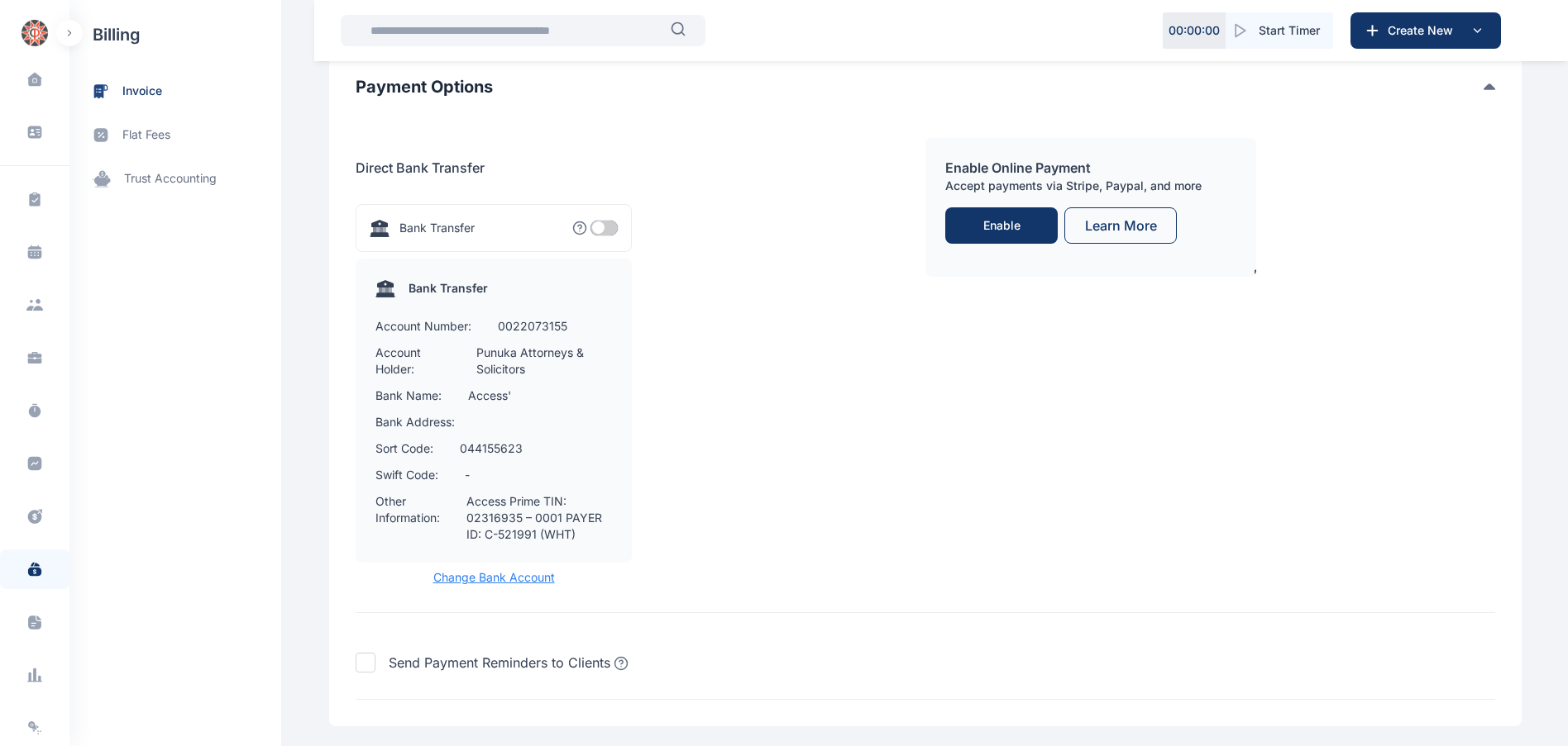
scroll to position [1839, 0]
click at [503, 571] on span "Change Bank Account" at bounding box center [493, 574] width 276 height 16
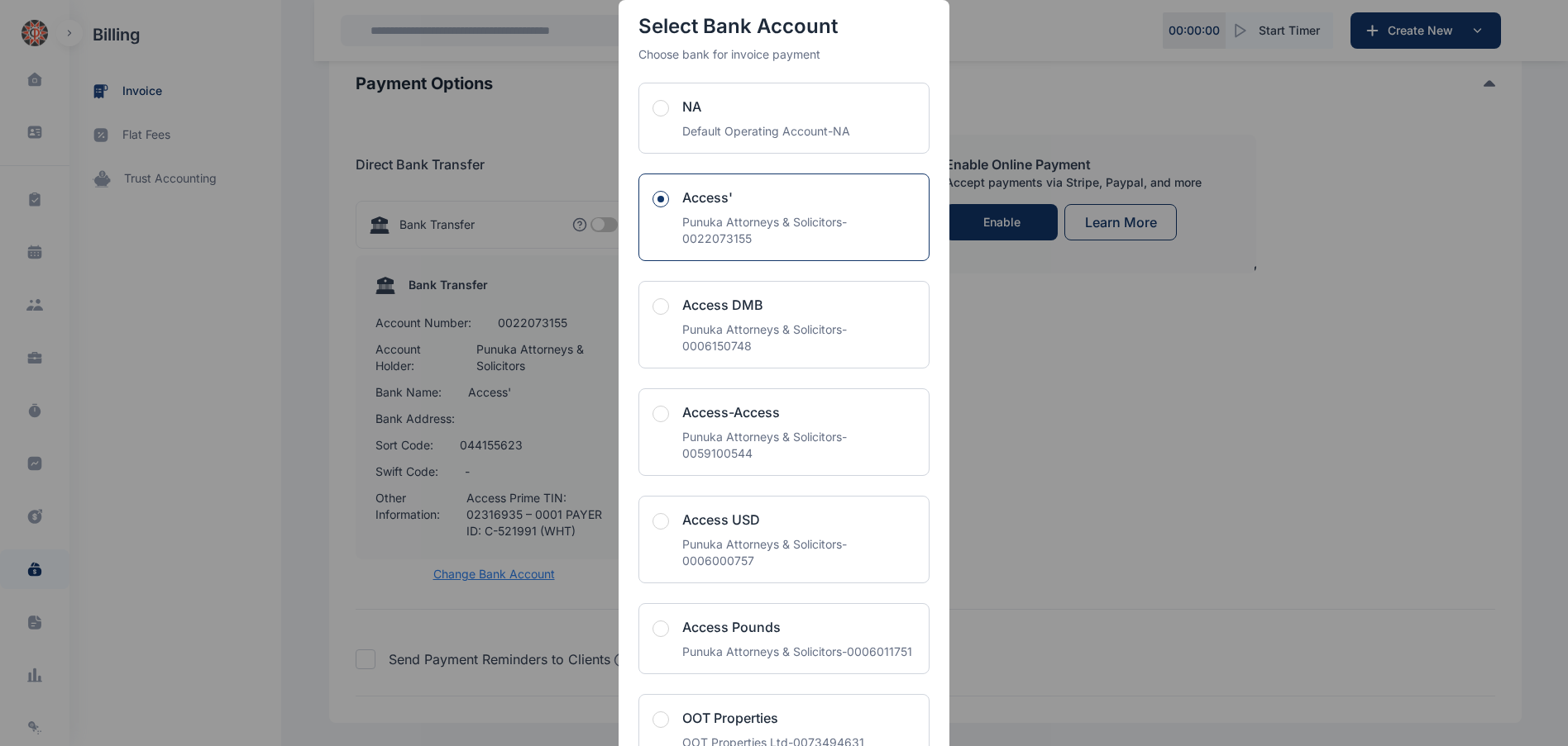
click at [655, 305] on span "button" at bounding box center [660, 306] width 16 height 16
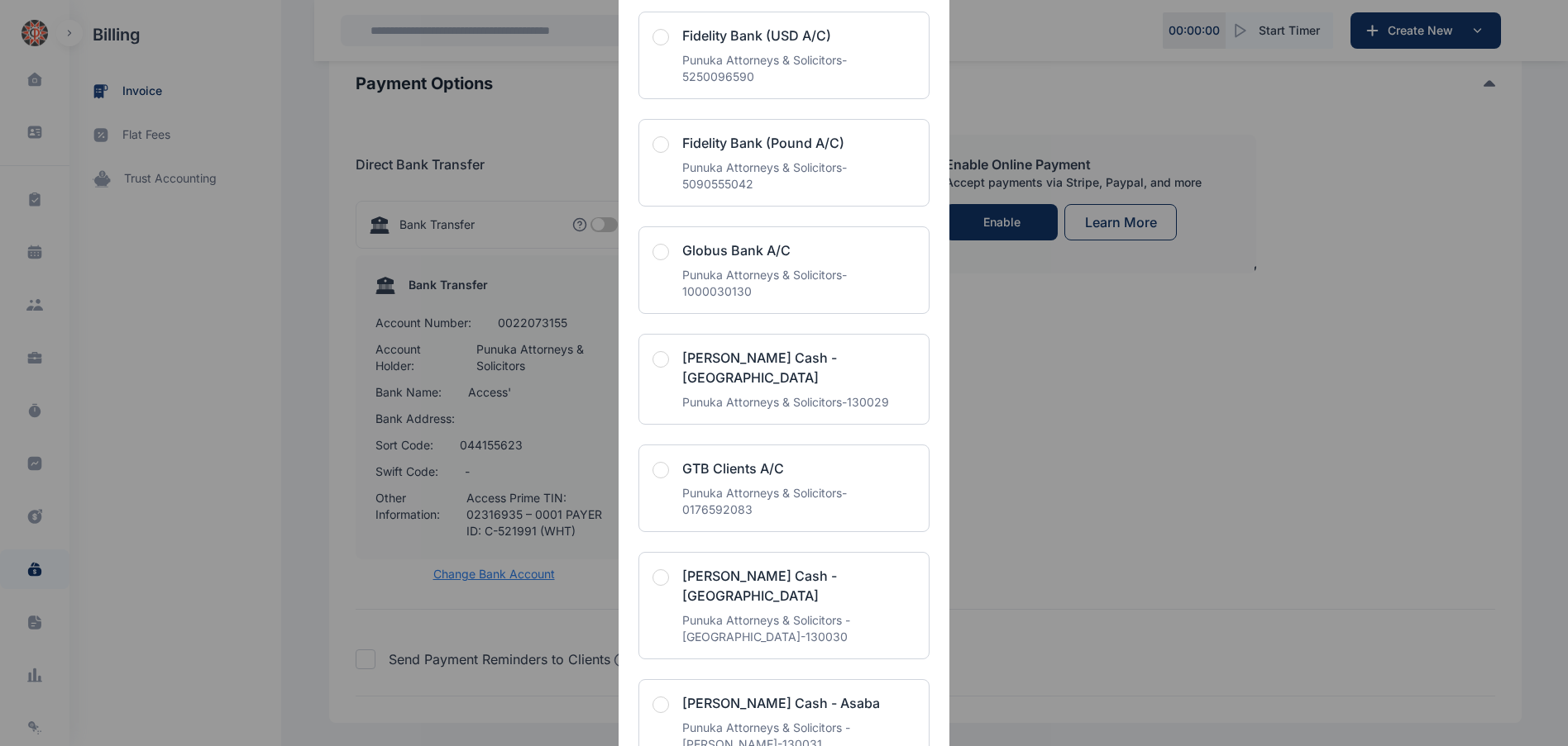
scroll to position [3788, 0]
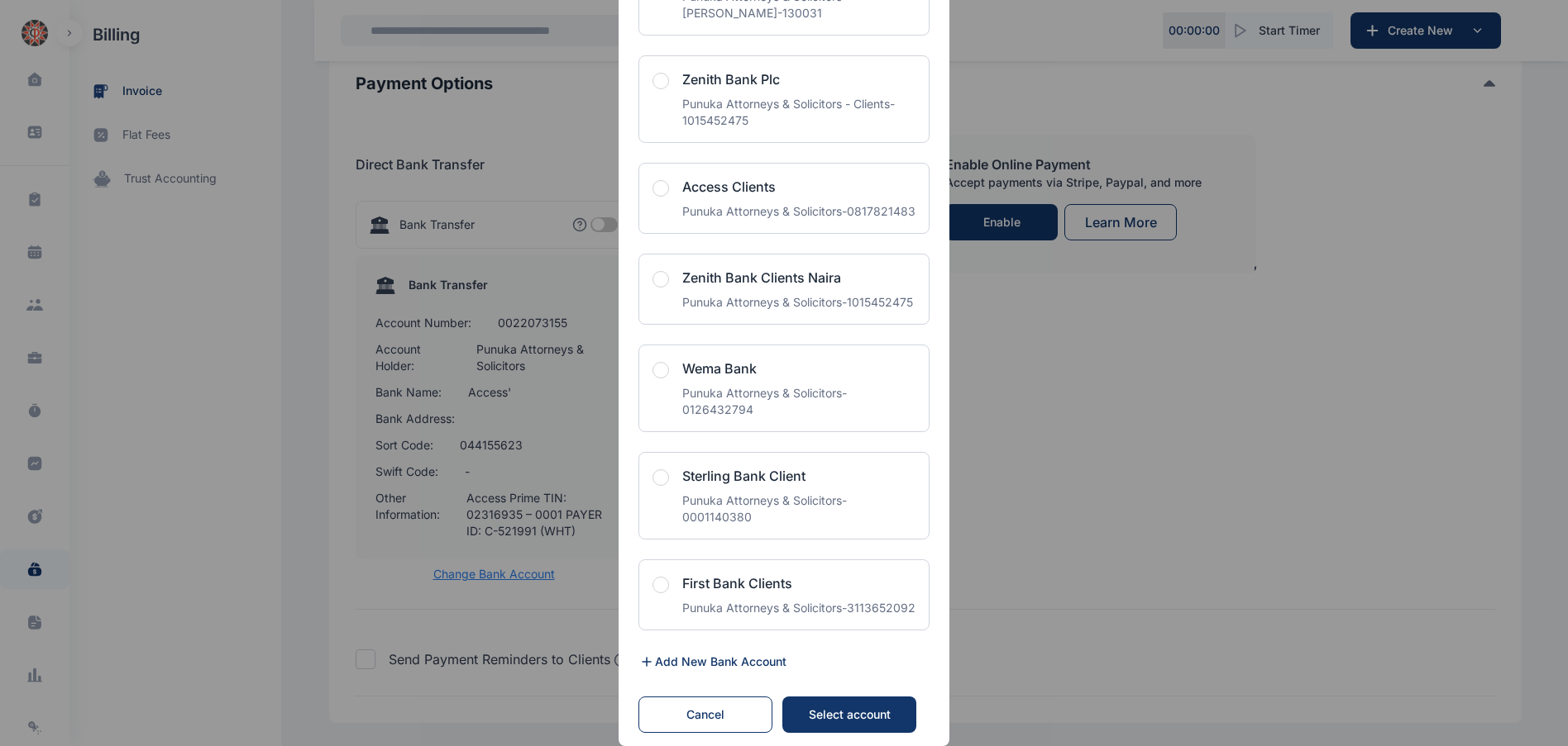
click at [866, 722] on div "Select account" at bounding box center [849, 714] width 101 height 16
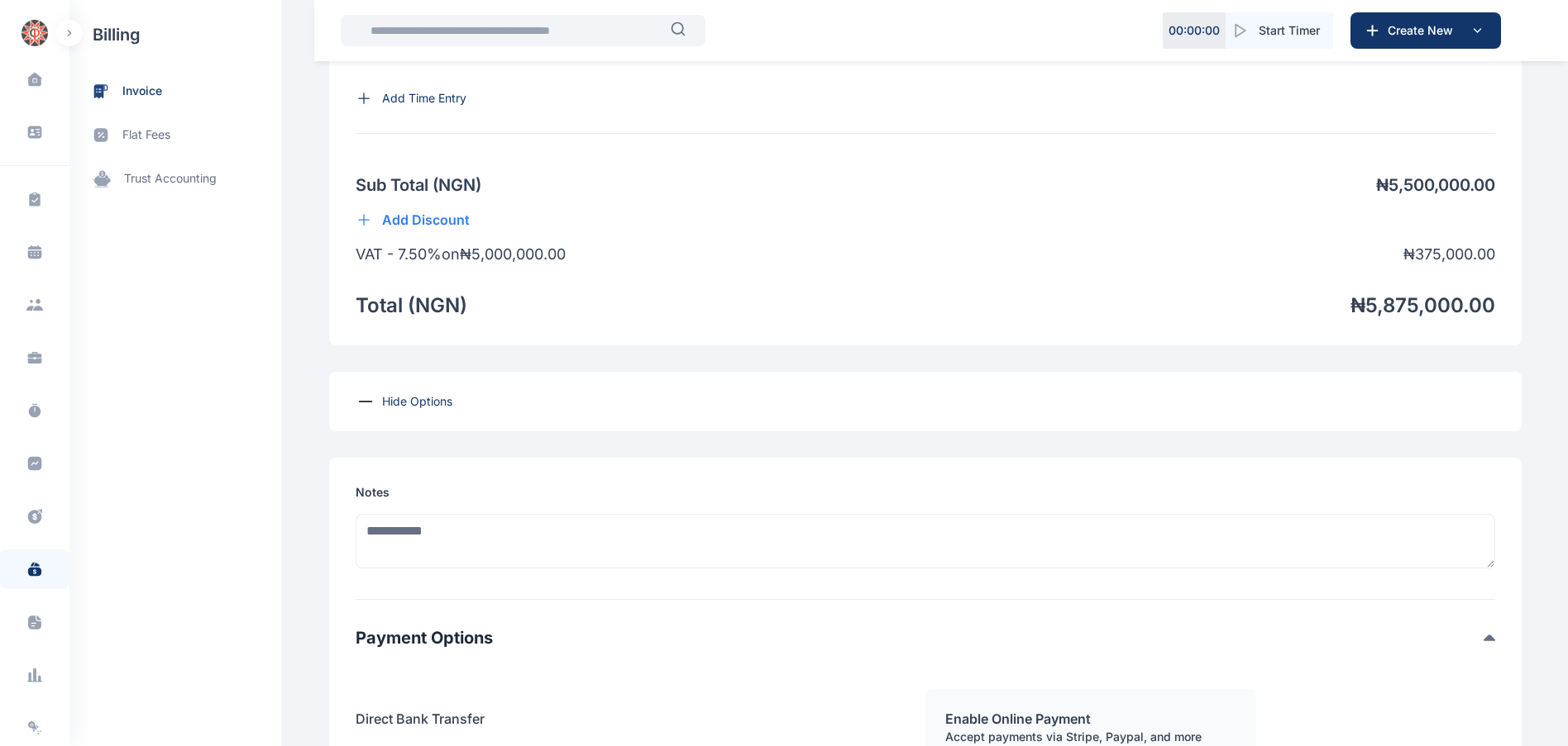
scroll to position [1931, 0]
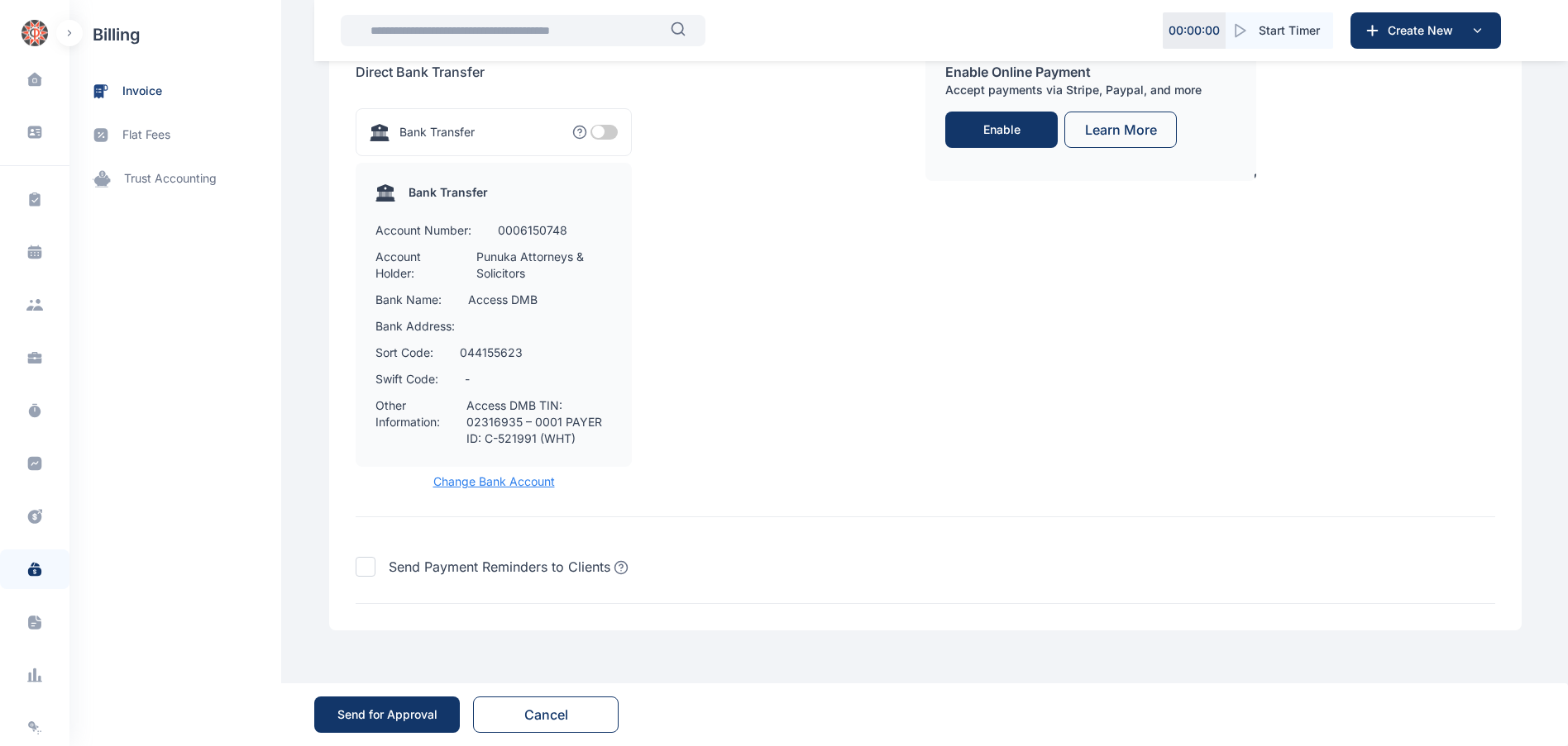
click at [388, 724] on button "Send for Approval" at bounding box center [387, 714] width 145 height 37
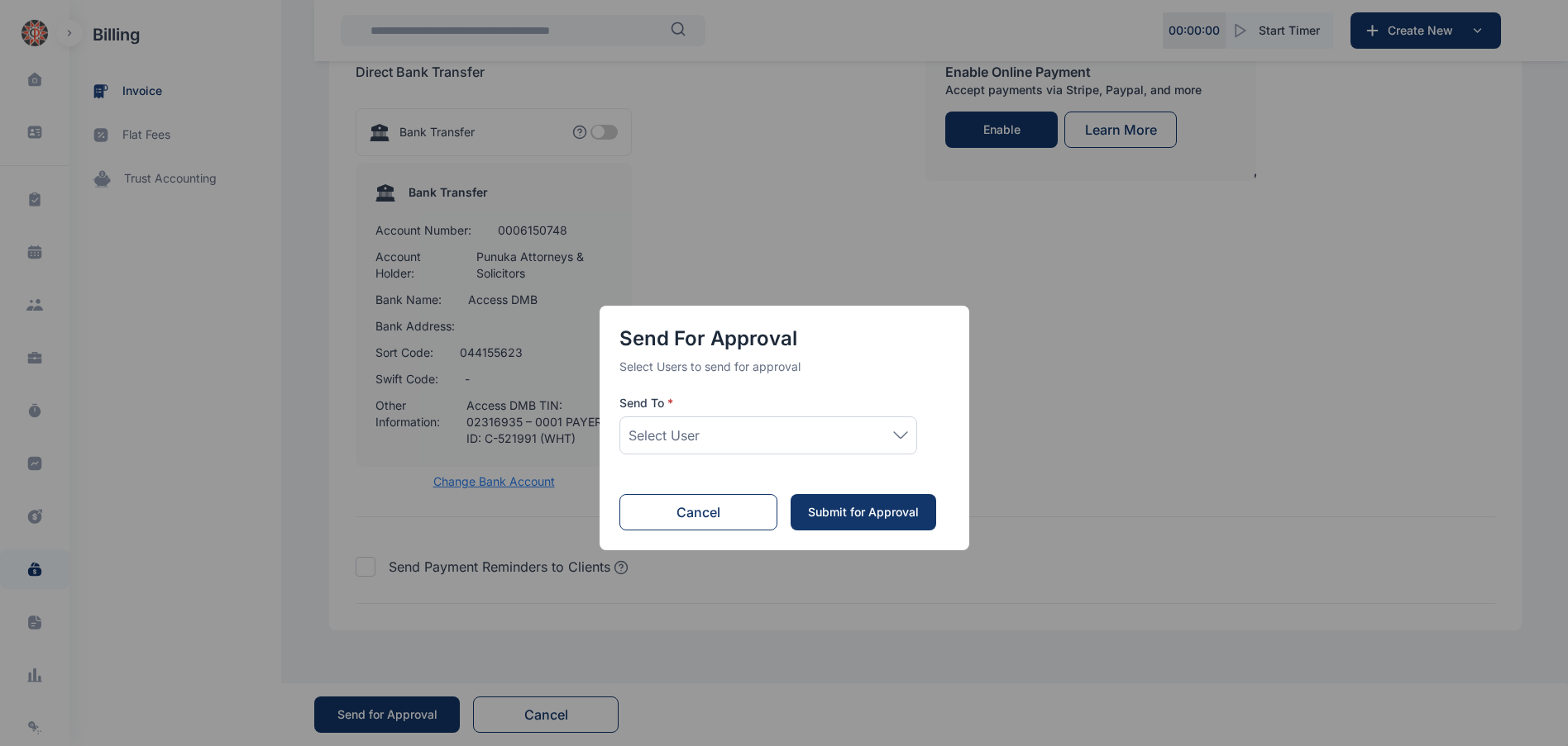
click at [699, 441] on span "Select User" at bounding box center [664, 435] width 71 height 20
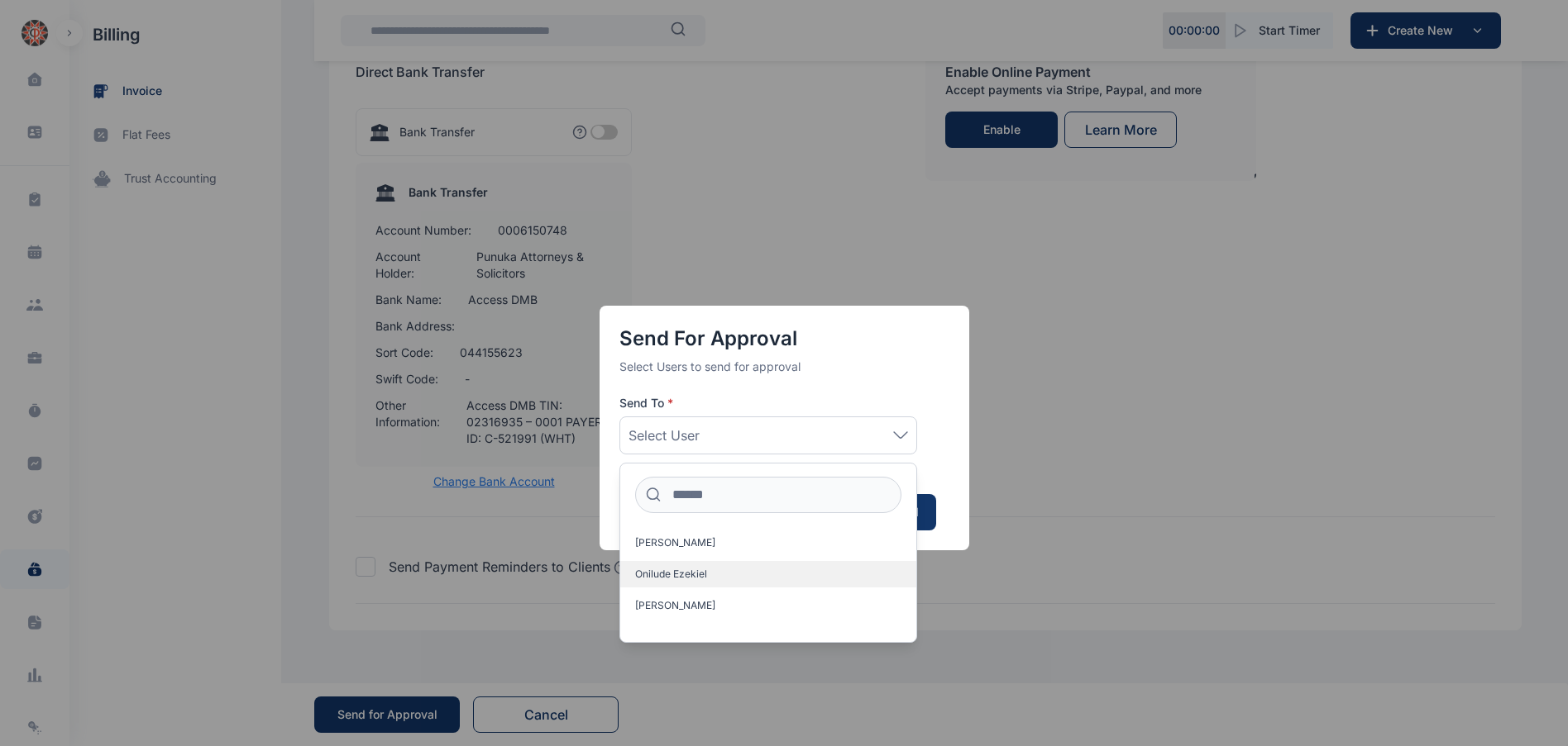
scroll to position [26, 0]
click at [694, 609] on span "[PERSON_NAME]" at bounding box center [676, 610] width 80 height 13
click at [966, 559] on div "Send for Approval Select Users to send for approval Send To * Idigbe Elizabeth …" at bounding box center [784, 415] width 370 height 664
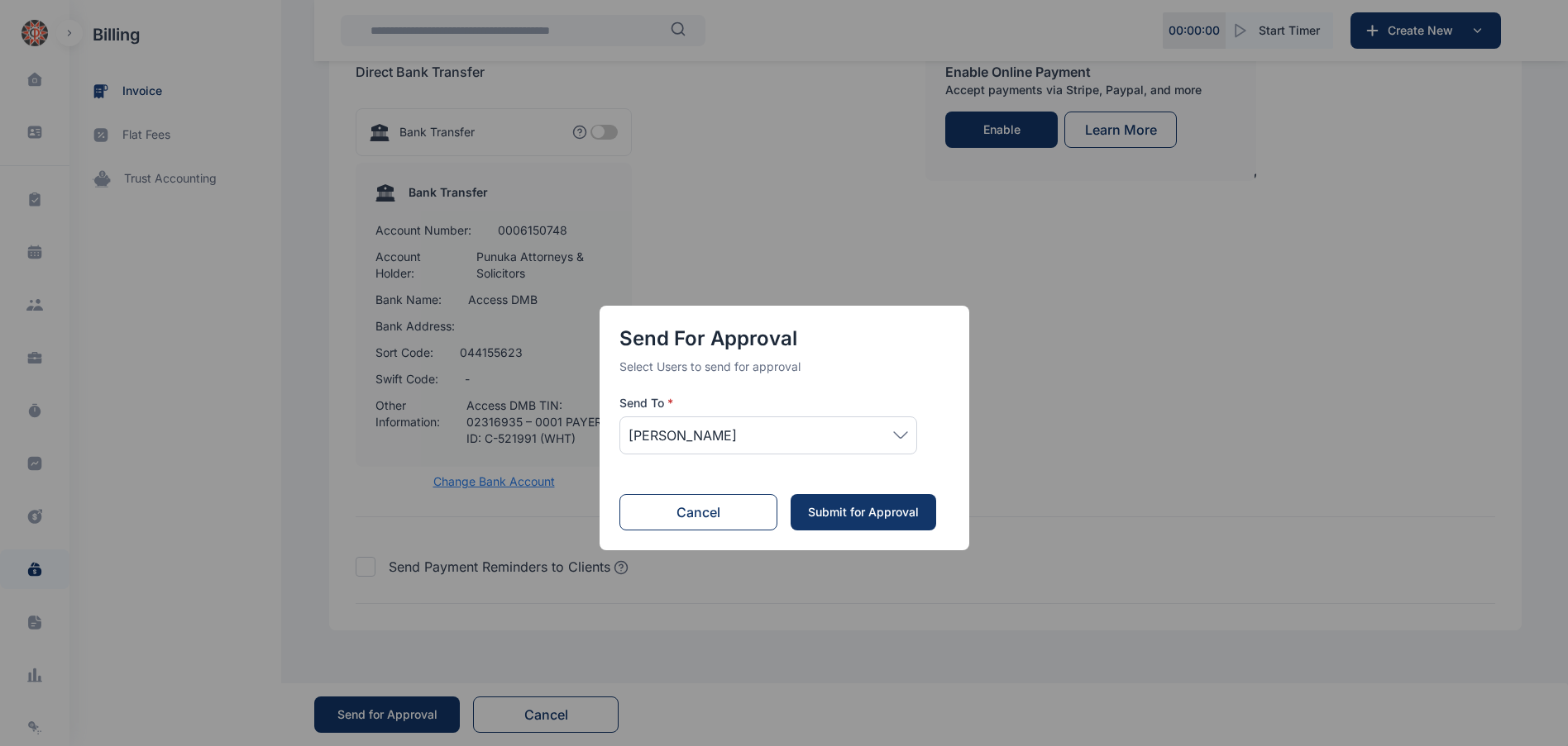
click at [856, 513] on div "Submit for Approval" at bounding box center [863, 512] width 113 height 16
